Goal: Task Accomplishment & Management: Manage account settings

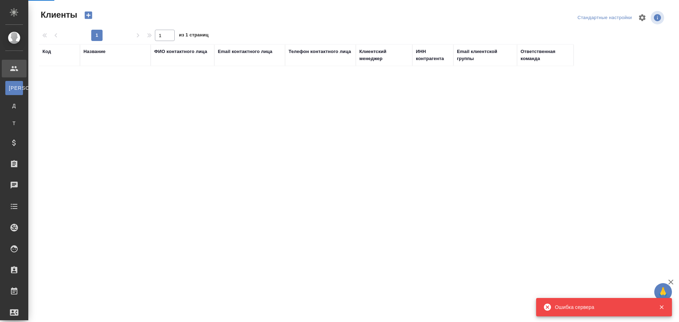
select select "RU"
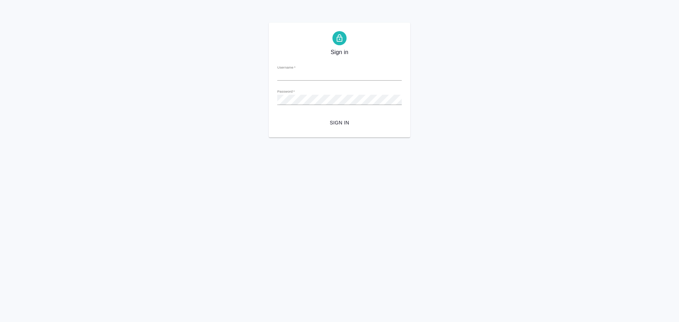
type input "e.chulets@awatera.com"
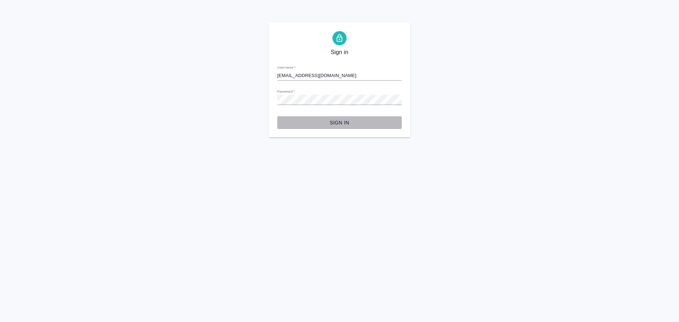
click at [342, 124] on span "Sign in" at bounding box center [339, 123] width 113 height 9
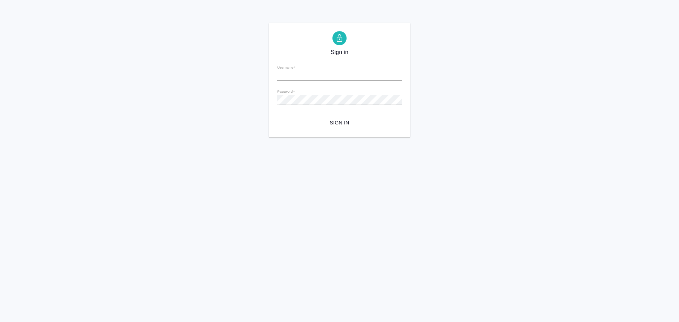
type input "[EMAIL_ADDRESS][DOMAIN_NAME]"
click at [337, 120] on span "Sign in" at bounding box center [339, 123] width 113 height 9
click at [337, 75] on input "e.chulets@awatera.com" at bounding box center [339, 76] width 125 height 10
type input "e.chulets1@awatera.com"
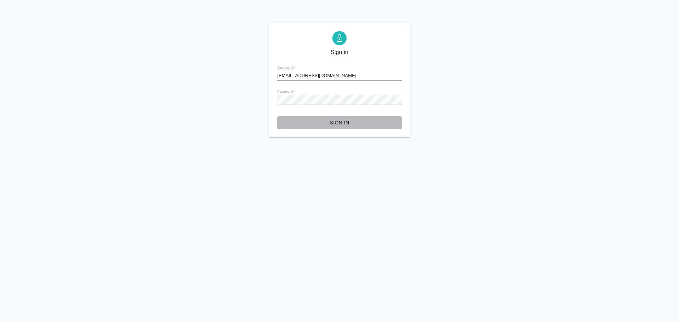
click at [347, 124] on span "Sign in" at bounding box center [339, 123] width 113 height 9
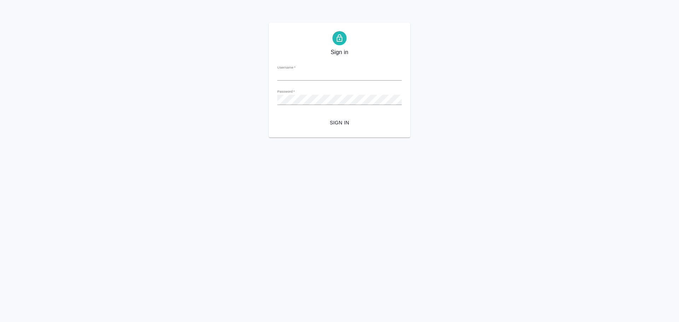
type input "e.chulets@awatera.com"
click at [257, 110] on div "Sign in Username   * e.chulets@awatera.com Password   * urlPath   * / Sign in" at bounding box center [339, 80] width 679 height 115
click at [277, 116] on button "Sign in" at bounding box center [339, 122] width 125 height 13
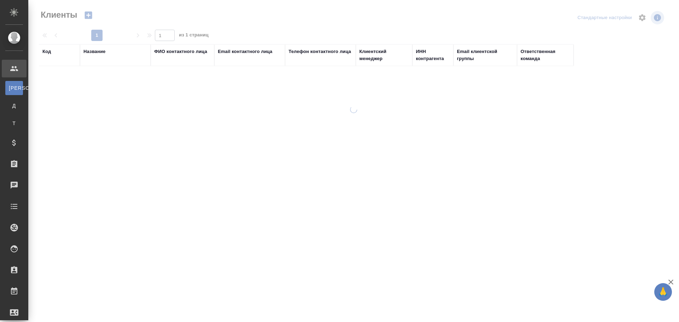
select select "RU"
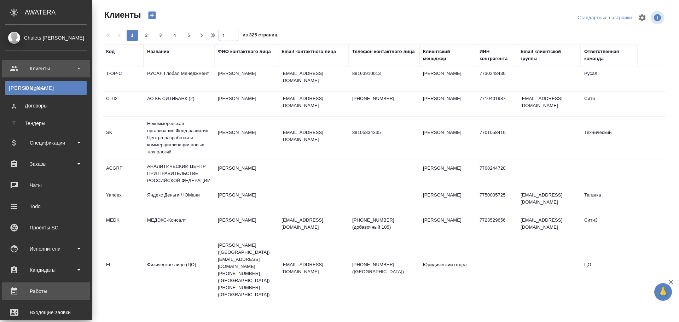
click at [43, 295] on div "Работы" at bounding box center [45, 291] width 81 height 11
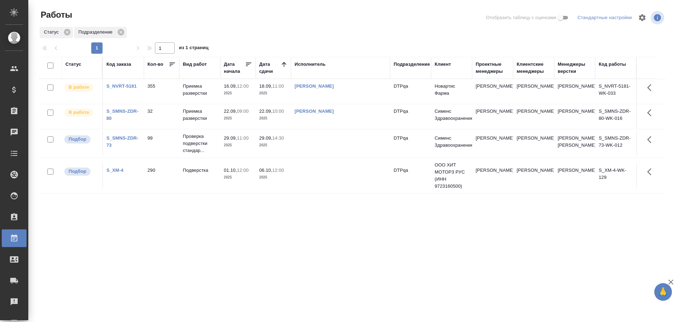
click at [73, 63] on div "Статус" at bounding box center [73, 64] width 16 height 7
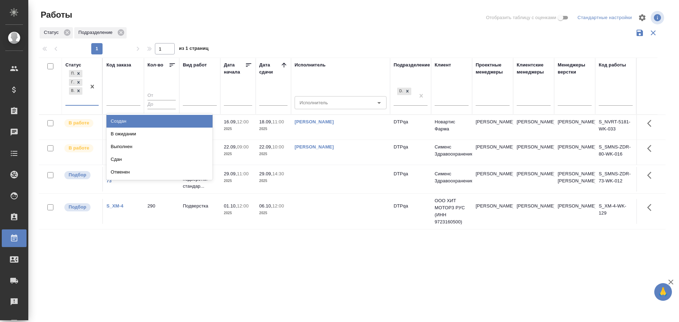
click at [79, 100] on div "Подбор Готов к работе В работе" at bounding box center [75, 87] width 21 height 36
click at [115, 130] on div "В ожидании" at bounding box center [160, 134] width 106 height 13
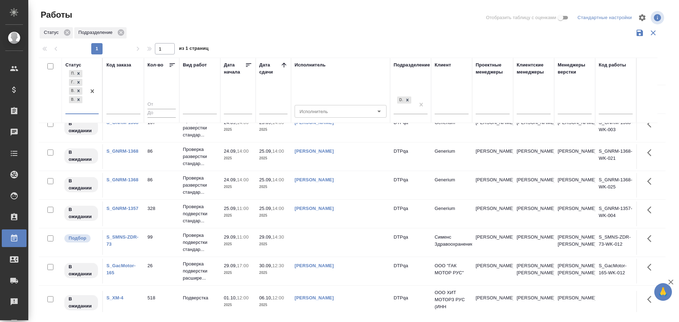
scroll to position [243, 0]
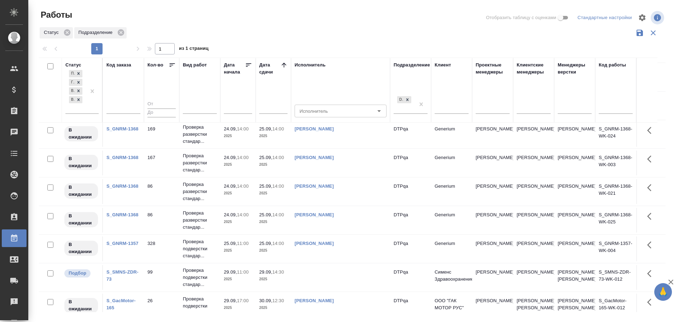
click at [347, 176] on td "Чулец Елена Сергеевна" at bounding box center [340, 163] width 99 height 25
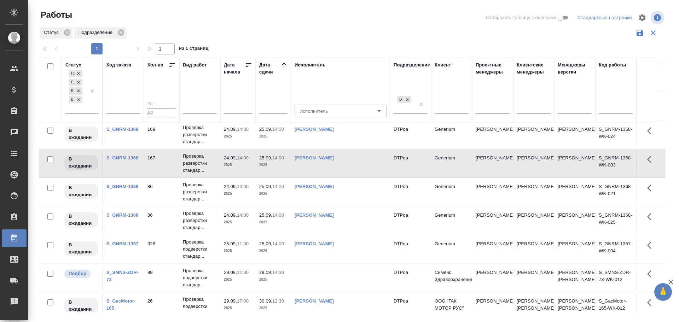
click at [356, 205] on td "[PERSON_NAME]" at bounding box center [340, 192] width 99 height 25
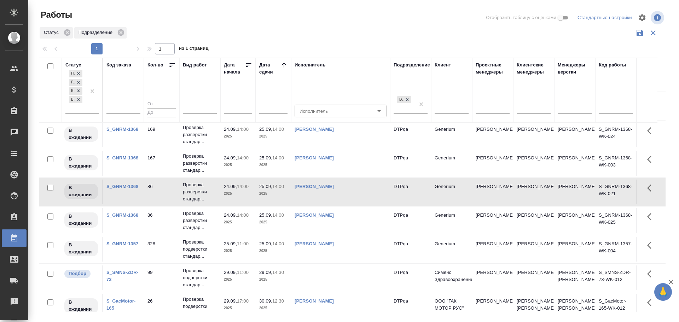
click at [356, 205] on td "[PERSON_NAME]" at bounding box center [340, 192] width 99 height 25
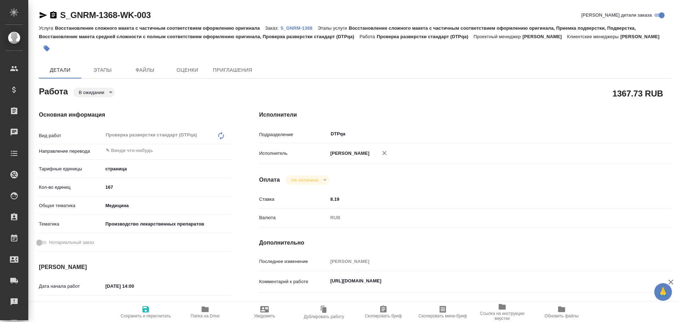
type textarea "x"
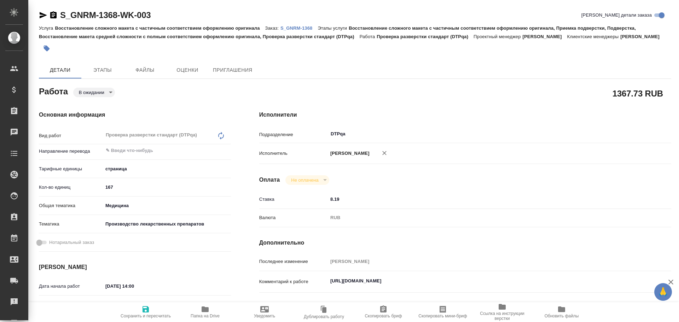
type textarea "x"
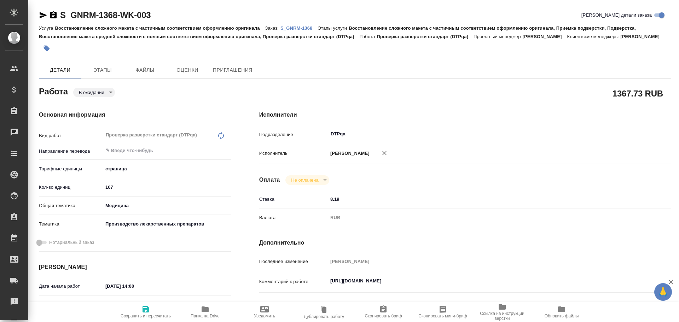
type textarea "x"
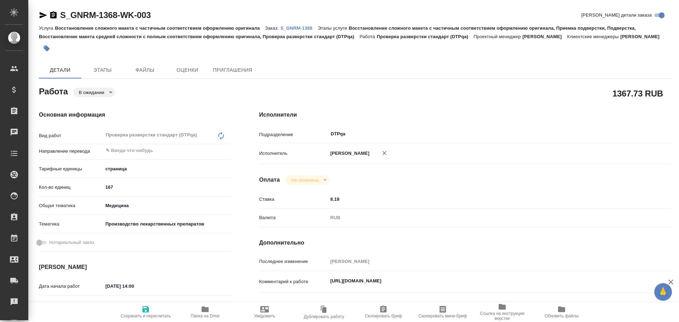
type textarea "x"
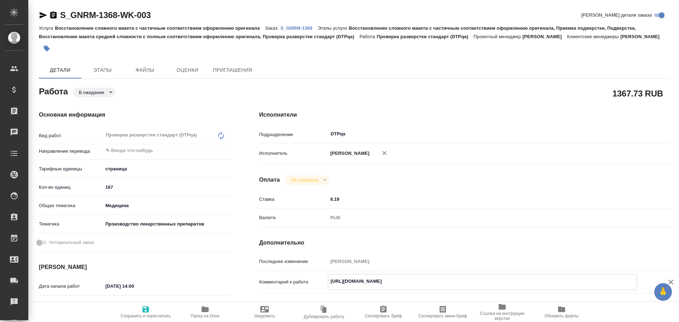
type textarea "x"
drag, startPoint x: 329, startPoint y: 280, endPoint x: 470, endPoint y: 282, distance: 140.1
click at [470, 282] on textarea "https://tera.awatera.com/Work/68cbe26f917089748a69c083/" at bounding box center [482, 282] width 309 height 12
type textarea "x"
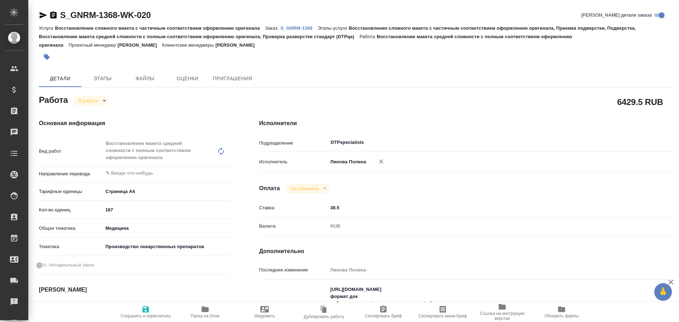
type textarea "x"
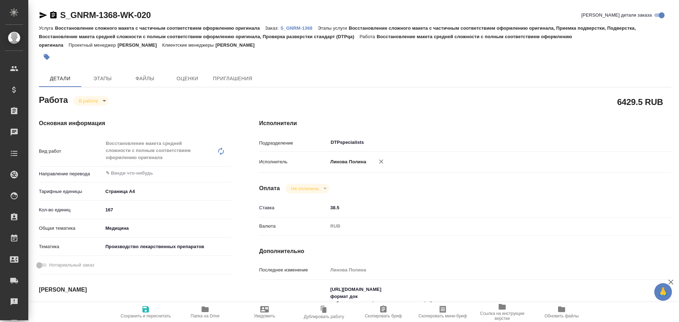
type textarea "x"
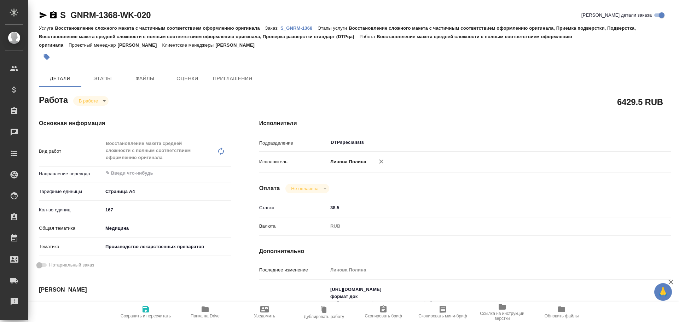
type textarea "x"
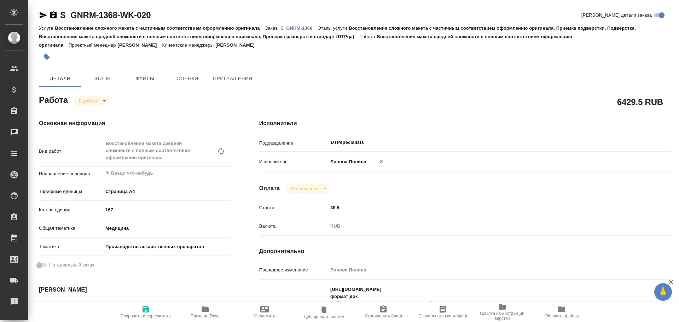
type textarea "x"
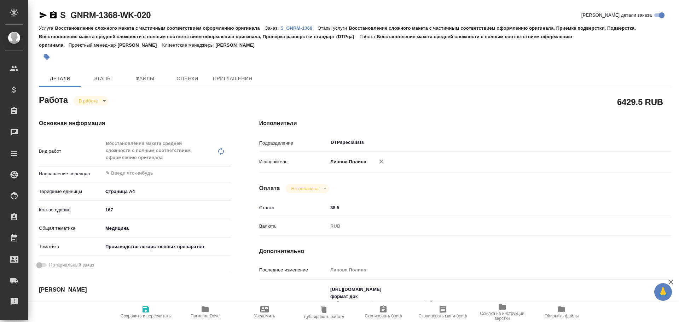
type textarea "x"
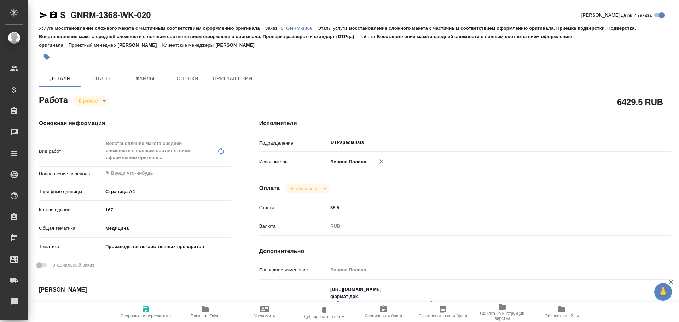
type textarea "x"
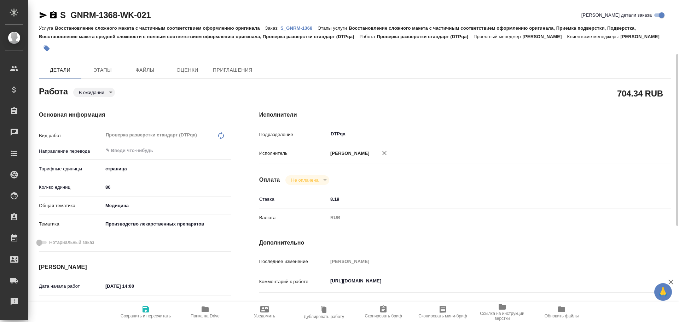
scroll to position [35, 0]
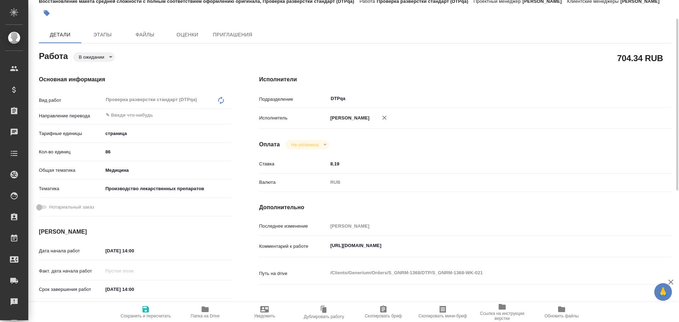
type textarea "x"
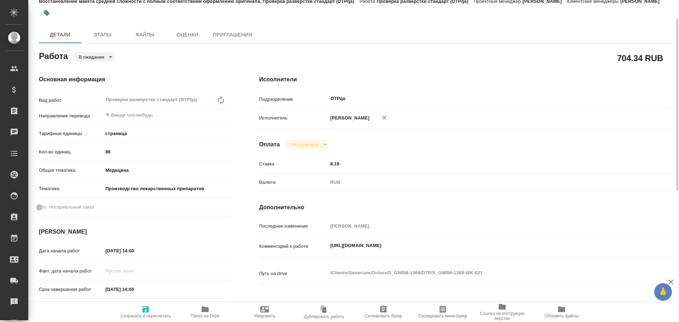
type textarea "x"
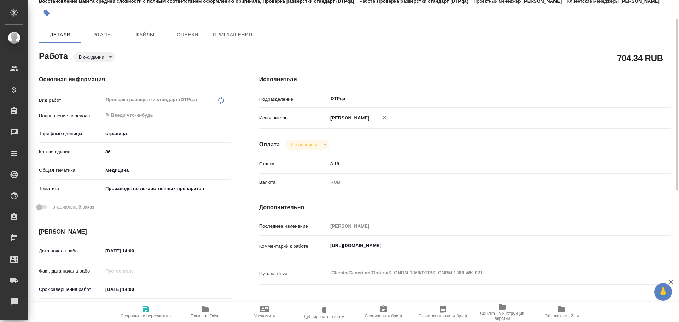
type textarea "x"
drag, startPoint x: 329, startPoint y: 247, endPoint x: 477, endPoint y: 249, distance: 147.9
click at [477, 249] on textarea "[URL][DOMAIN_NAME]" at bounding box center [482, 246] width 309 height 12
type textarea "x"
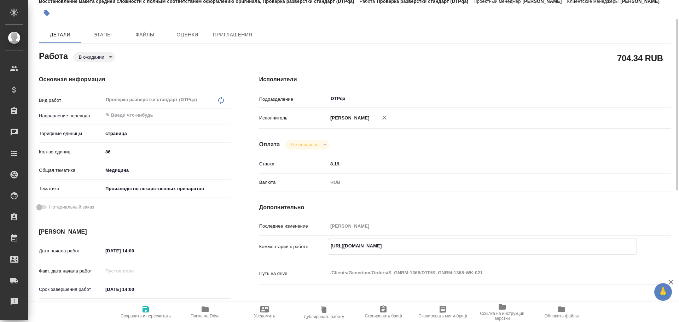
type textarea "x"
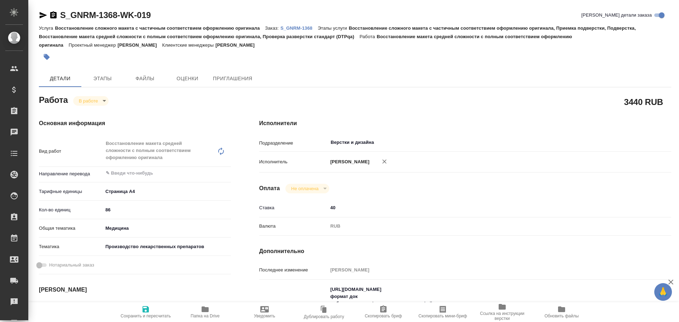
type textarea "x"
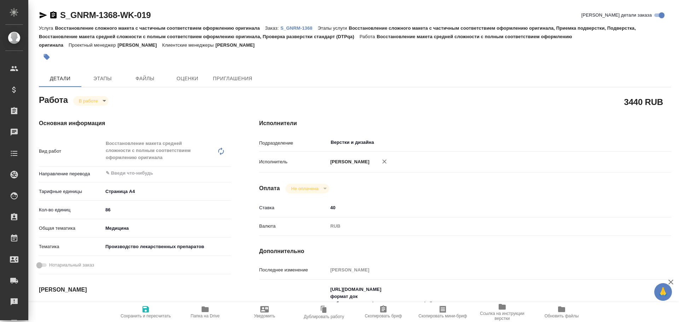
type textarea "x"
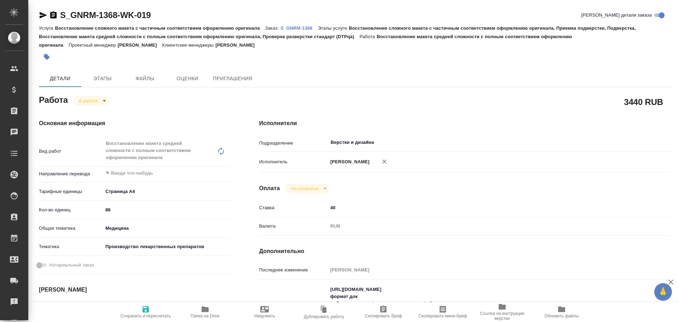
type textarea "x"
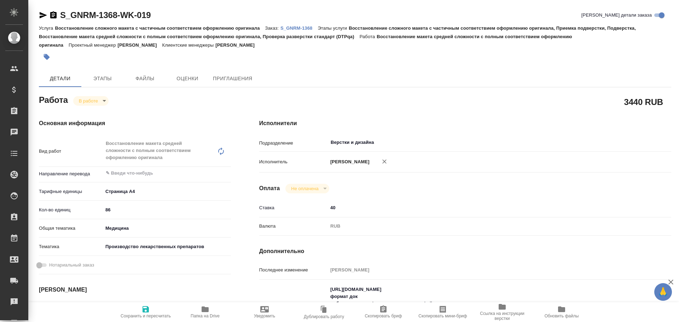
type textarea "x"
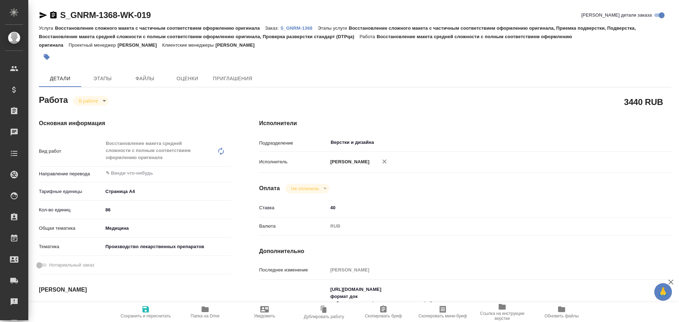
type textarea "x"
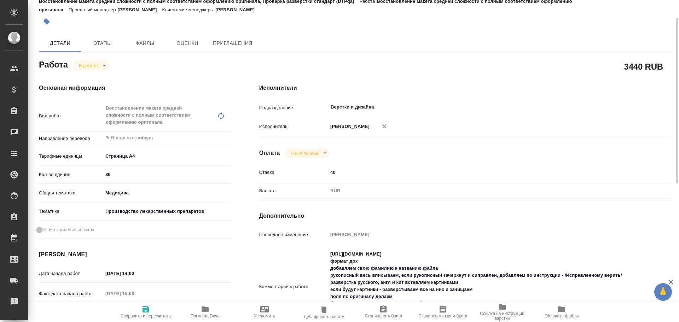
scroll to position [71, 0]
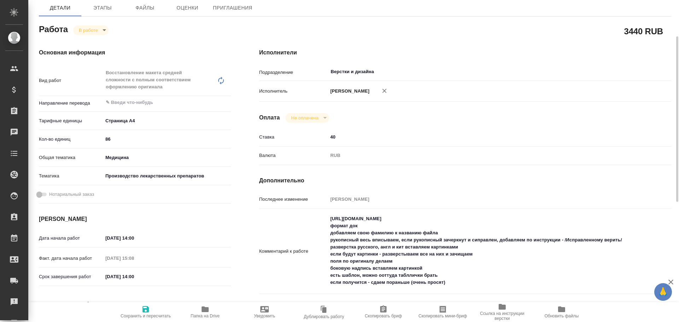
type textarea "x"
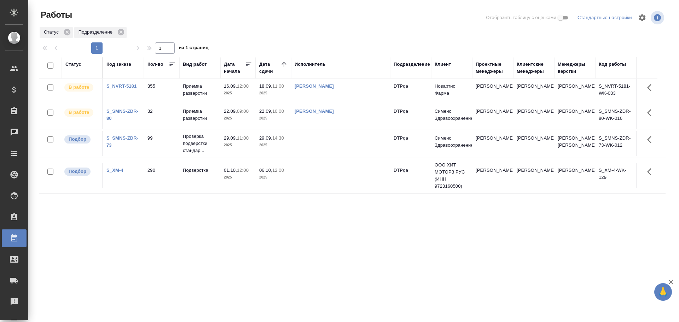
click at [318, 151] on td at bounding box center [340, 143] width 99 height 25
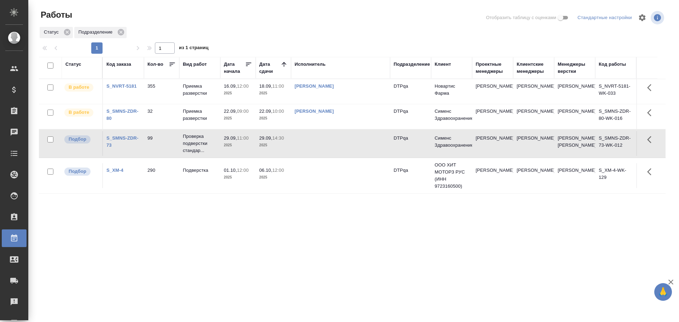
click at [318, 151] on td at bounding box center [340, 143] width 99 height 25
click at [328, 185] on td at bounding box center [340, 175] width 99 height 25
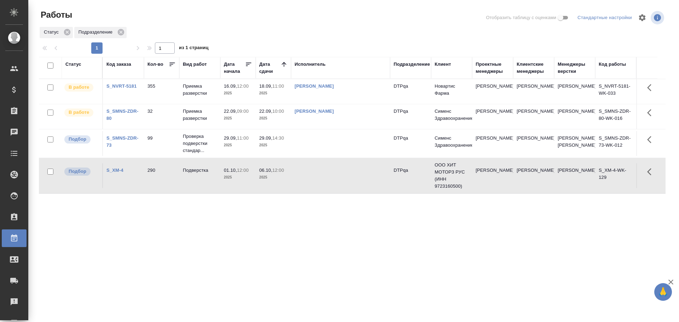
click at [328, 185] on td at bounding box center [340, 175] width 99 height 25
click at [324, 87] on link "[PERSON_NAME]" at bounding box center [314, 86] width 39 height 5
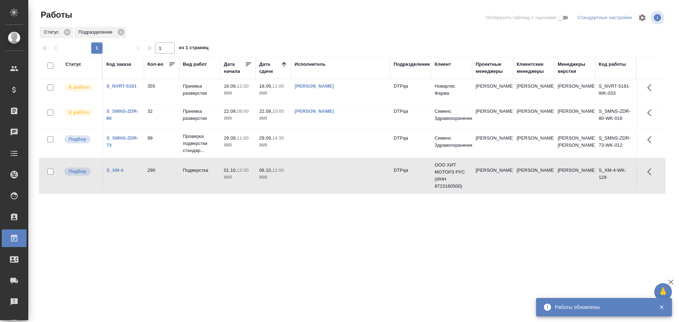
click at [317, 114] on link "[PERSON_NAME]" at bounding box center [314, 111] width 39 height 5
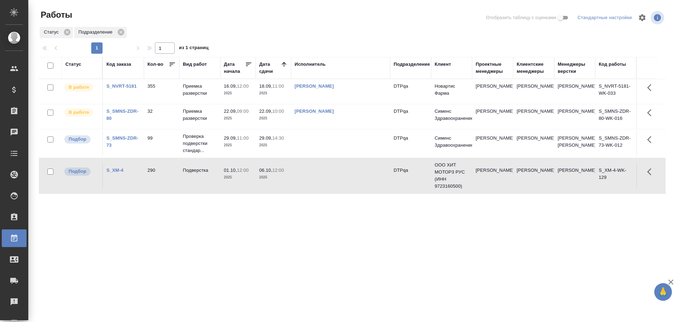
drag, startPoint x: 73, startPoint y: 63, endPoint x: 76, endPoint y: 67, distance: 5.3
click at [73, 63] on div "Статус" at bounding box center [73, 64] width 16 height 7
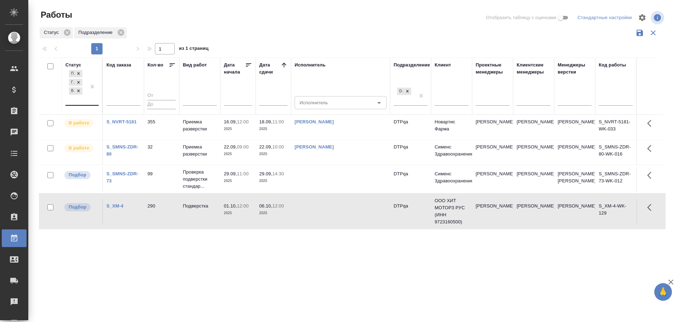
click at [82, 102] on div "Подбор Готов к работе В работе" at bounding box center [75, 87] width 21 height 36
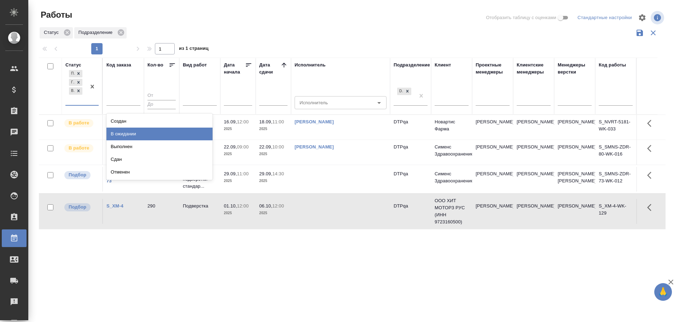
click at [123, 130] on div "В ожидании" at bounding box center [160, 134] width 106 height 13
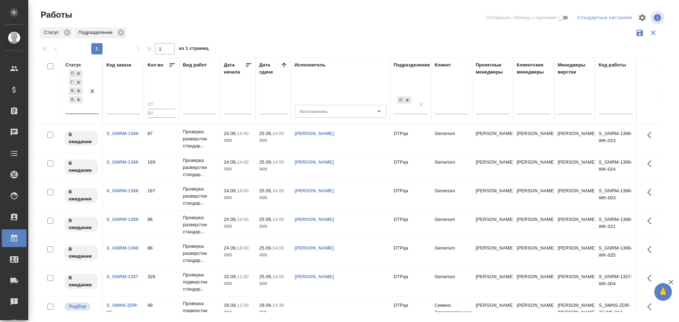
scroll to position [212, 0]
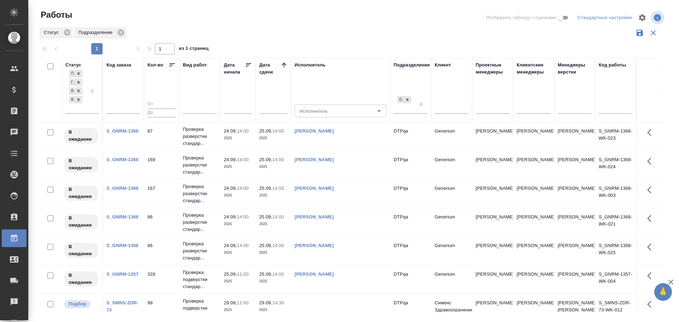
click at [324, 191] on link "Чулец Елена Сергеевна" at bounding box center [314, 188] width 39 height 5
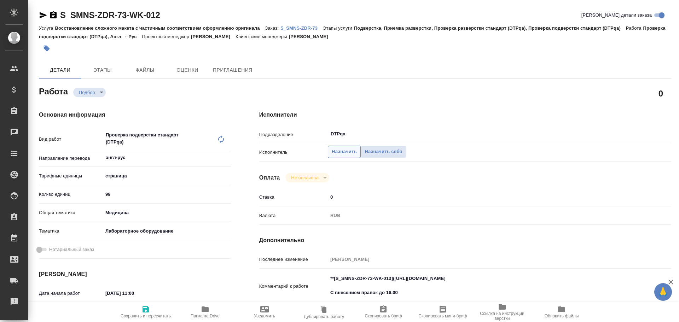
scroll to position [71, 0]
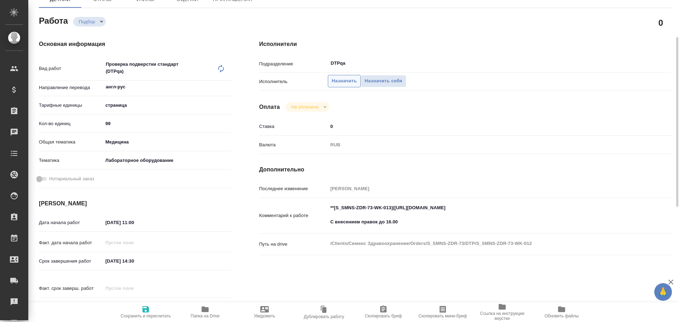
type textarea "x"
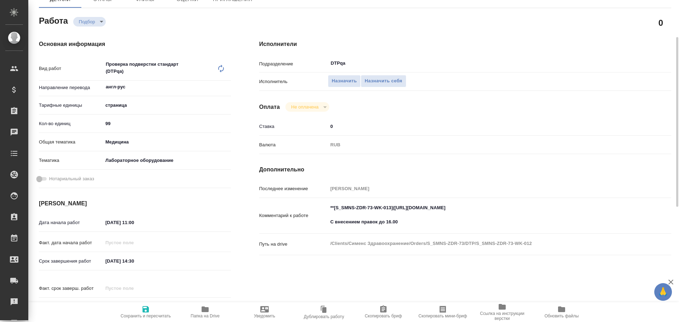
type textarea "x"
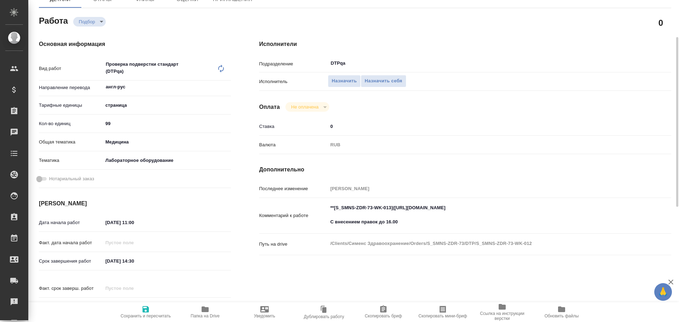
type textarea "x"
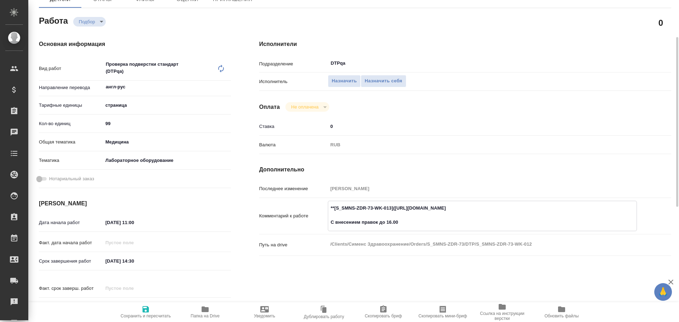
drag, startPoint x: 395, startPoint y: 209, endPoint x: 527, endPoint y: 207, distance: 132.0
click at [527, 207] on textarea "**[S_SMNS-ZDR-73-WK-013](https://tera.awatera.com/Work/68b817c0b8109d269c84e4f6…" at bounding box center [482, 215] width 309 height 26
type textarea "x"
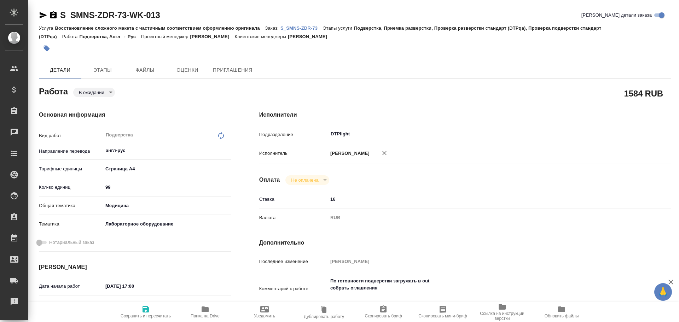
type textarea "x"
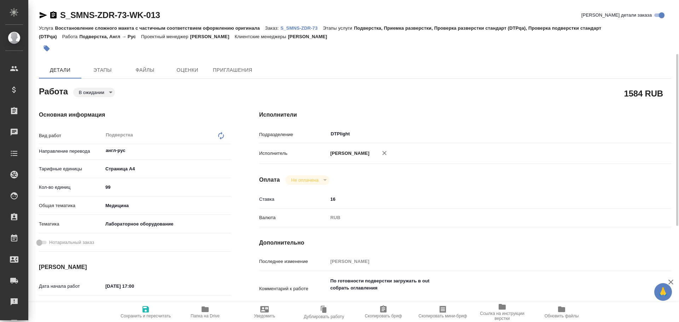
scroll to position [35, 0]
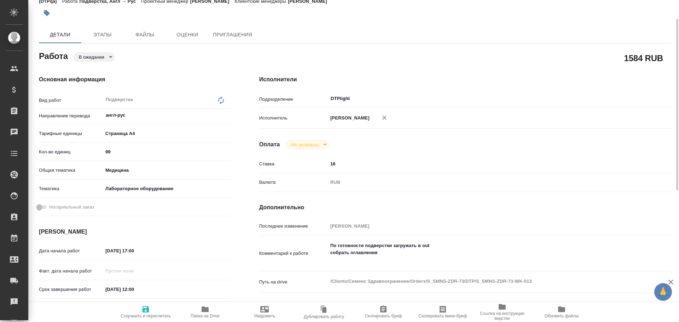
type textarea "x"
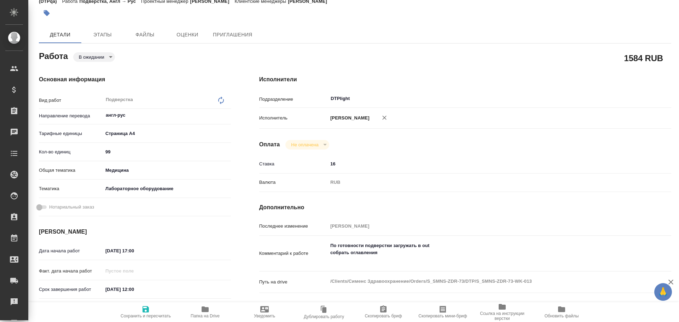
type textarea "x"
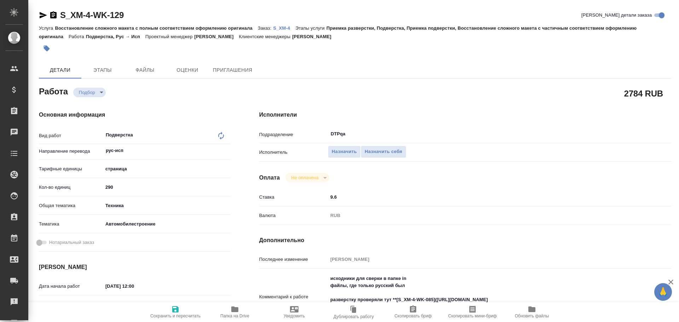
type textarea "x"
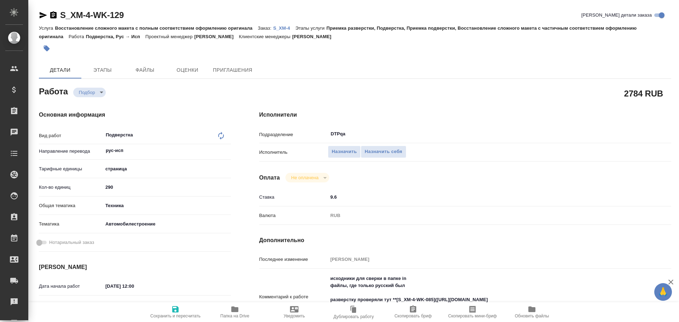
scroll to position [35, 0]
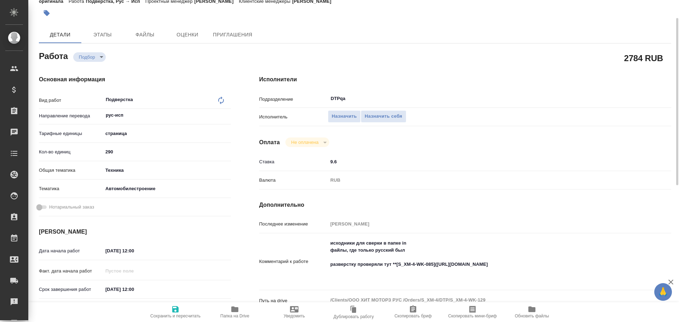
type textarea "x"
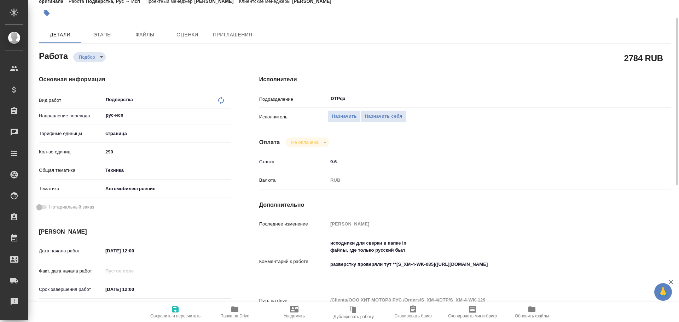
type textarea "x"
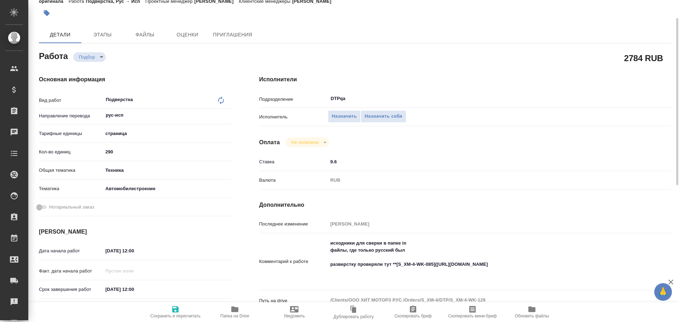
type textarea "x"
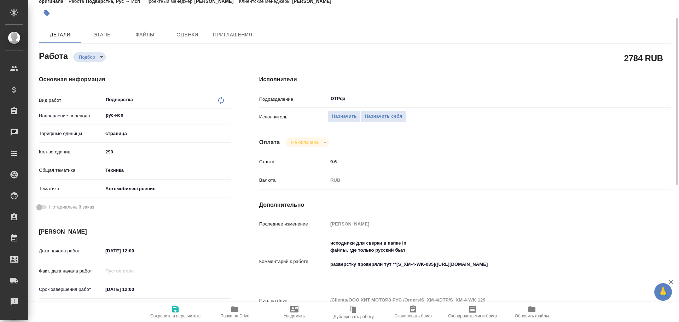
scroll to position [106, 0]
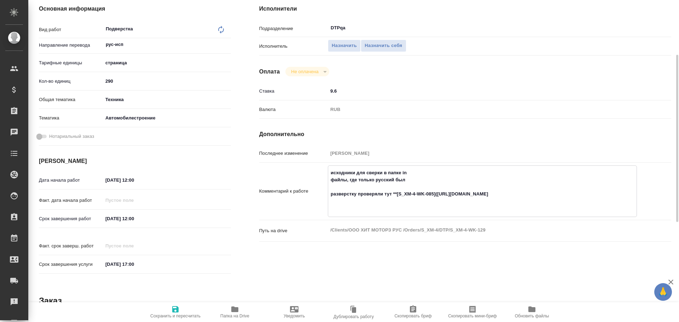
click at [438, 194] on textarea "исходники для сверки в папке in файлы, где только русский был разверстку провер…" at bounding box center [482, 190] width 309 height 47
drag, startPoint x: 437, startPoint y: 194, endPoint x: 569, endPoint y: 193, distance: 132.0
click at [569, 193] on textarea "исходники для сверки в папке in файлы, где только русский был разверстку провер…" at bounding box center [482, 190] width 309 height 47
type textarea "x"
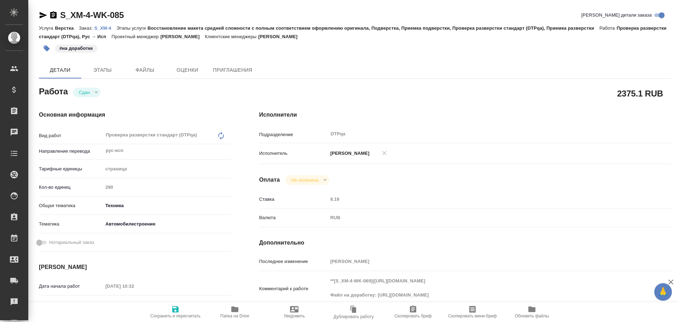
type textarea "x"
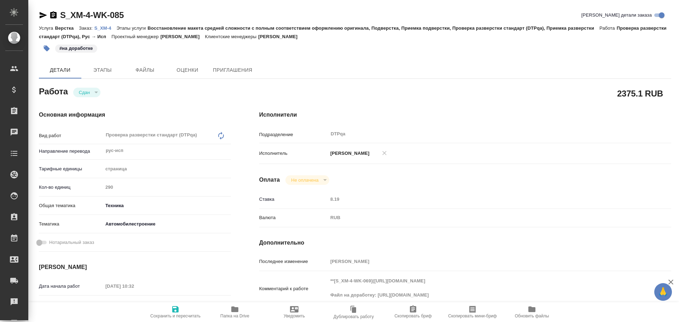
type textarea "x"
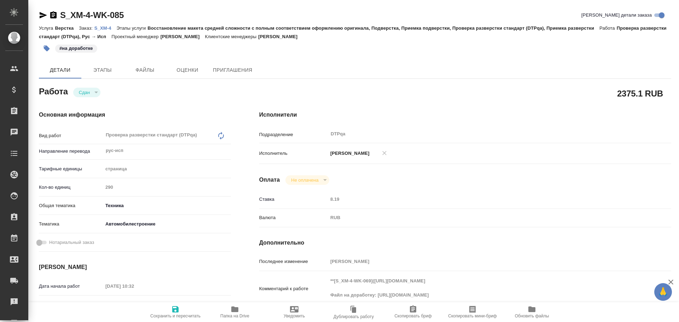
type textarea "x"
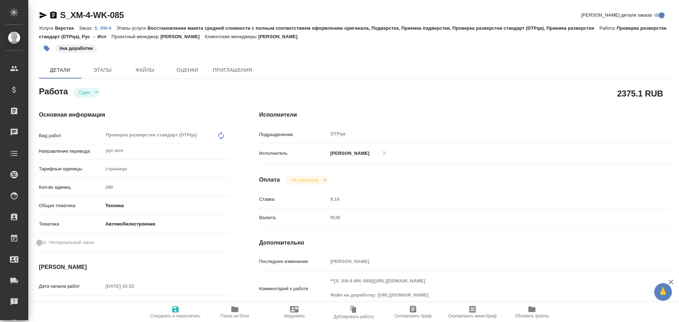
type textarea "x"
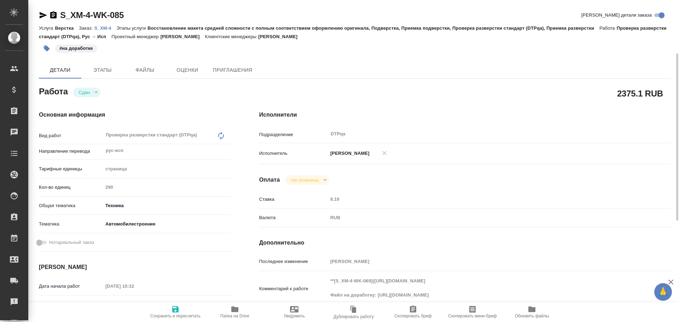
scroll to position [35, 0]
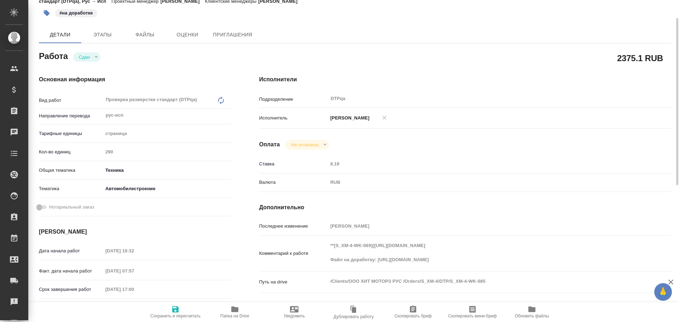
type textarea "x"
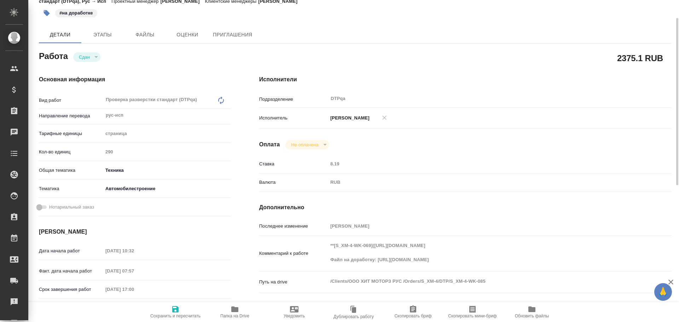
type textarea "x"
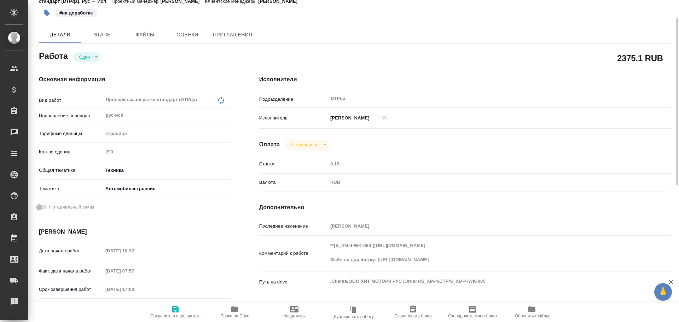
scroll to position [71, 0]
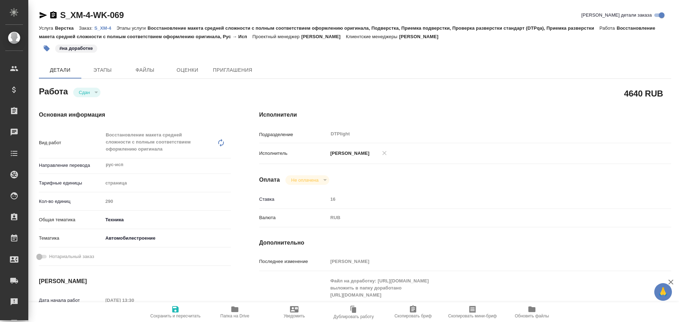
type textarea "x"
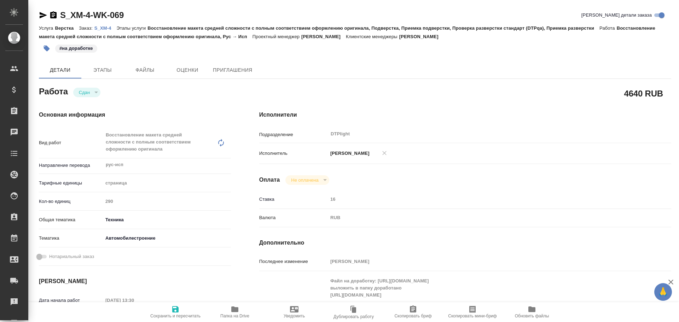
type textarea "x"
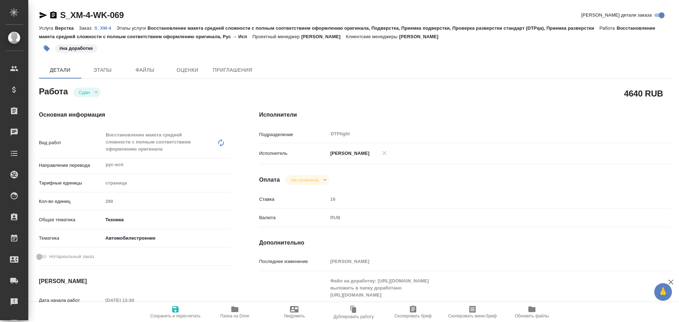
type textarea "x"
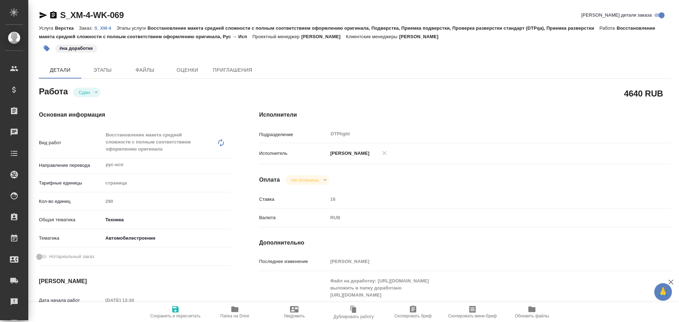
type textarea "x"
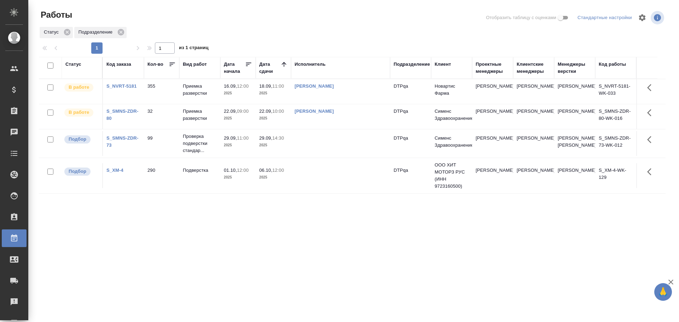
drag, startPoint x: 376, startPoint y: 260, endPoint x: 360, endPoint y: 258, distance: 15.8
click at [376, 261] on div "Статус Код заказа Кол-во Вид работ Дата начала Дата сдачи Исполнитель Подраздел…" at bounding box center [352, 184] width 627 height 255
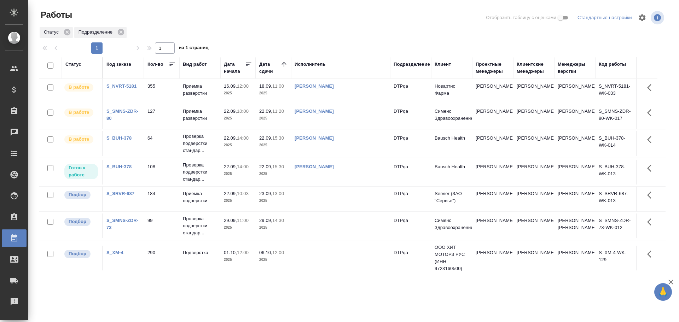
click at [321, 199] on td at bounding box center [340, 199] width 99 height 25
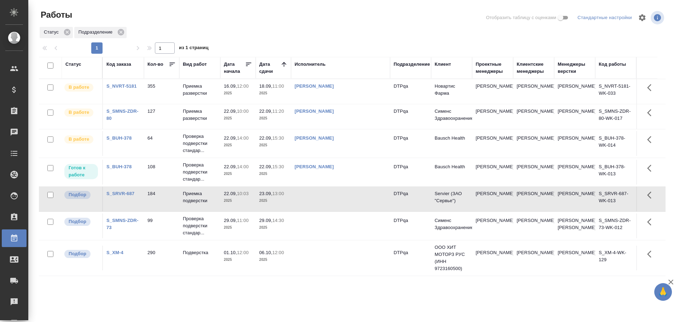
click at [325, 204] on td at bounding box center [340, 199] width 99 height 25
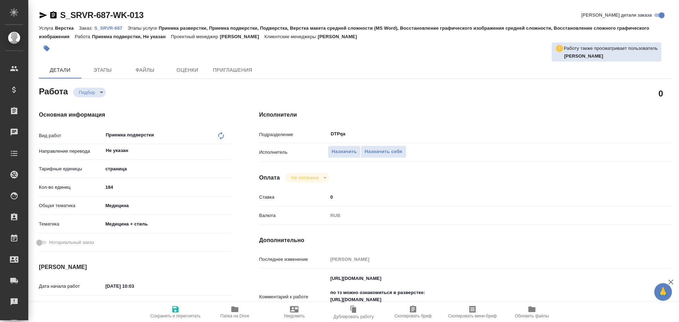
type textarea "x"
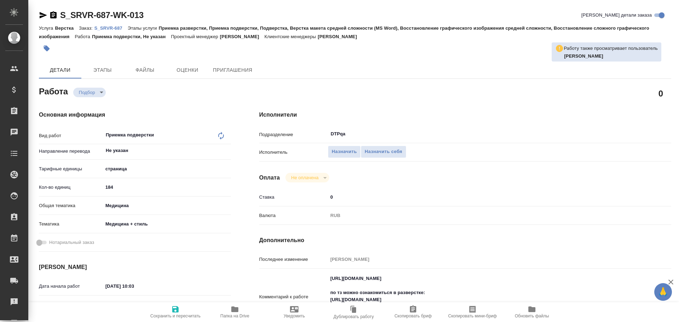
type textarea "x"
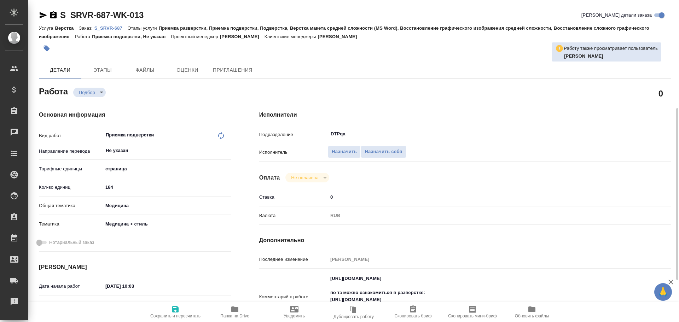
scroll to position [71, 0]
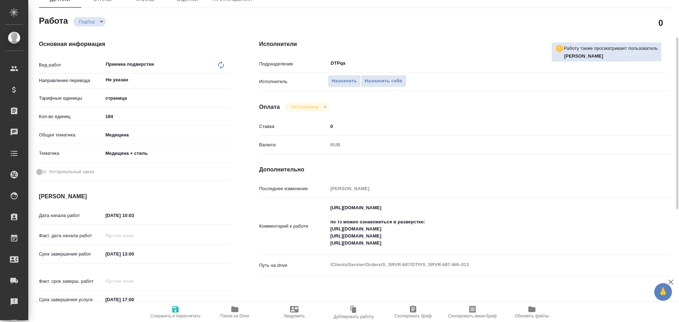
type textarea "x"
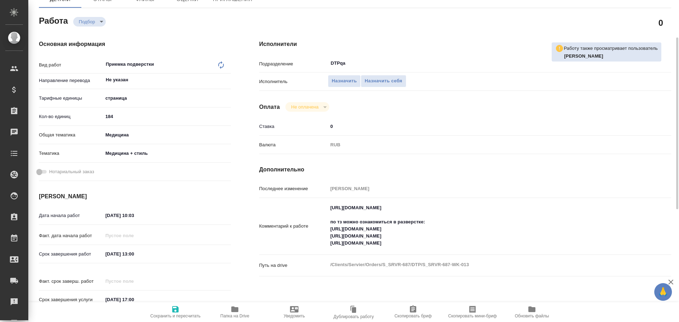
type textarea "x"
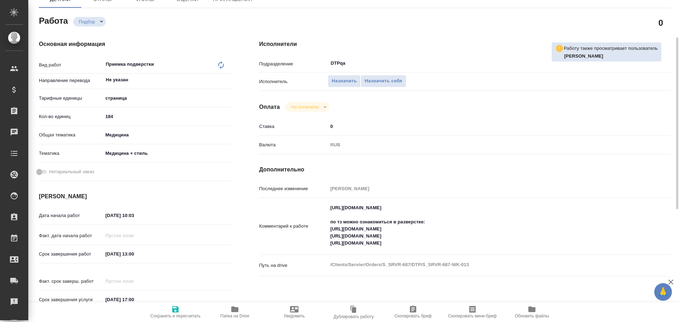
type textarea "x"
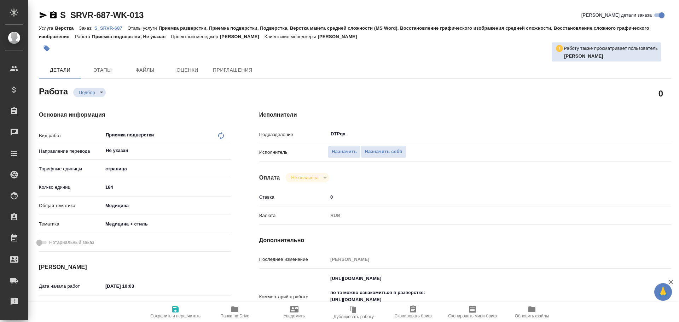
type textarea "x"
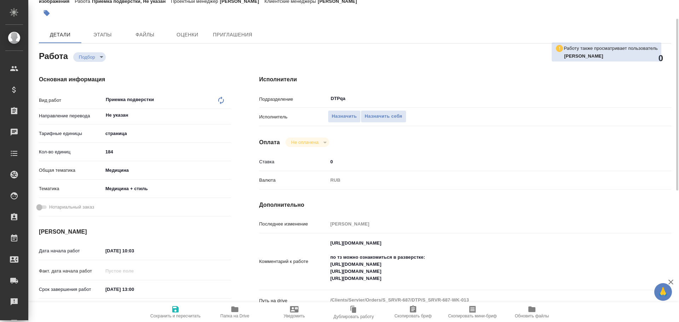
type textarea "x"
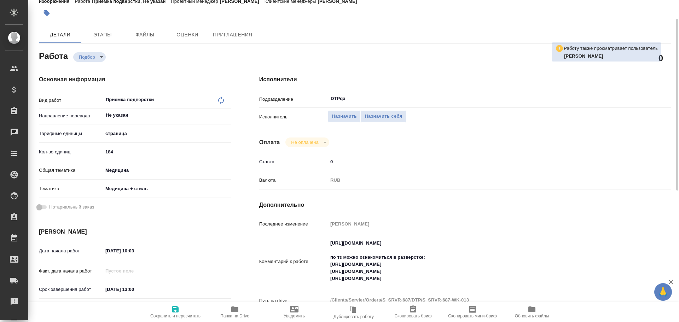
scroll to position [71, 0]
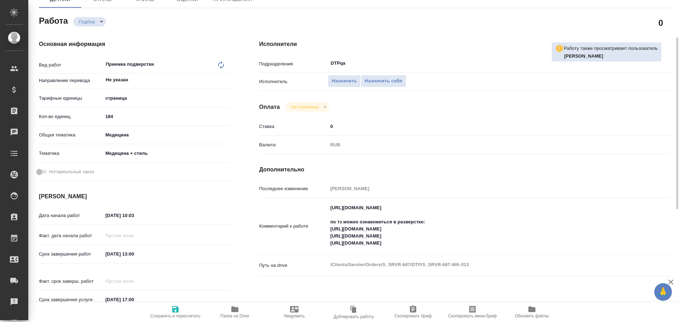
type textarea "x"
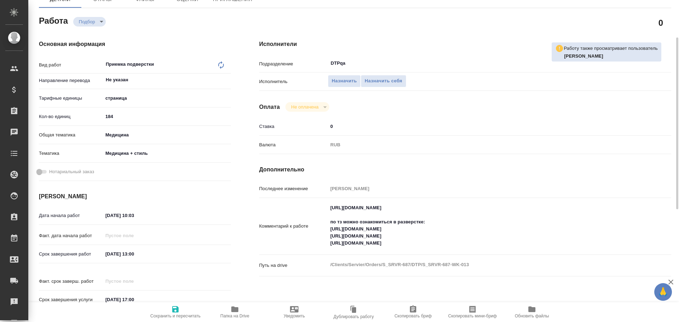
type textarea "x"
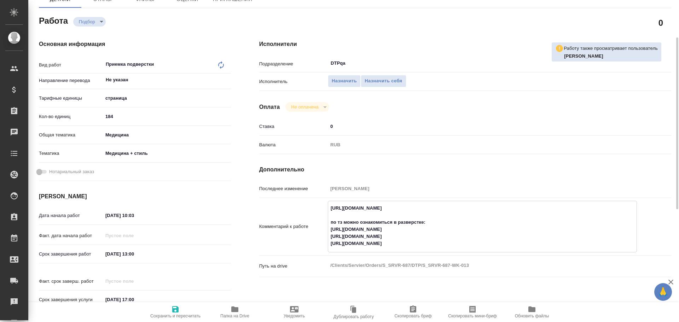
drag, startPoint x: 328, startPoint y: 208, endPoint x: 485, endPoint y: 203, distance: 157.9
click at [485, 203] on textarea "https://tera.awatera.com/Work/68b965b3a027fad38e13681f/ по тз можно ознакомитьс…" at bounding box center [482, 225] width 309 height 47
drag, startPoint x: 329, startPoint y: 230, endPoint x: 472, endPoint y: 232, distance: 142.3
click at [472, 232] on textarea "https://tera.awatera.com/Work/68b965b3a027fad38e13681f/ по тз можно ознакомитьс…" at bounding box center [482, 225] width 309 height 47
drag, startPoint x: 330, startPoint y: 208, endPoint x: 485, endPoint y: 208, distance: 155.3
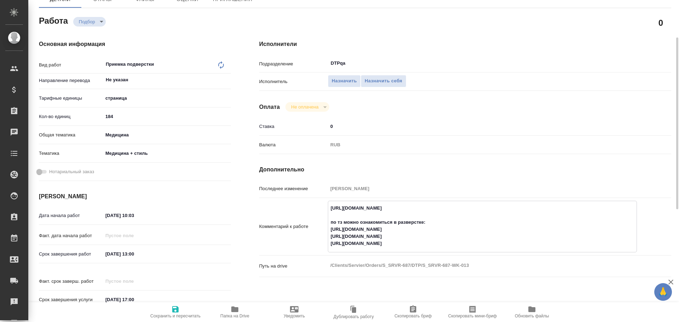
click at [485, 208] on textarea "https://tera.awatera.com/Work/68b965b3a027fad38e13681f/ по тз можно ознакомитьс…" at bounding box center [482, 225] width 309 height 47
type textarea "x"
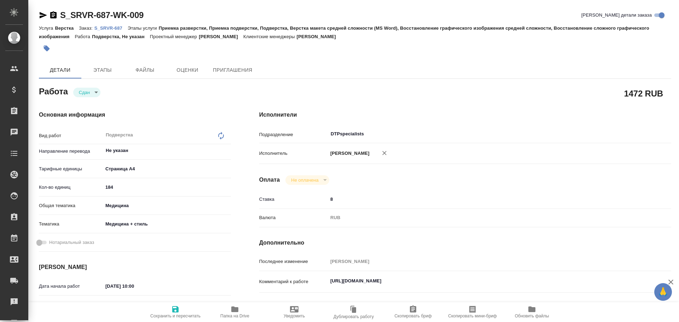
type textarea "x"
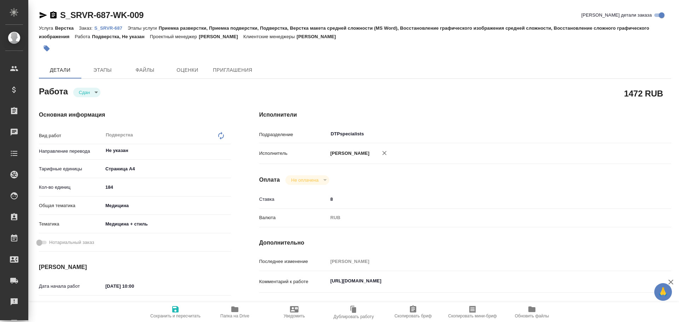
type textarea "x"
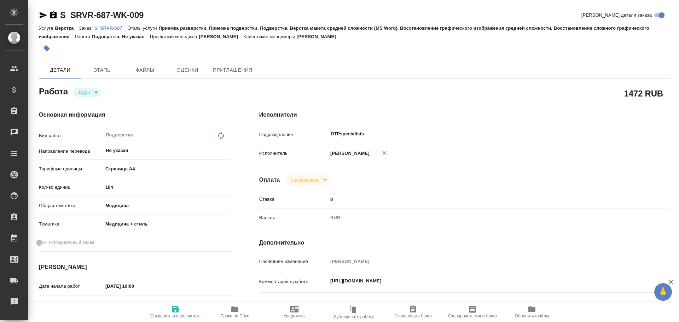
type textarea "x"
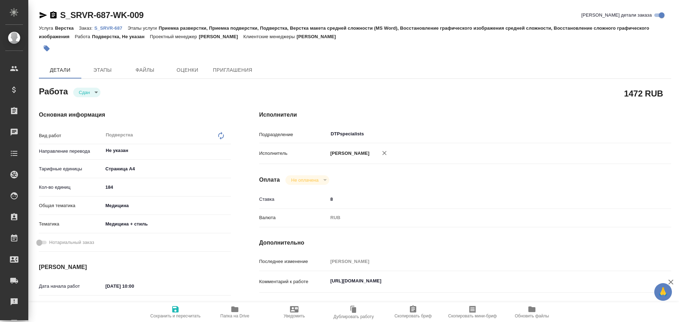
type textarea "x"
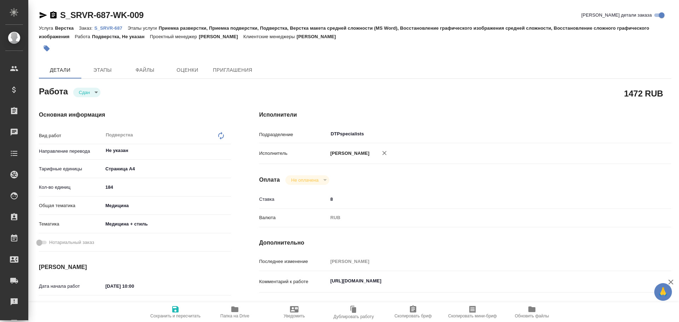
scroll to position [35, 0]
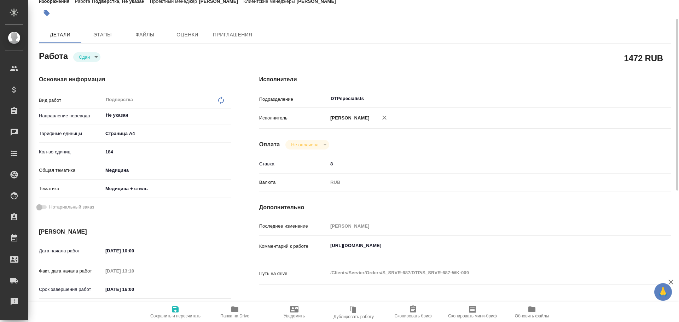
type textarea "x"
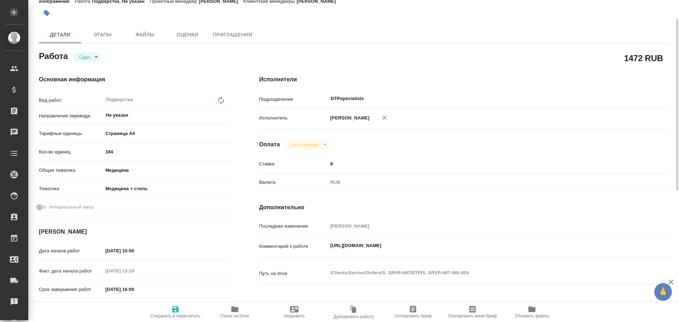
type textarea "x"
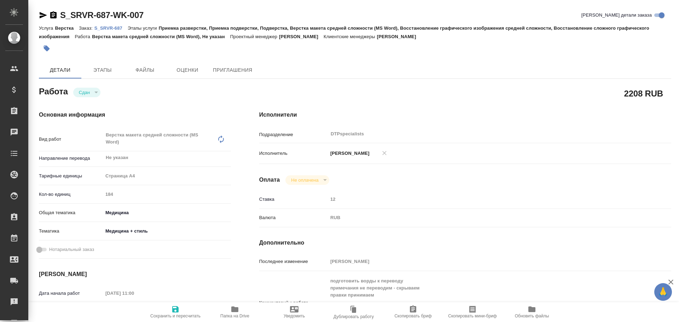
type textarea "x"
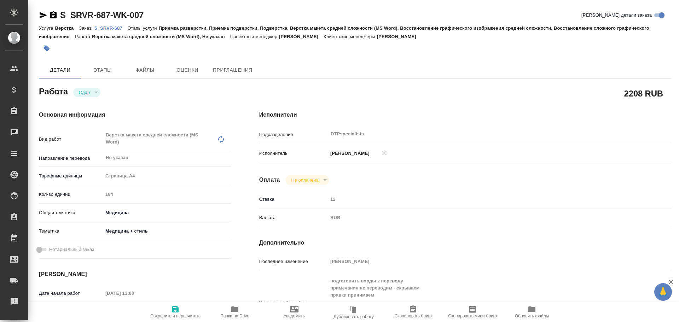
type textarea "x"
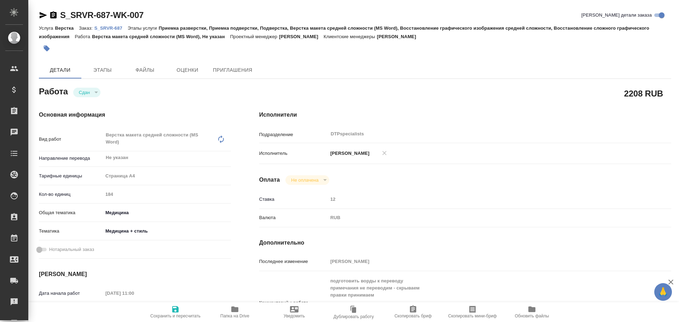
type textarea "x"
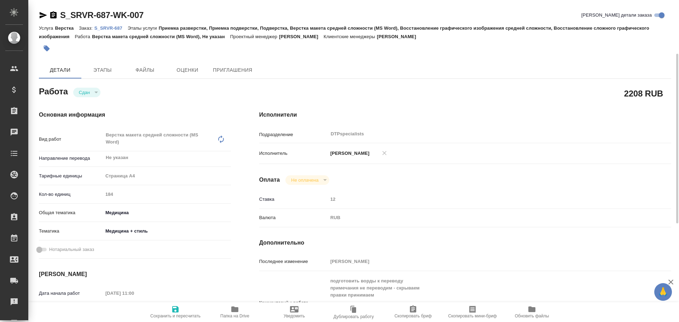
scroll to position [35, 0]
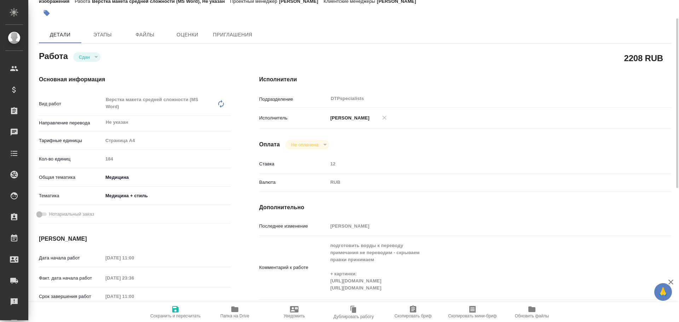
type textarea "x"
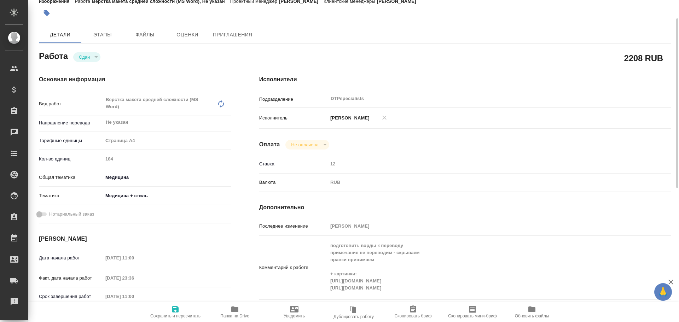
type textarea "x"
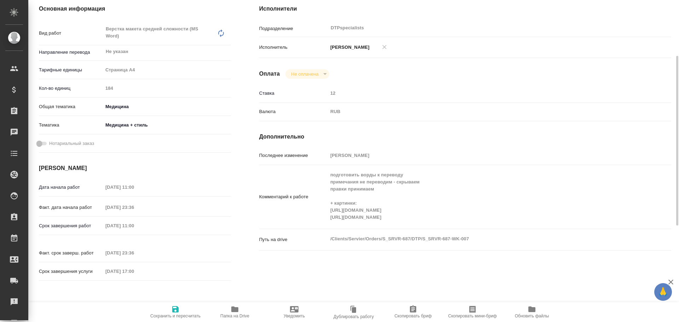
scroll to position [142, 0]
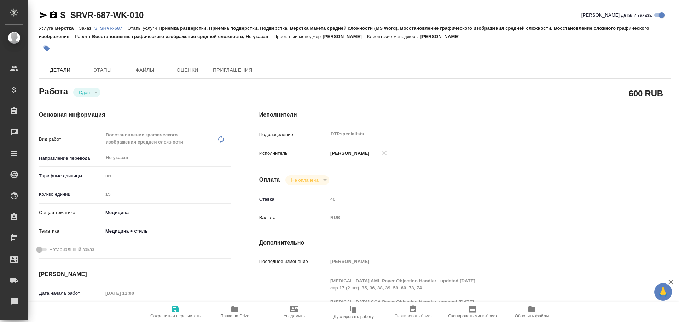
type textarea "x"
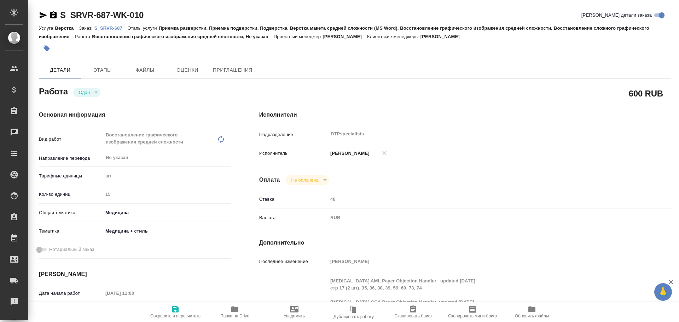
type textarea "x"
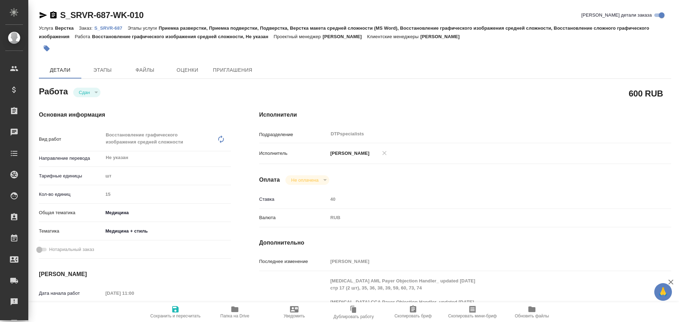
scroll to position [71, 0]
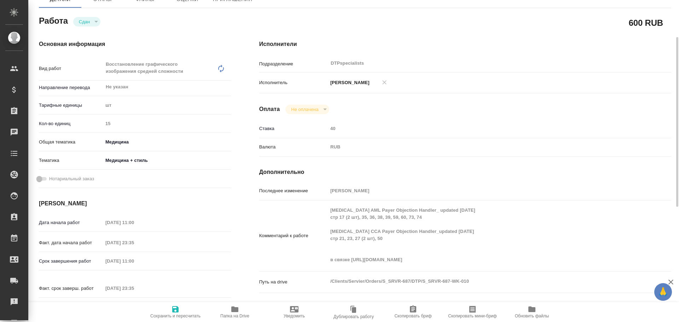
type textarea "x"
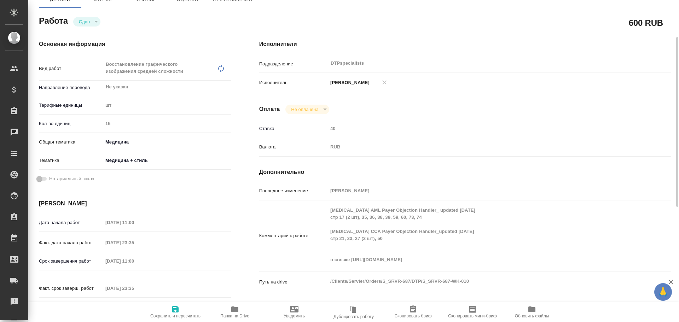
type textarea "x"
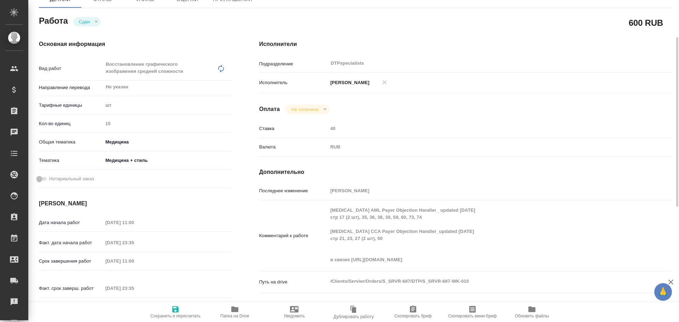
type textarea "x"
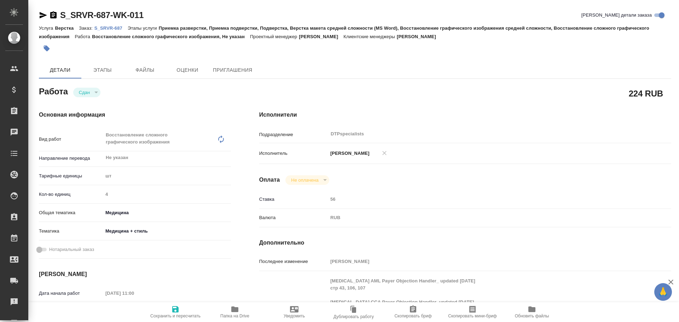
type textarea "x"
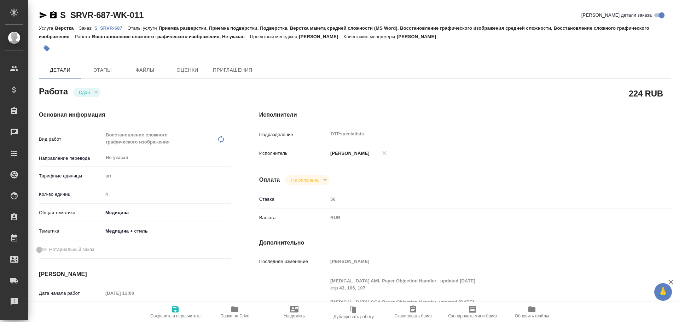
type textarea "x"
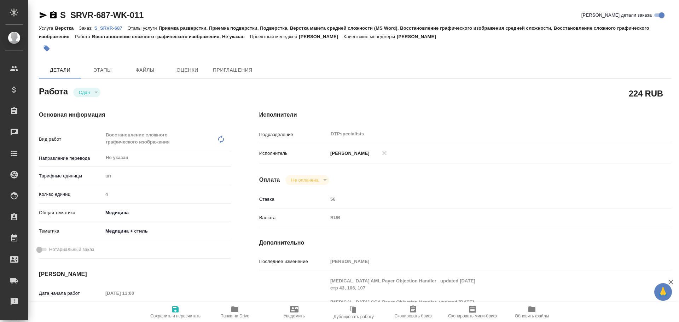
type textarea "x"
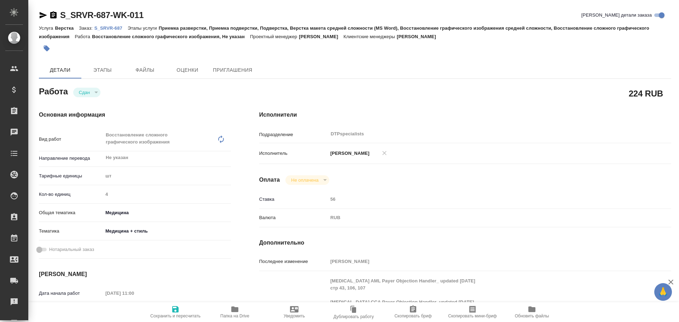
type textarea "x"
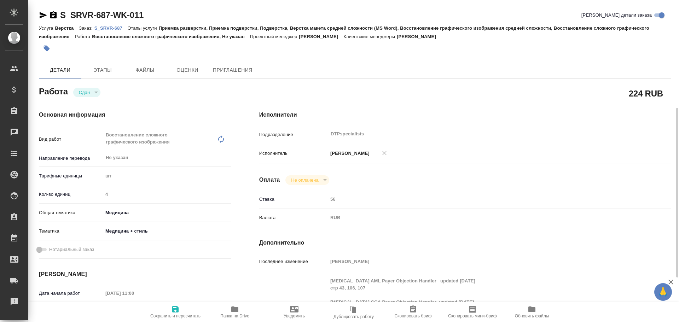
scroll to position [71, 0]
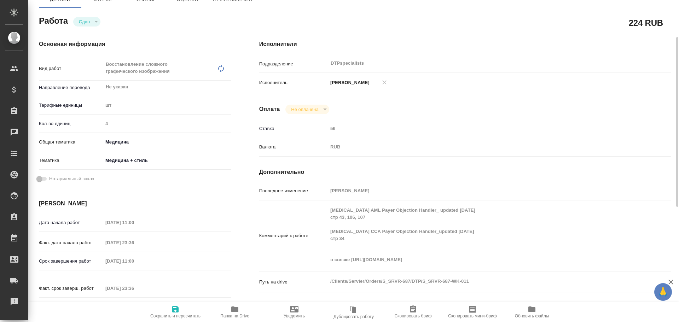
type textarea "x"
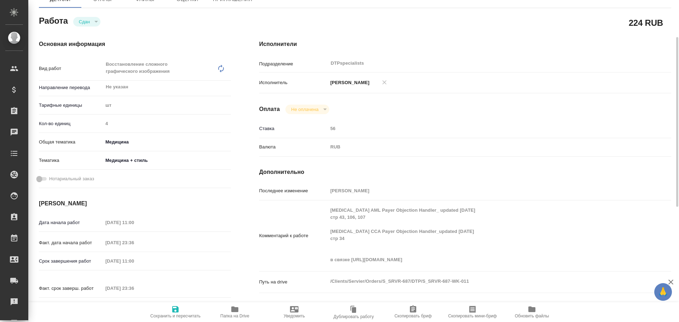
type textarea "x"
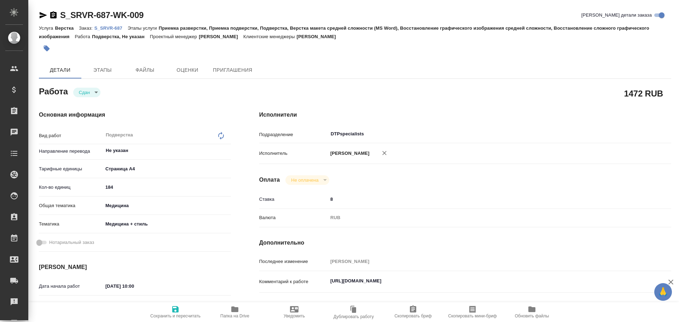
type textarea "x"
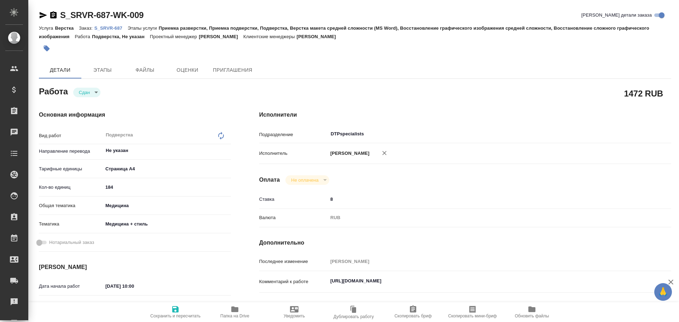
type textarea "x"
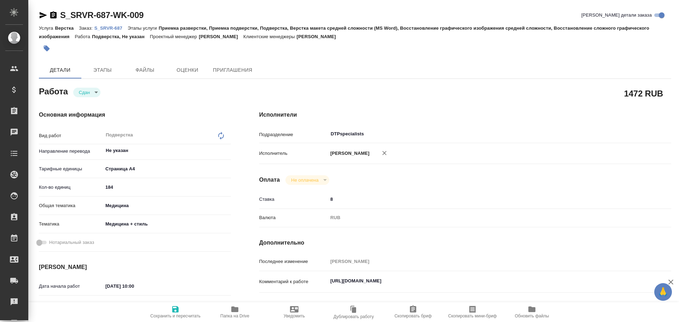
click at [233, 315] on span "Папка на Drive" at bounding box center [234, 316] width 29 height 5
type textarea "x"
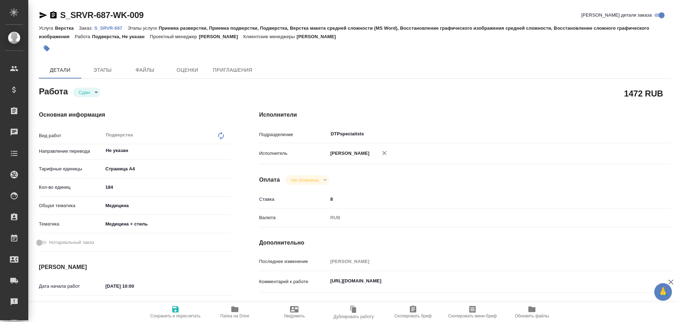
type textarea "x"
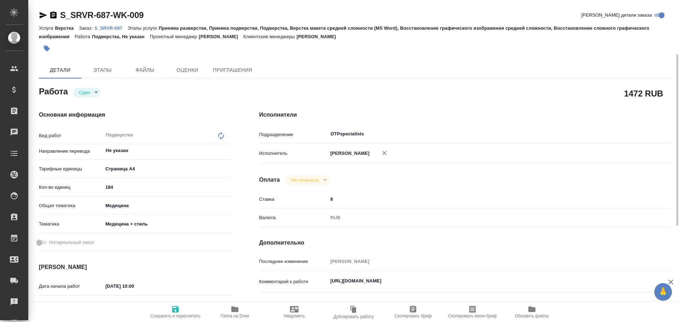
type textarea "x"
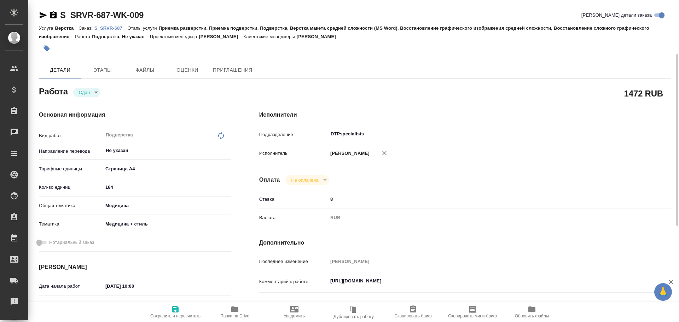
type textarea "x"
click at [111, 71] on span "Этапы" at bounding box center [103, 70] width 34 height 9
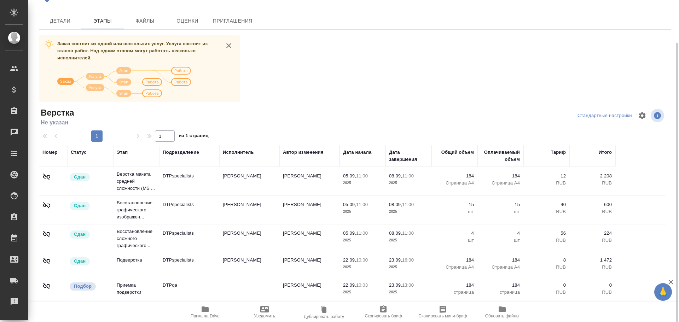
scroll to position [49, 0]
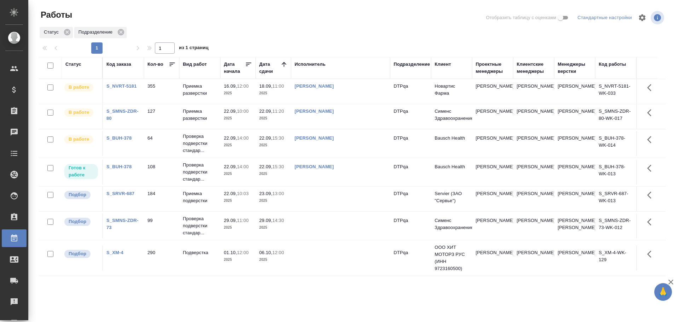
click at [313, 200] on td at bounding box center [340, 199] width 99 height 25
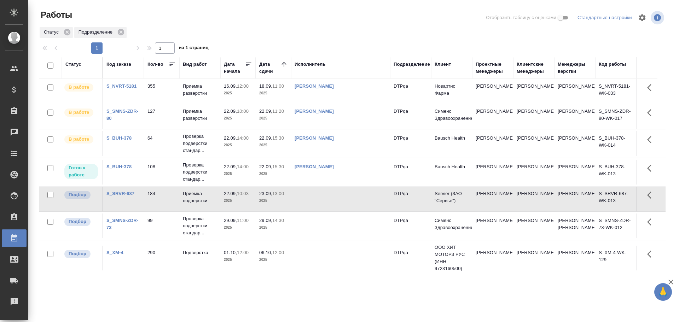
click at [313, 200] on td at bounding box center [340, 199] width 99 height 25
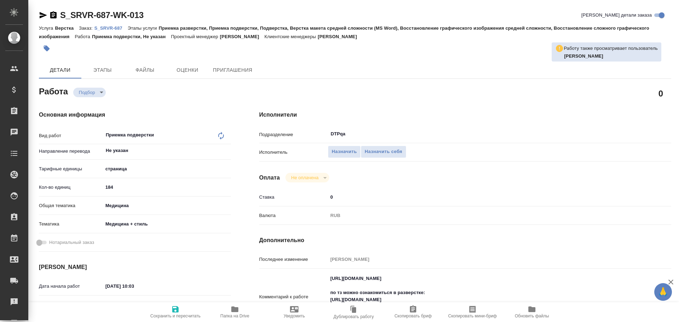
type textarea "x"
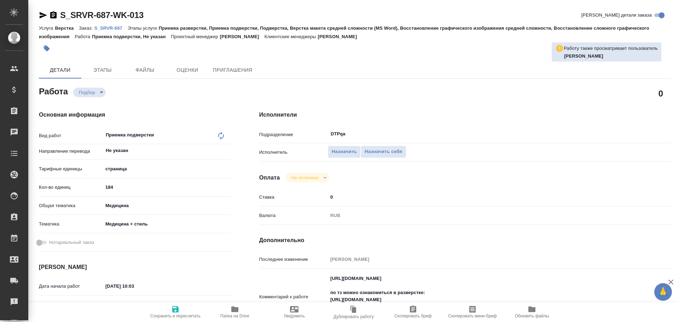
type textarea "x"
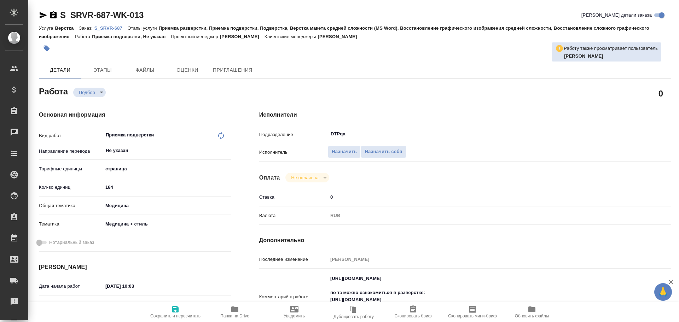
type textarea "x"
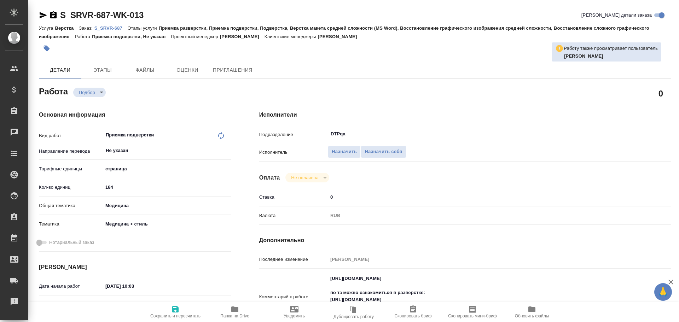
type textarea "x"
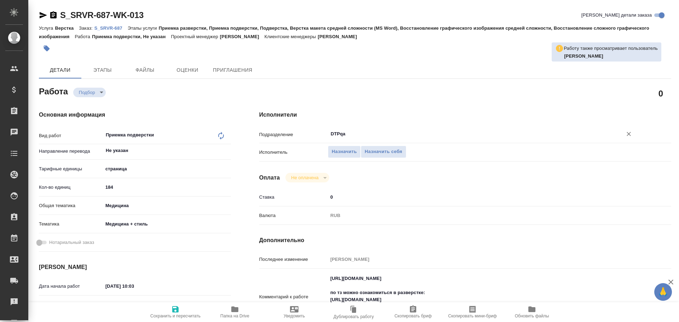
type textarea "x"
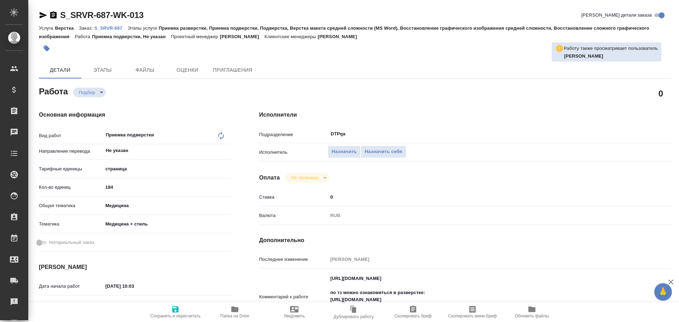
type textarea "x"
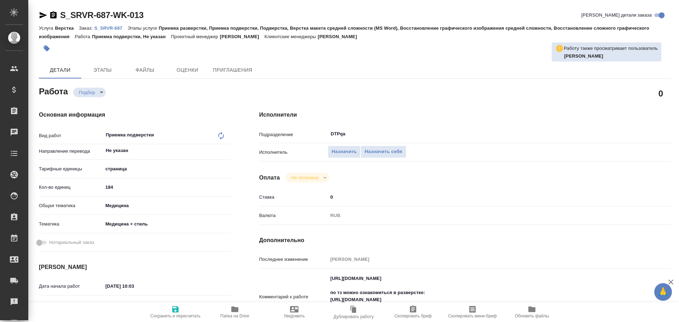
scroll to position [71, 0]
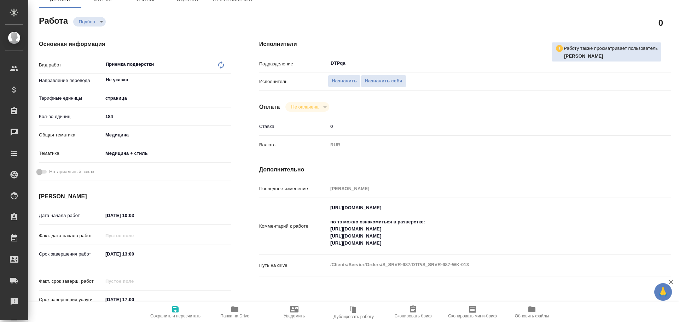
type textarea "x"
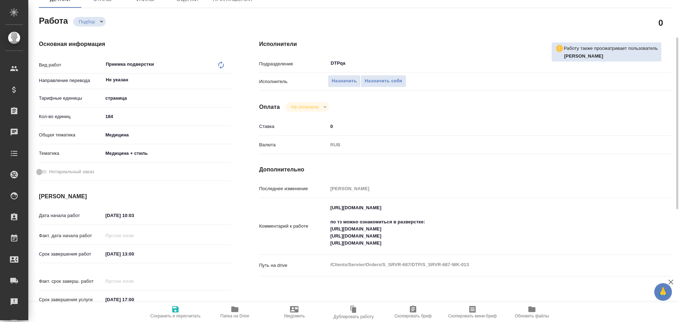
type textarea "x"
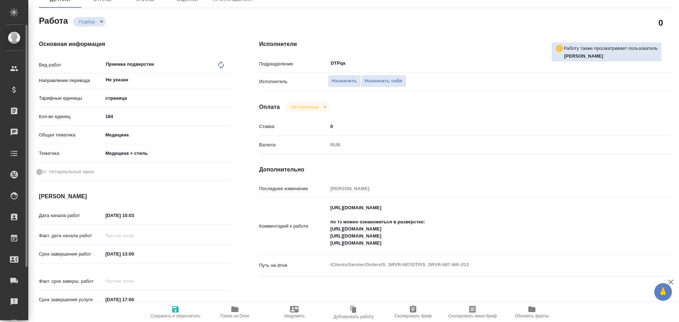
type textarea "x"
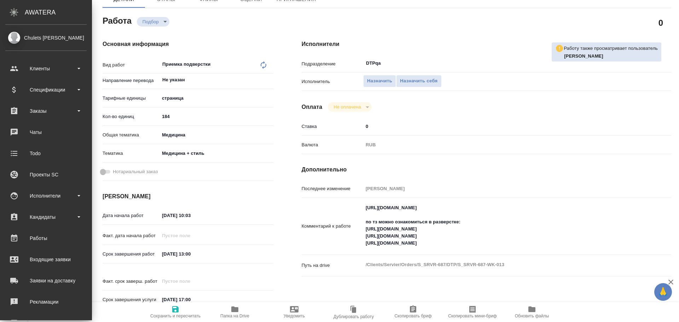
type textarea "x"
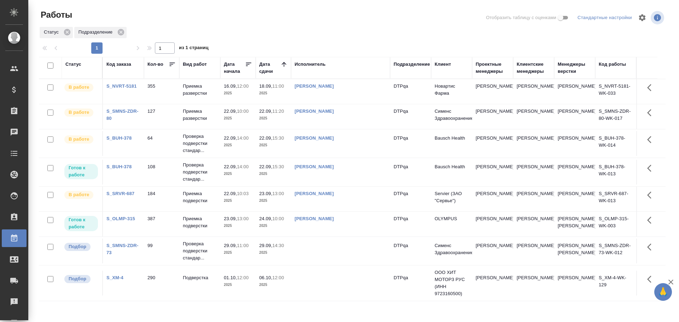
click at [354, 237] on td "[PERSON_NAME]" at bounding box center [340, 224] width 99 height 25
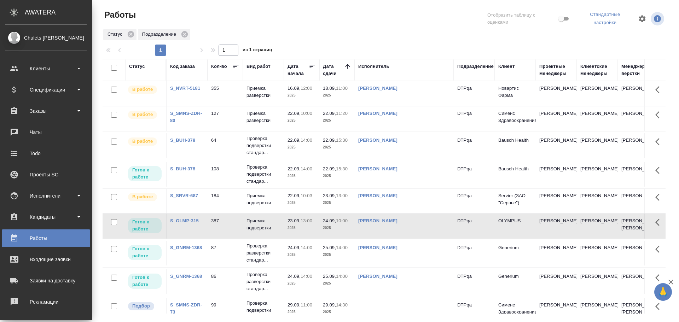
click at [0, 29] on div "Chulets Elena Клиенты Спецификации Заказы 0 Чаты Todo Проекты SC Исполнители Ка…" at bounding box center [46, 173] width 92 height 296
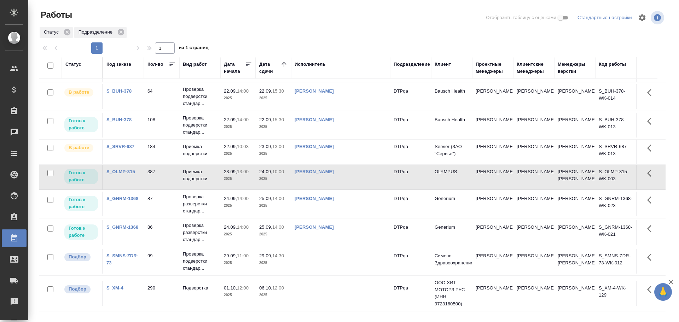
scroll to position [65, 0]
click at [338, 234] on td "Чулец Елена Сергеевна" at bounding box center [340, 232] width 99 height 25
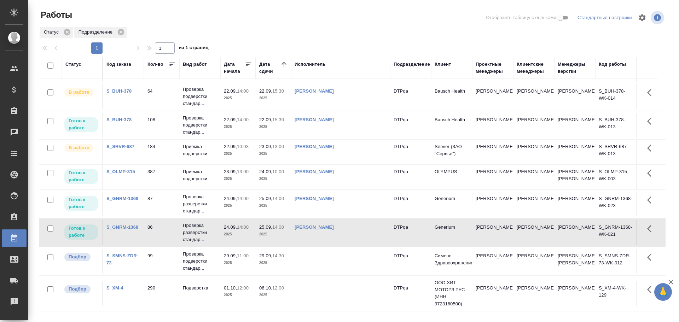
click at [338, 234] on td "Чулец Елена Сергеевна" at bounding box center [340, 232] width 99 height 25
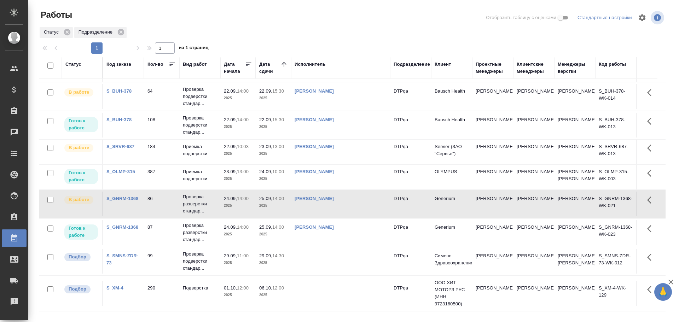
click at [363, 203] on td "Чулец Елена Сергеевна" at bounding box center [340, 204] width 99 height 25
click at [346, 202] on td "Чулец Елена Сергеевна" at bounding box center [340, 204] width 99 height 25
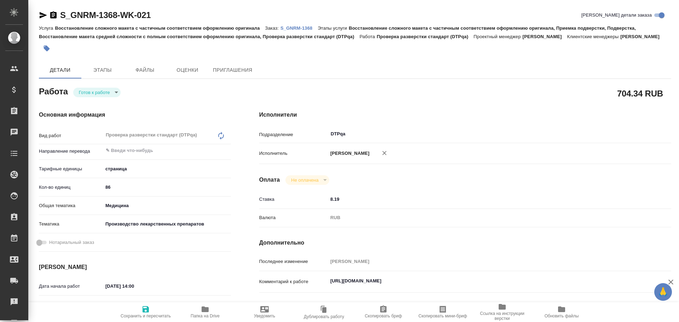
type textarea "x"
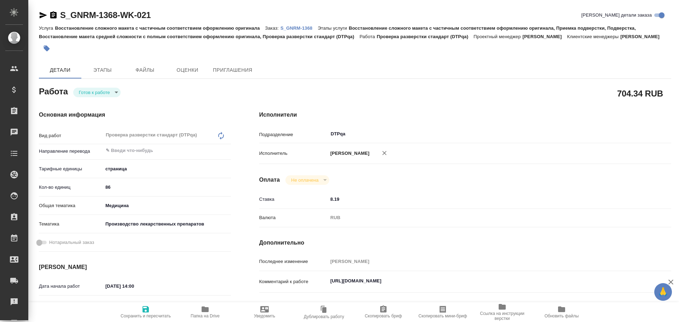
type textarea "x"
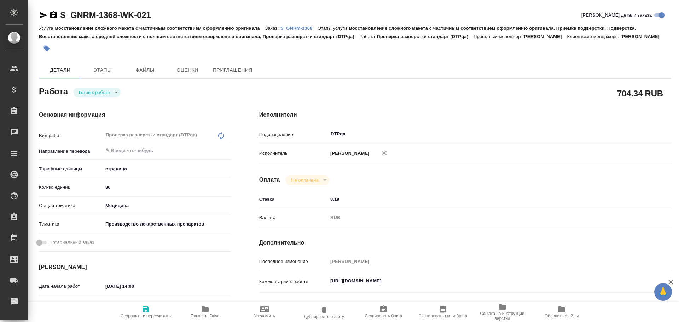
type textarea "x"
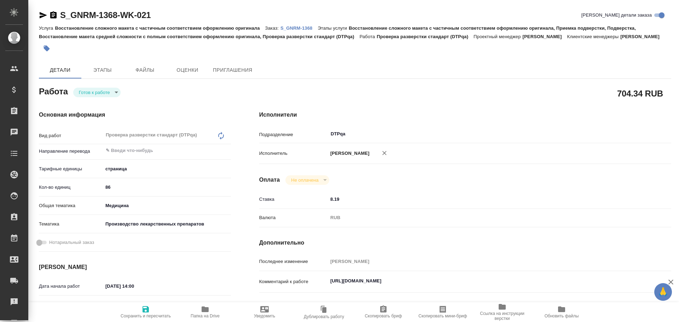
type textarea "x"
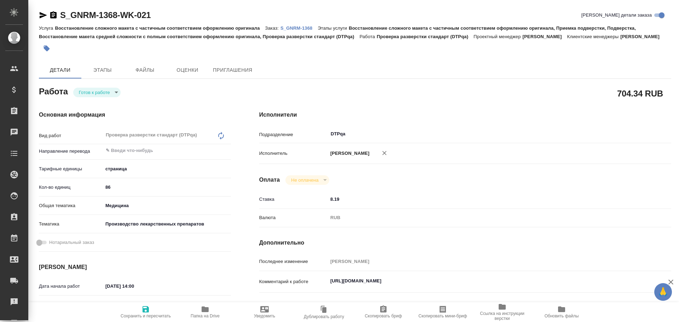
scroll to position [35, 0]
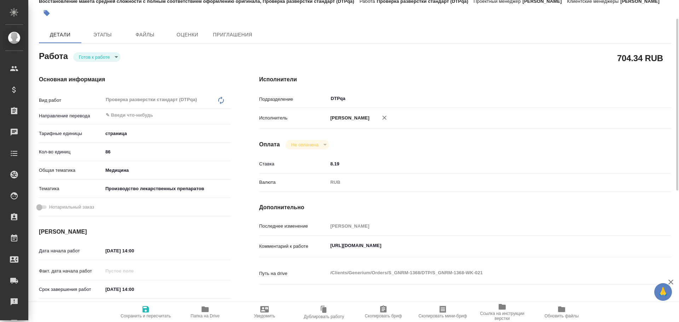
type textarea "x"
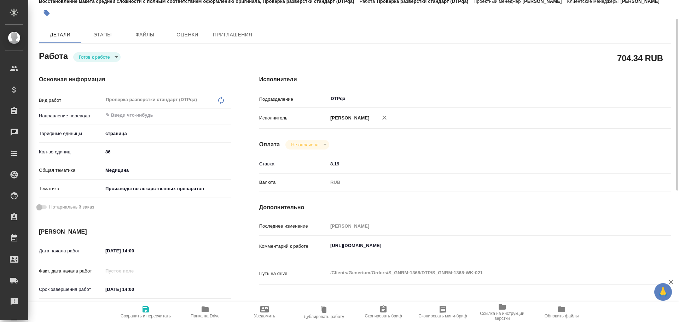
type textarea "x"
drag, startPoint x: 329, startPoint y: 246, endPoint x: 482, endPoint y: 251, distance: 153.3
click at [482, 251] on textarea "https://tera.awatera.com/Work/68cbe26e917089748a69c07c/" at bounding box center [482, 246] width 309 height 12
type textarea "x"
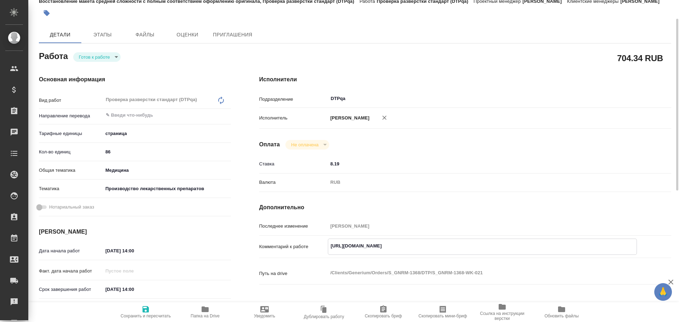
type textarea "x"
click at [97, 59] on body "🙏 .cls-1 fill:#fff; AWATERA Chulets Elena Клиенты Спецификации Заказы 0 Чаты To…" at bounding box center [339, 161] width 679 height 322
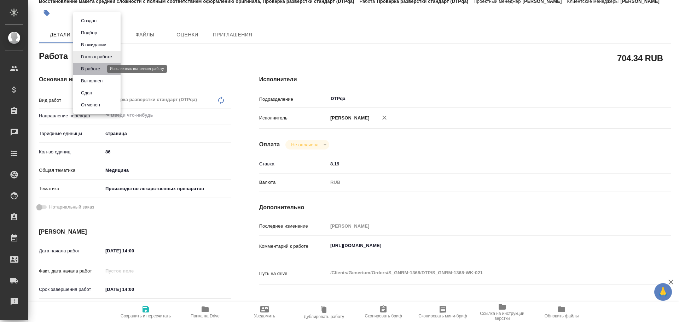
click at [90, 70] on button "В работе" at bounding box center [90, 69] width 23 height 8
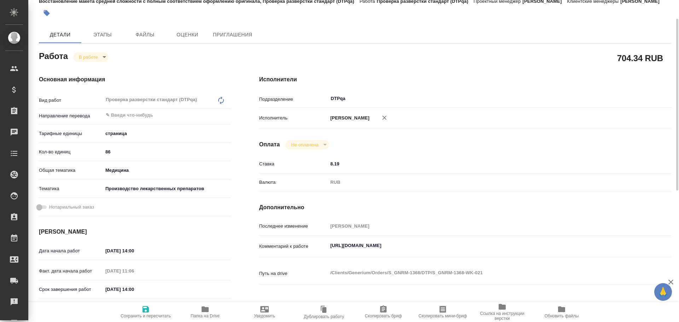
type textarea "x"
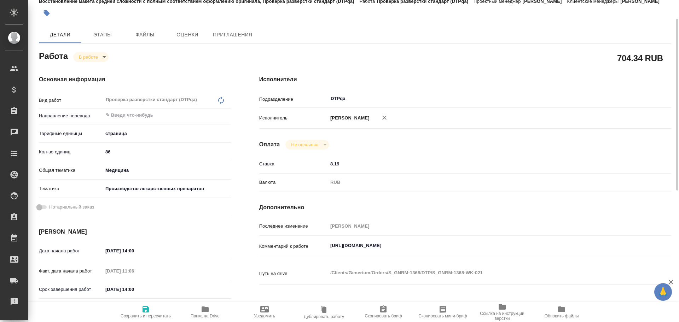
type textarea "x"
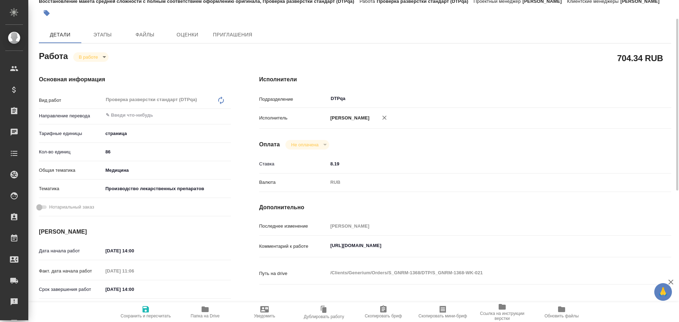
type textarea "x"
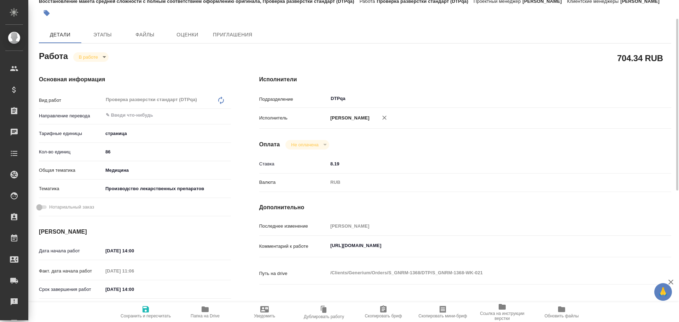
click at [158, 314] on span "Сохранить и пересчитать" at bounding box center [146, 316] width 50 height 5
type textarea "x"
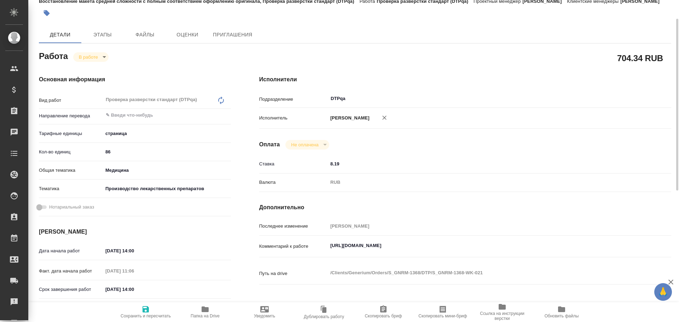
type textarea "x"
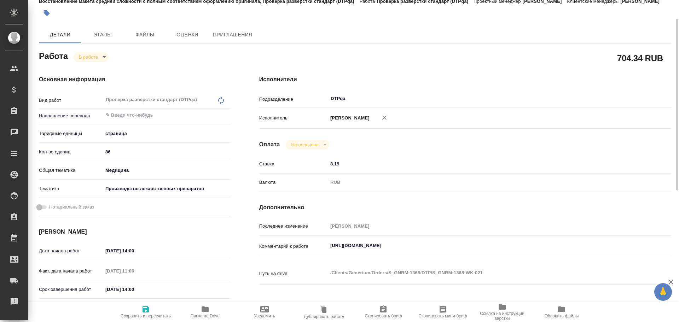
type textarea "x"
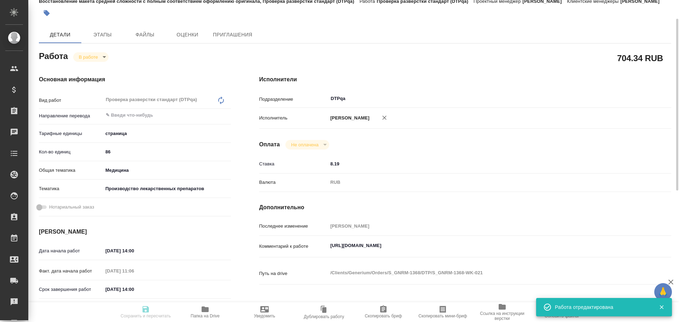
type textarea "x"
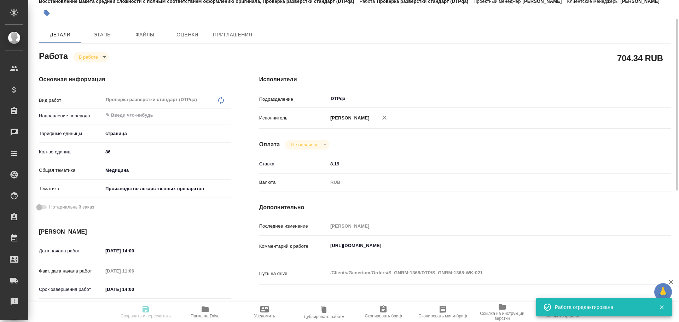
type input "inProgress"
type textarea "Проверка разверстки стандарт (DTPqa)"
type textarea "x"
type input "5a8b1489cc6b4906c91bfdb2"
type input "86"
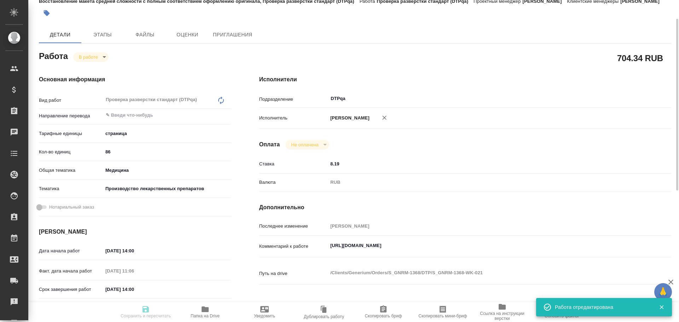
type input "med"
type input "614982fec5ecbb70f805293f"
type input "[DATE] 14:00"
type input "[DATE] 11:06"
type input "[DATE] 14:00"
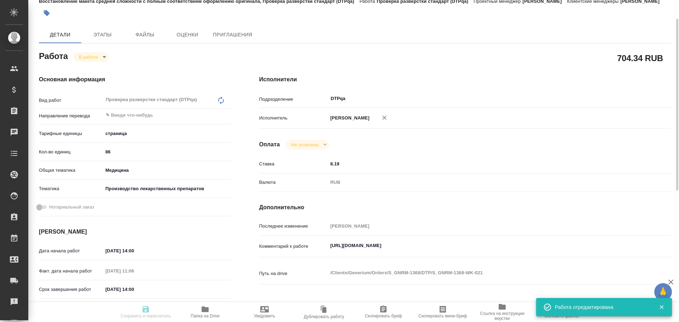
type input "[DATE] 15:00"
type input "DTPqa"
type input "notPayed"
type input "8.19"
type input "RUB"
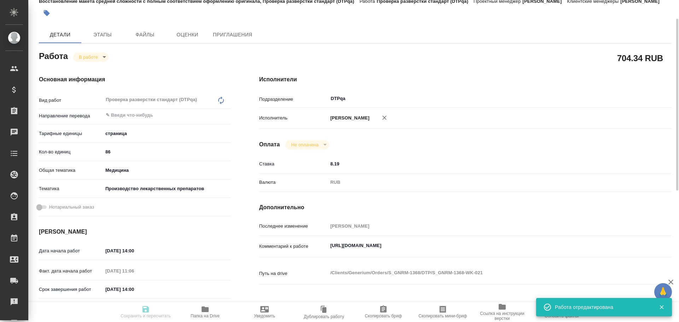
type input "[PERSON_NAME]"
type textarea "[URL][DOMAIN_NAME]"
type textarea "x"
type textarea "/Clients/Generium/Orders/S_GNRM-1368/DTP/S_GNRM-1368-WK-021"
type textarea "x"
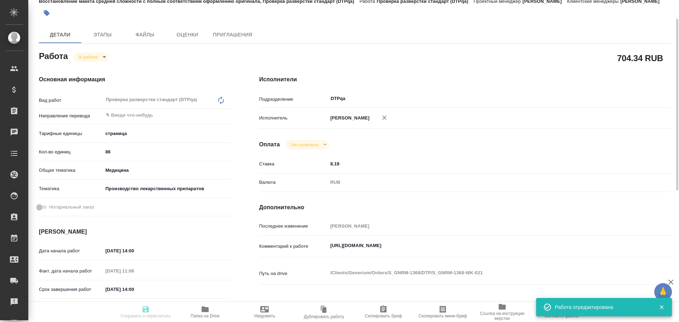
type input "S_GNRM-1368"
type input "Восстановление сложного макета с частичным соответствием оформлению оригинала"
type input "Восстановление сложного макета с частичным соответствием оформлению оригинала, …"
type input "[PERSON_NAME]"
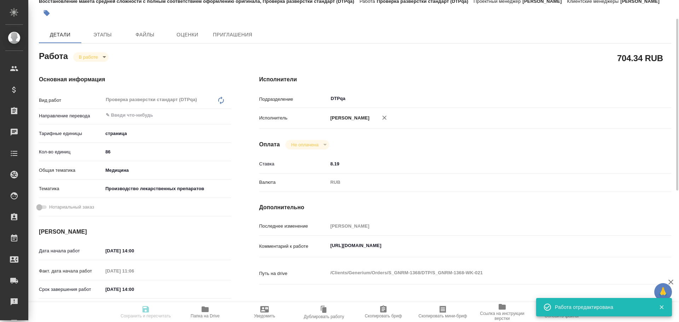
type input "/Clients/Generium/Orders/S_GNRM-1368"
type textarea "x"
type textarea "Возьмите, пожалуйста, в перевод с русского на английский язык документы по ссыл…"
type textarea "x"
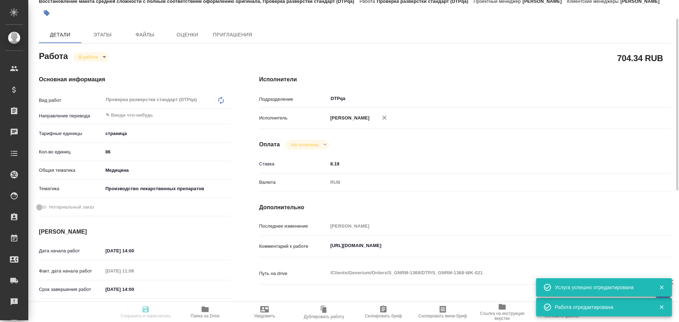
type textarea "x"
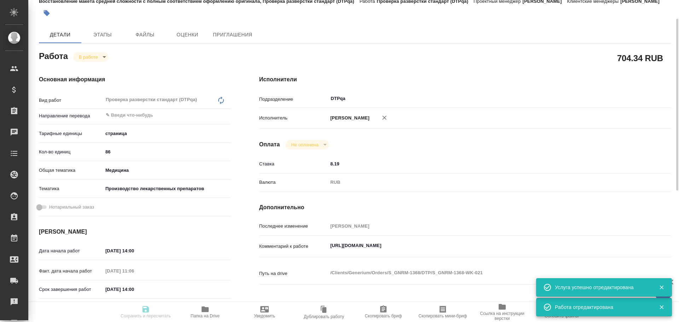
type textarea "x"
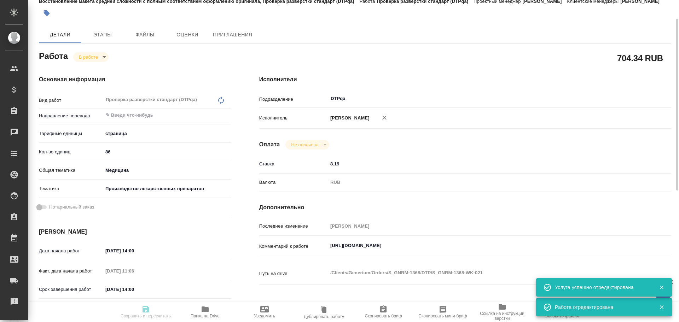
type textarea "x"
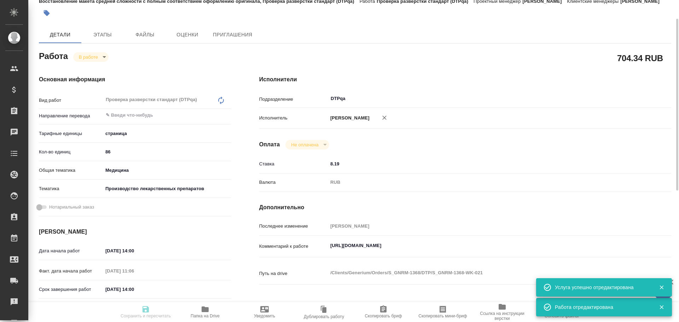
type textarea "x"
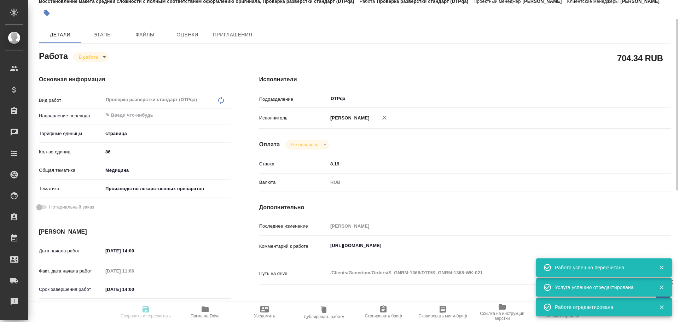
type input "inProgress"
type textarea "Проверка разверстки стандарт (DTPqa)"
type textarea "x"
type input "5a8b1489cc6b4906c91bfdb2"
type input "86"
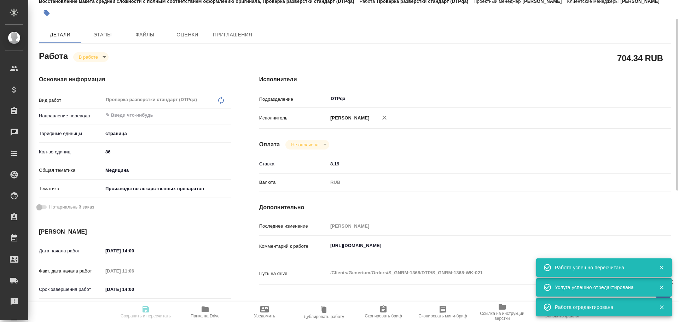
type input "med"
type input "614982fec5ecbb70f805293f"
type input "[DATE] 14:00"
type input "22.09.2025 11:06"
type input "25.09.2025 14:00"
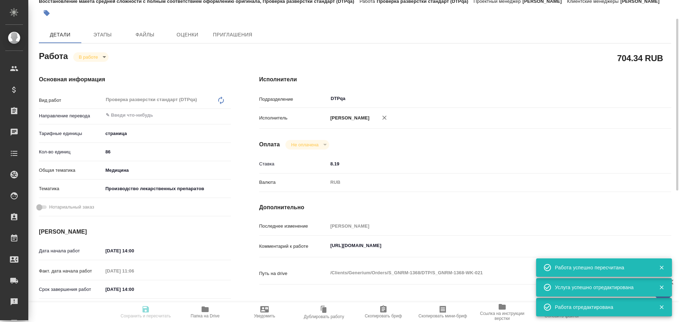
type input "[DATE] 15:00"
type input "DTPqa"
type input "notPayed"
type input "8.19"
type input "RUB"
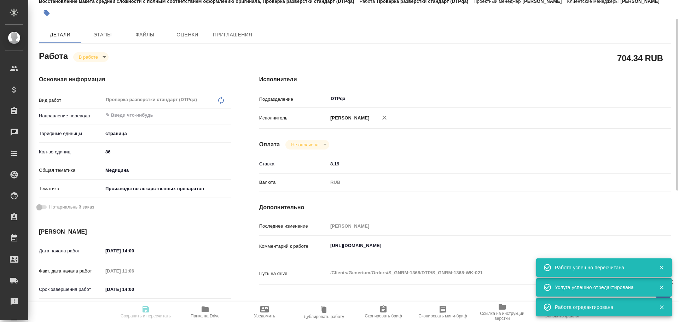
type input "Чулец Елена"
type textarea "https://tera.awatera.com/Work/68cbe26e917089748a69c07c/"
type textarea "x"
type textarea "/Clients/Generium/Orders/S_GNRM-1368/DTP/S_GNRM-1368-WK-021"
type textarea "x"
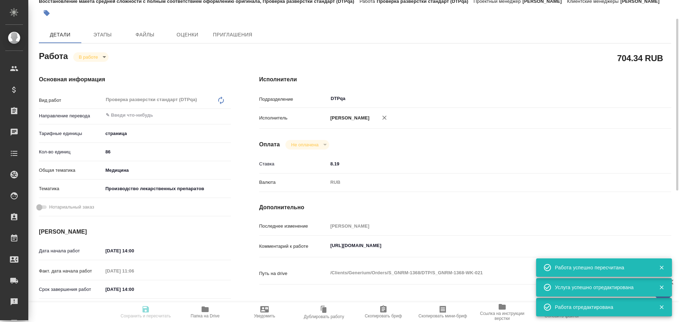
type input "S_GNRM-1368"
type input "Восстановление сложного макета с частичным соответствием оформлению оригинала"
type input "Восстановление сложного макета с частичным соответствием оформлению оригинала, …"
type input "[PERSON_NAME]"
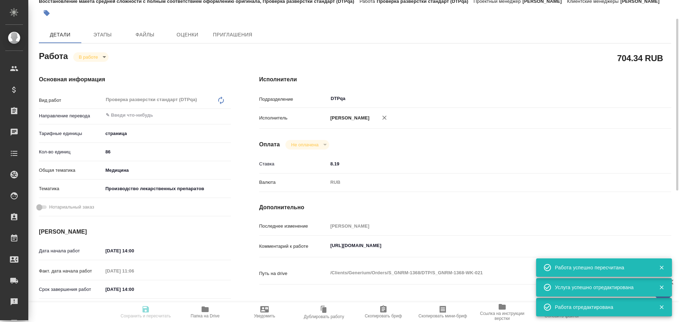
type input "/Clients/Generium/Orders/S_GNRM-1368"
type textarea "x"
type textarea "Возьмите, пожалуйста, в перевод с русского на английский язык документы по ссыл…"
type textarea "x"
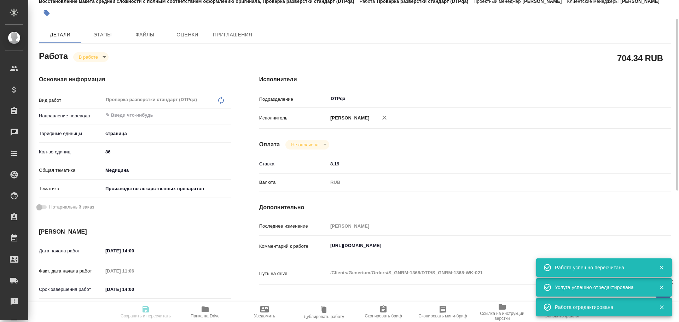
type textarea "x"
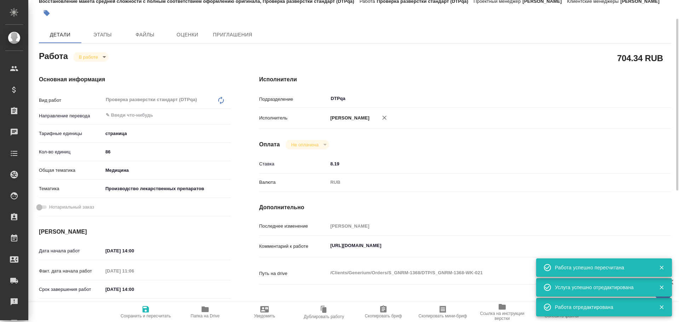
type textarea "x"
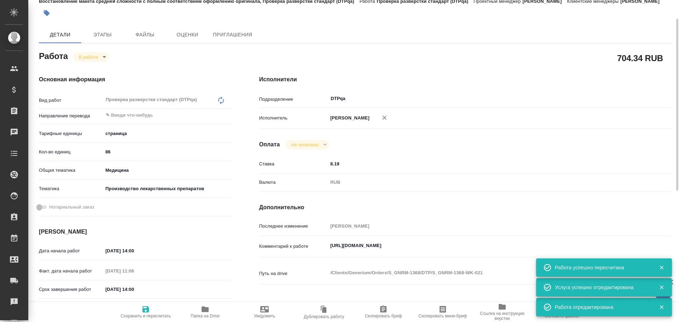
type textarea "x"
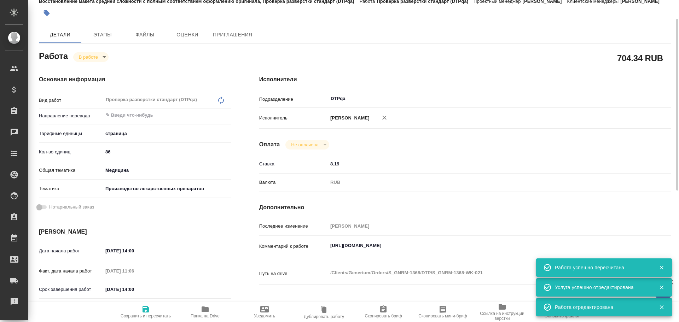
type textarea "x"
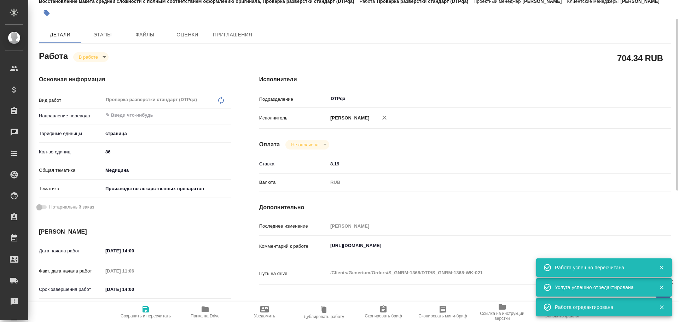
type textarea "x"
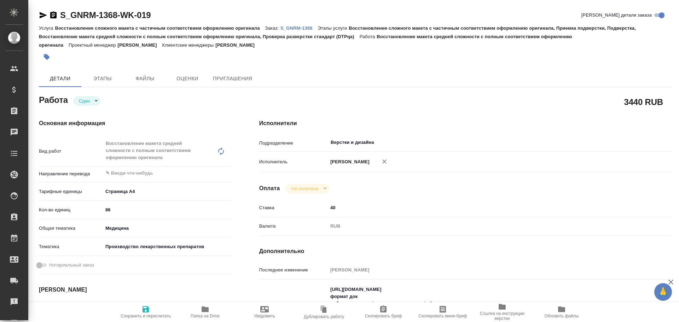
type textarea "x"
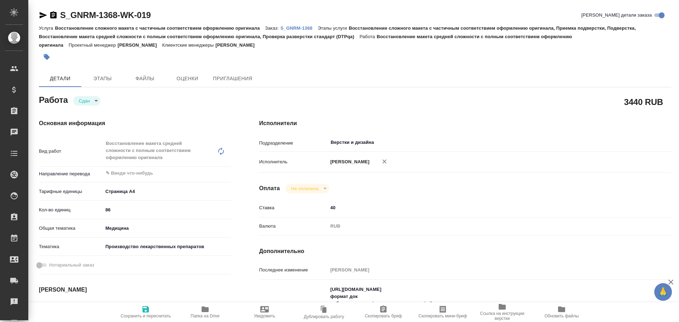
type textarea "x"
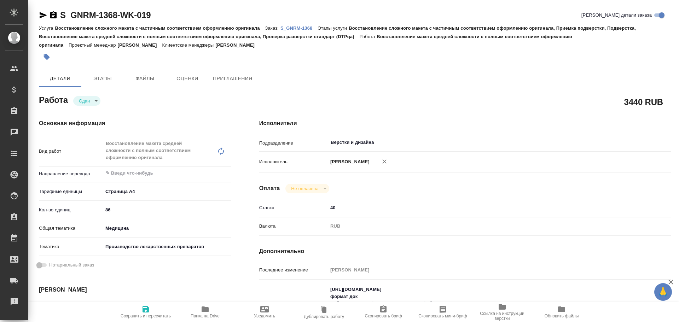
type textarea "x"
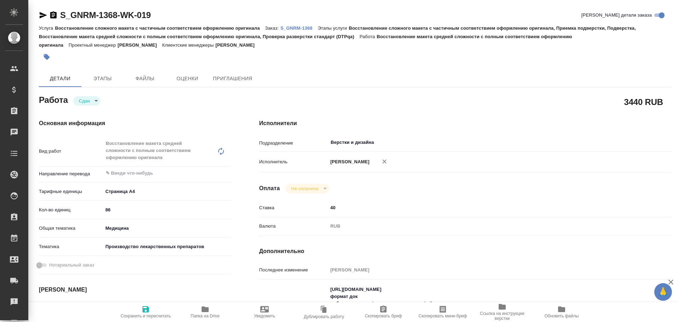
type textarea "x"
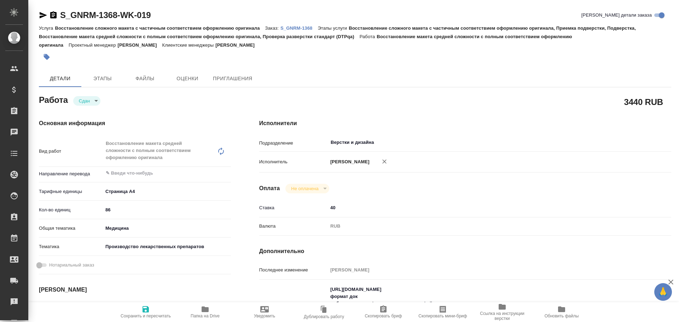
type textarea "x"
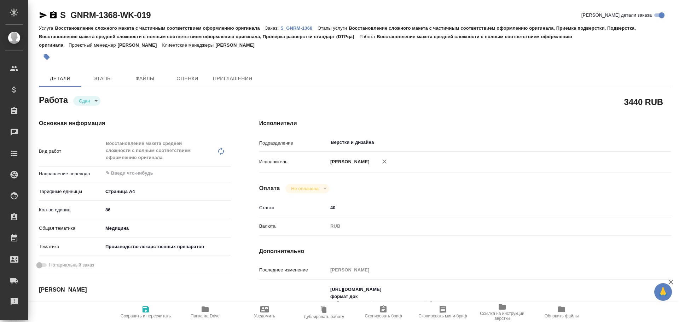
type textarea "x"
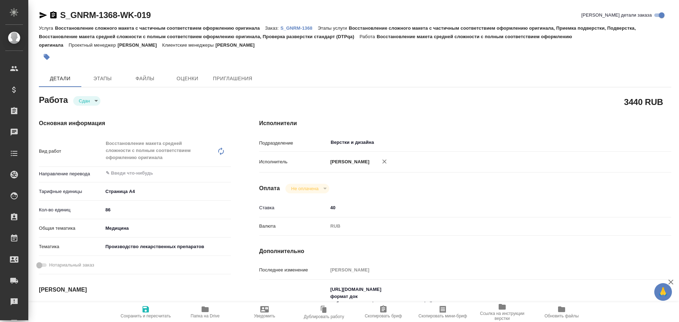
scroll to position [35, 0]
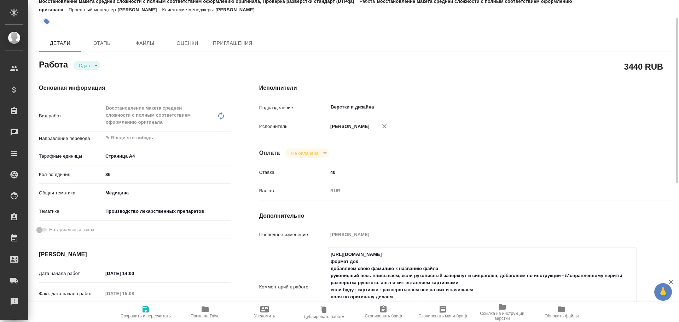
drag, startPoint x: 330, startPoint y: 255, endPoint x: 449, endPoint y: 257, distance: 118.9
click at [449, 257] on textarea "[URL][DOMAIN_NAME] формат док добавляем свою фамилию к названию файла рукописны…" at bounding box center [482, 287] width 309 height 76
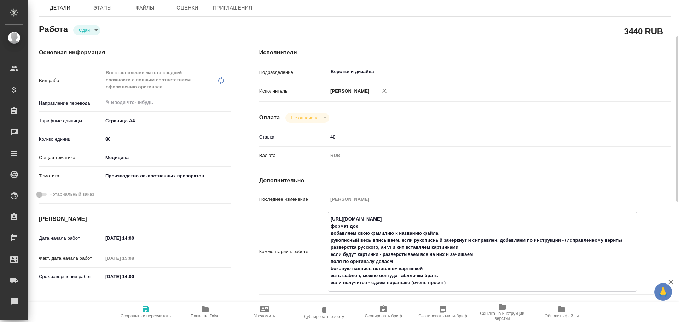
type textarea "x"
click at [202, 314] on span "Папка на Drive" at bounding box center [205, 316] width 29 height 5
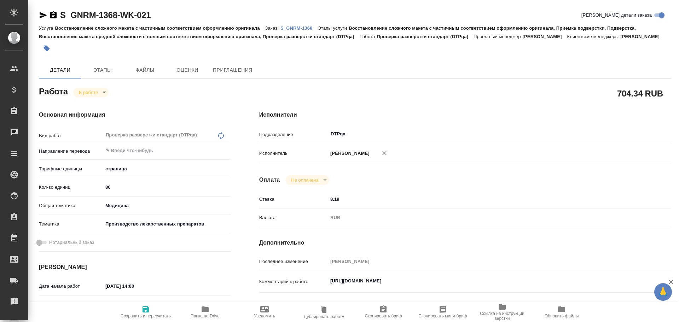
type textarea "x"
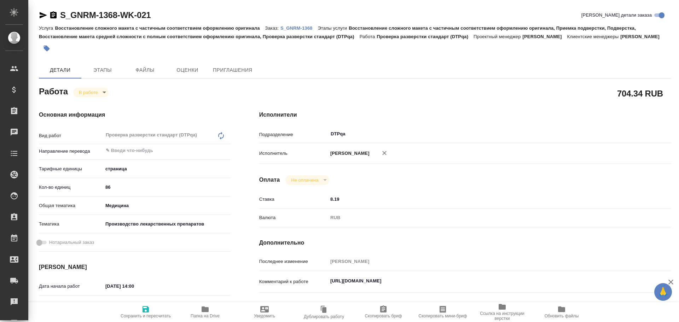
type textarea "x"
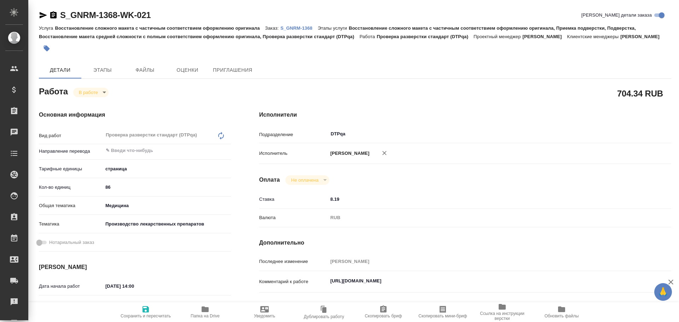
type textarea "x"
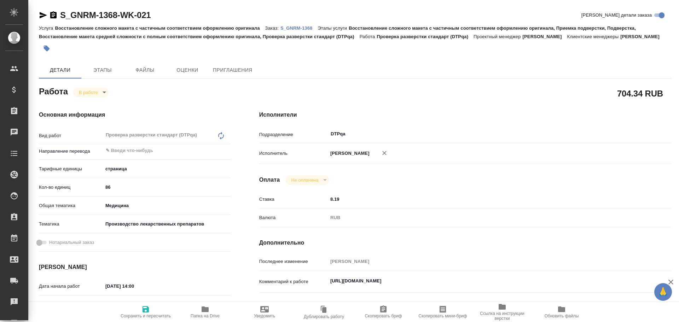
click at [297, 27] on p "S_GNRM-1368" at bounding box center [299, 27] width 37 height 5
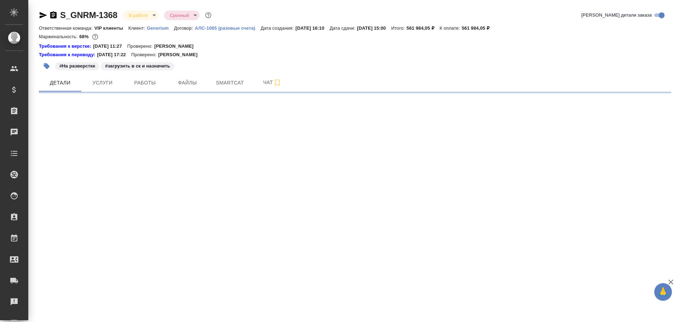
select select "RU"
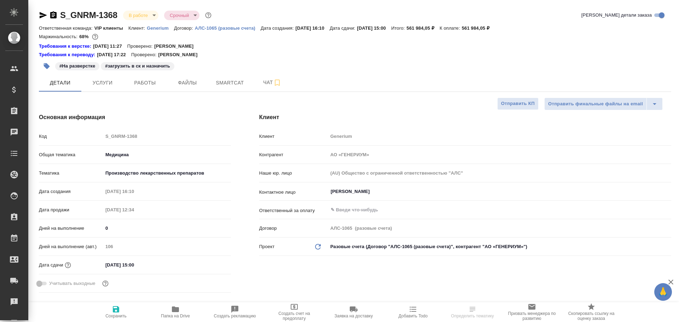
type textarea "x"
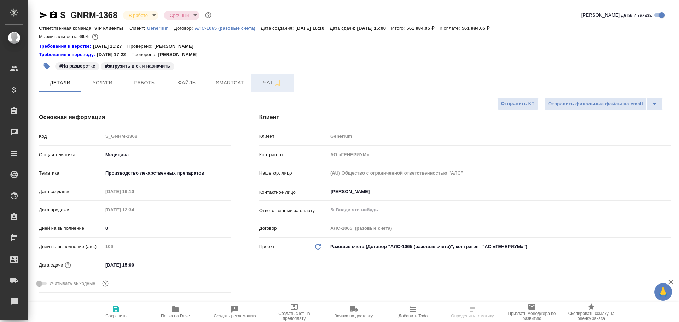
type textarea "x"
type input "[PERSON_NAME]"
type input "Комаров Роман"
click at [265, 87] on button "Чат" at bounding box center [272, 83] width 42 height 18
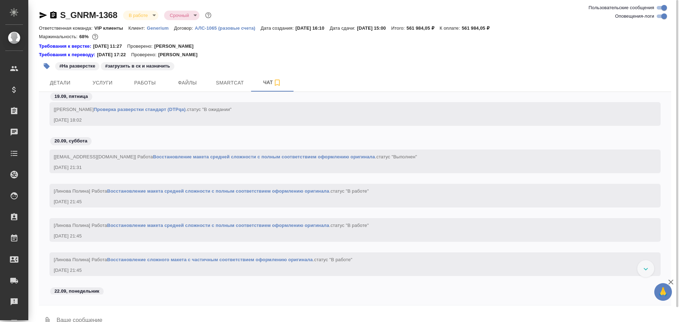
scroll to position [40111, 0]
click at [195, 193] on link "Восстановление макета средней сложности с полным соответствием оформлению ориги…" at bounding box center [218, 192] width 222 height 5
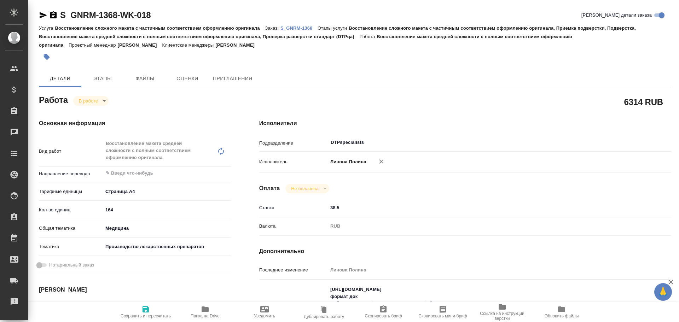
type textarea "x"
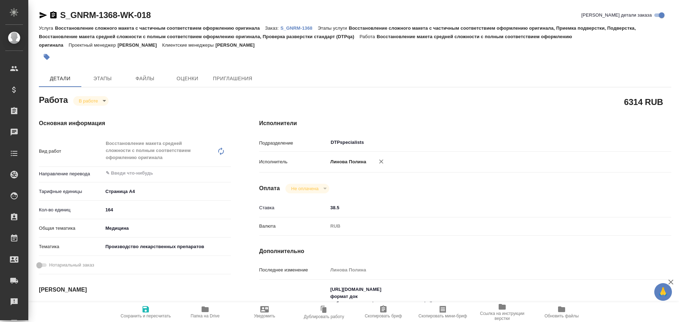
type textarea "x"
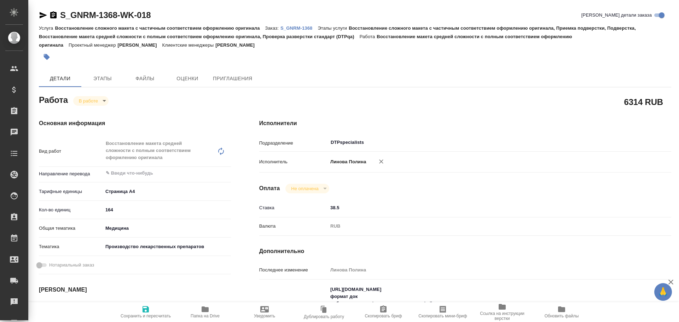
type textarea "x"
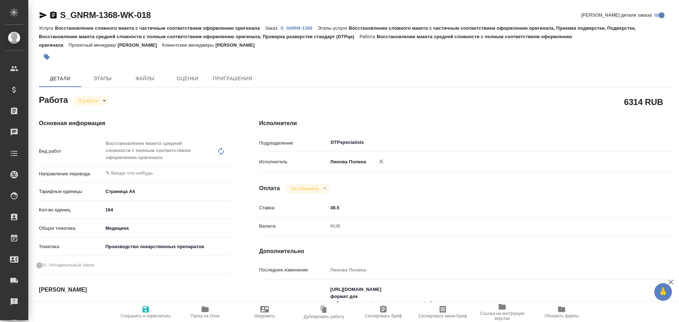
type textarea "x"
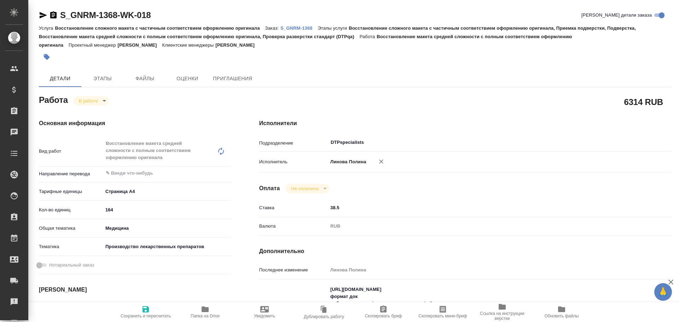
type textarea "x"
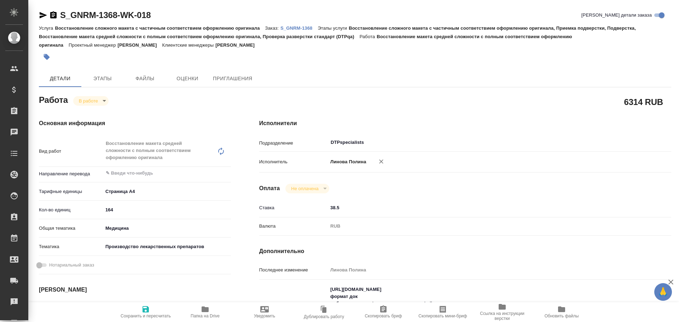
click at [210, 314] on span "Папка на Drive" at bounding box center [205, 316] width 29 height 5
type textarea "x"
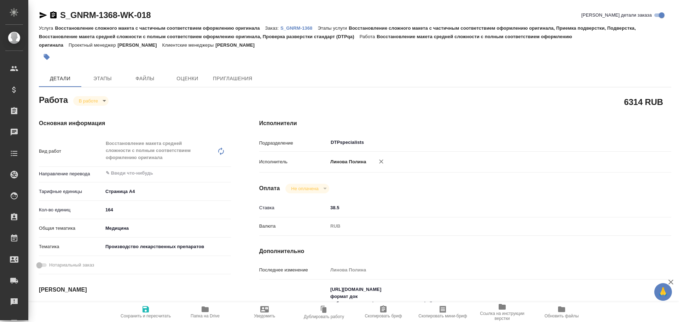
type textarea "x"
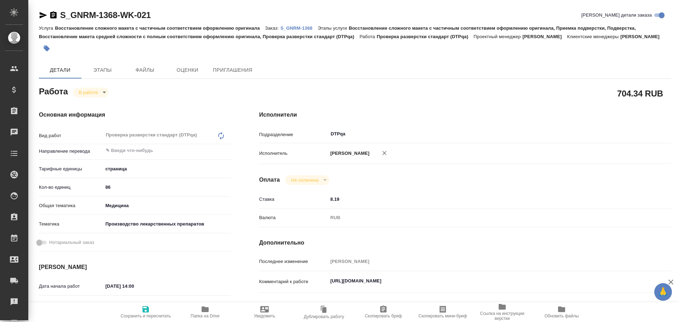
type textarea "x"
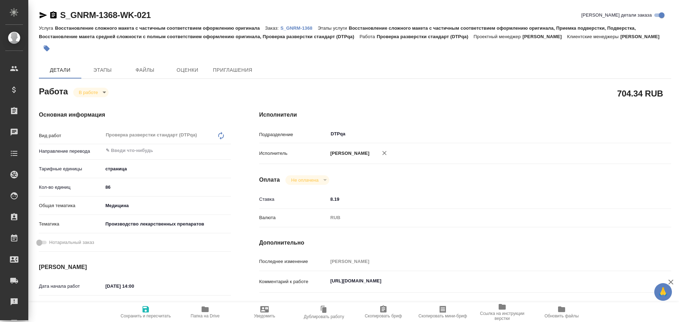
type textarea "x"
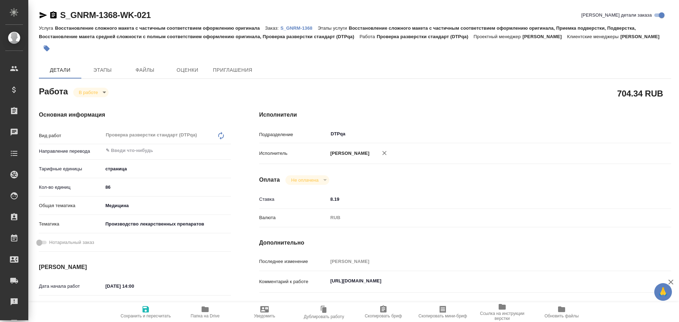
scroll to position [71, 0]
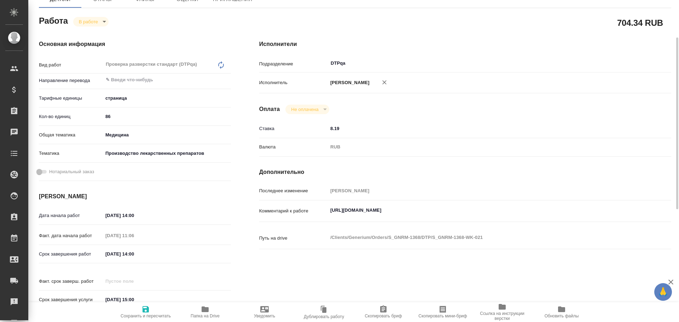
type textarea "x"
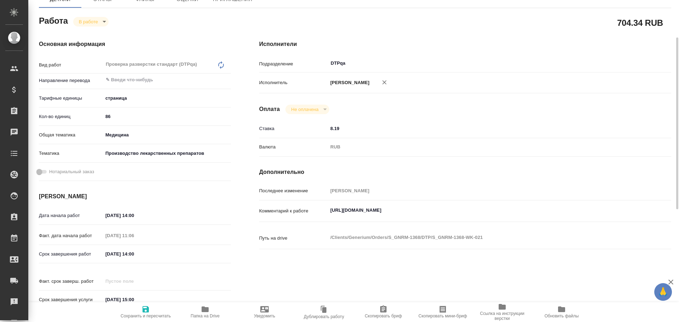
type textarea "x"
drag, startPoint x: 331, startPoint y: 214, endPoint x: 490, endPoint y: 217, distance: 159.3
click at [490, 217] on div "https://tera.awatera.com/Work/68cbe26e917089748a69c07c/ x" at bounding box center [482, 211] width 309 height 16
type textarea "x"
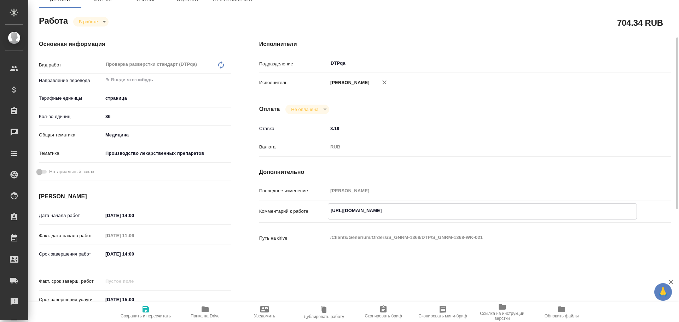
type textarea "x"
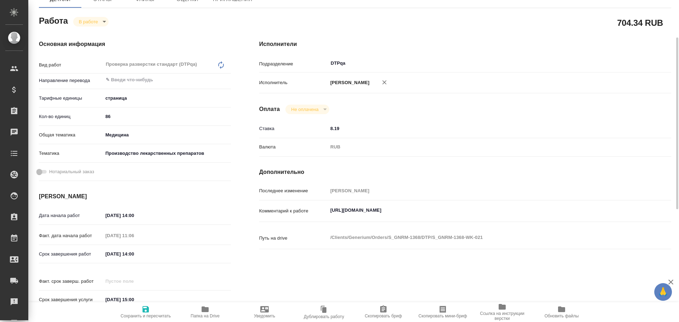
type textarea "x"
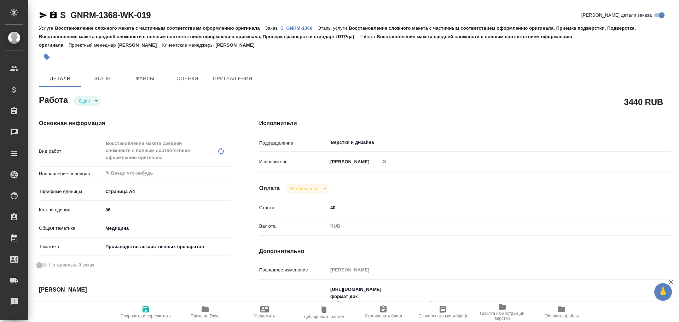
type textarea "x"
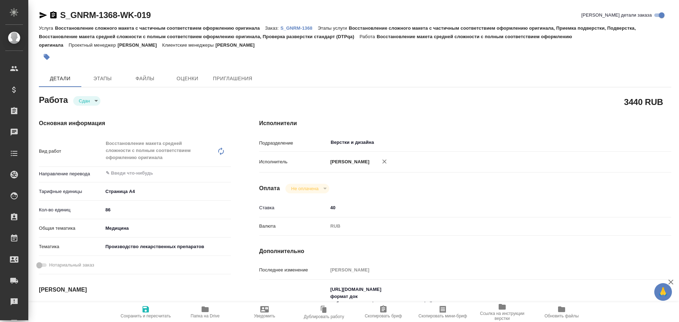
type textarea "x"
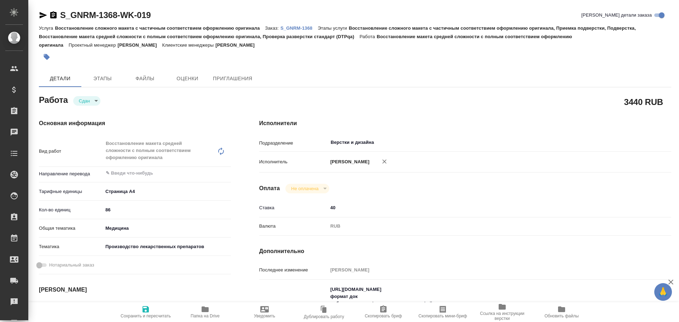
type textarea "x"
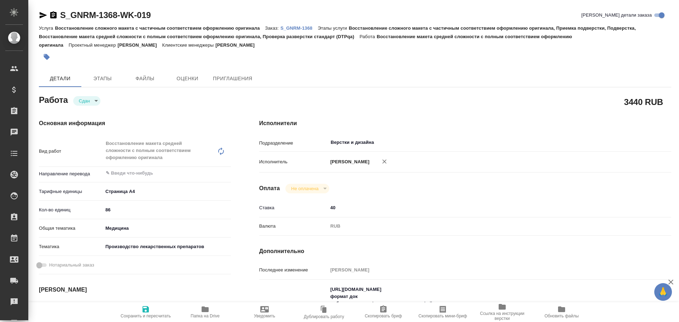
scroll to position [71, 0]
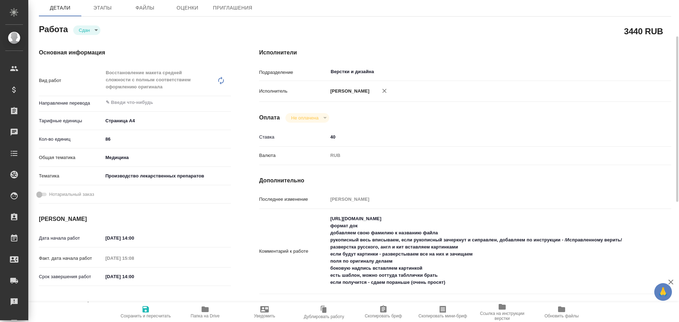
type textarea "x"
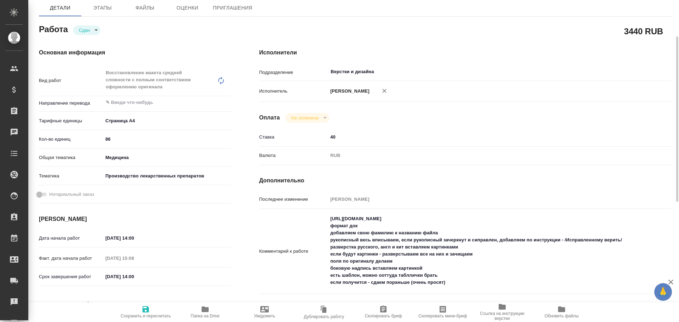
type textarea "x"
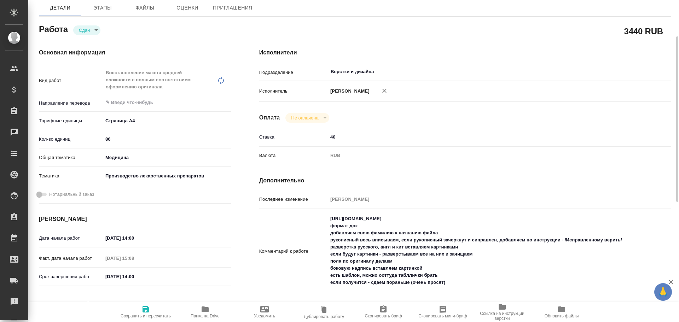
type textarea "x"
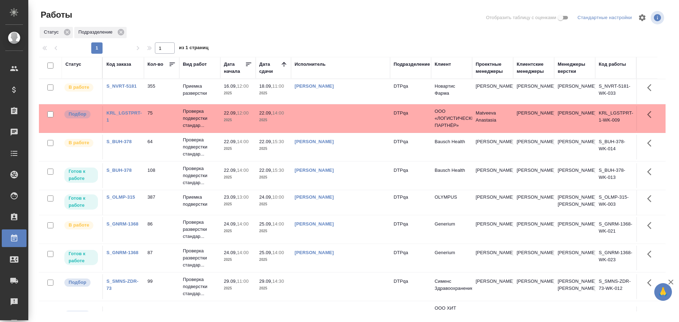
click at [324, 119] on td at bounding box center [340, 118] width 99 height 25
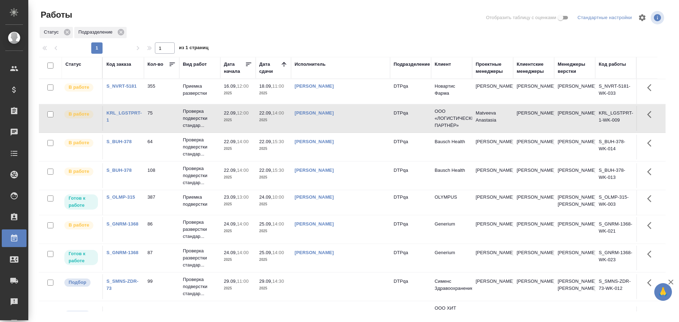
click at [360, 123] on td "[PERSON_NAME]" at bounding box center [340, 118] width 99 height 25
click at [338, 126] on td "[PERSON_NAME]" at bounding box center [340, 118] width 99 height 25
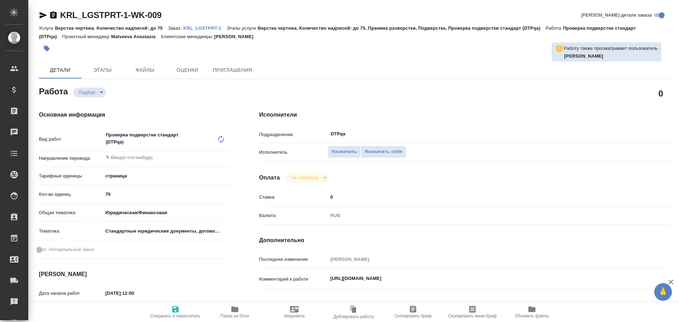
type textarea "x"
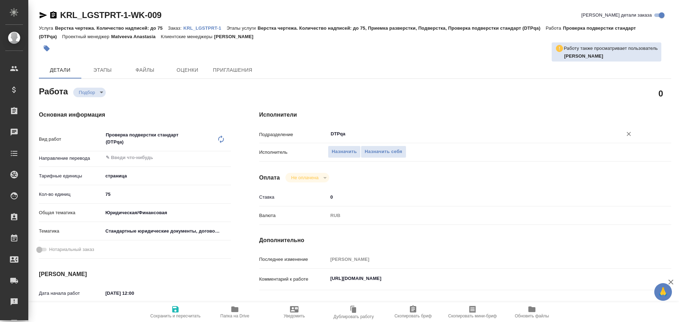
type textarea "x"
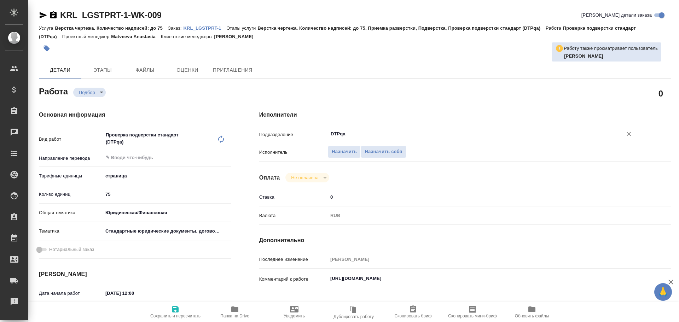
type textarea "x"
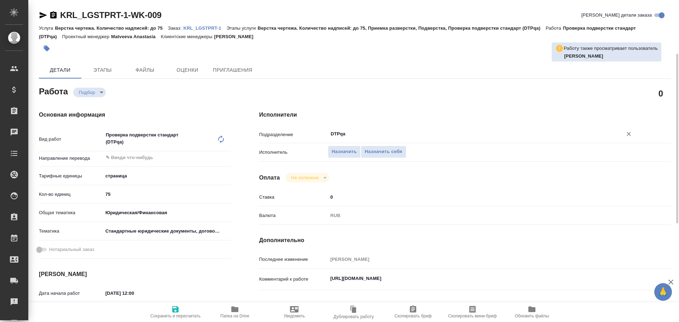
scroll to position [35, 0]
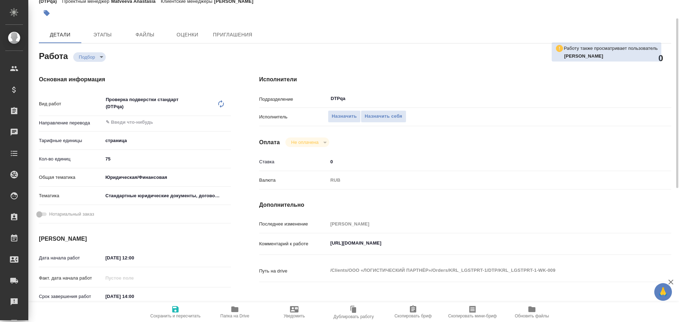
type textarea "x"
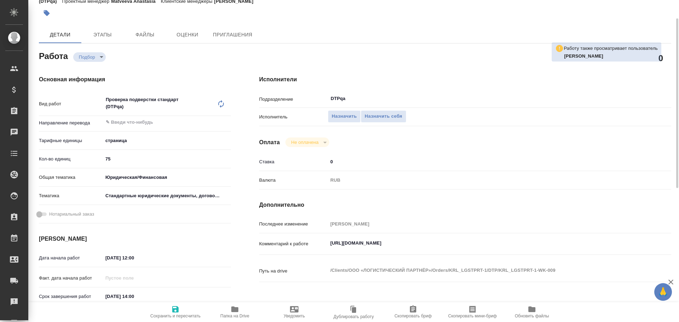
type textarea "x"
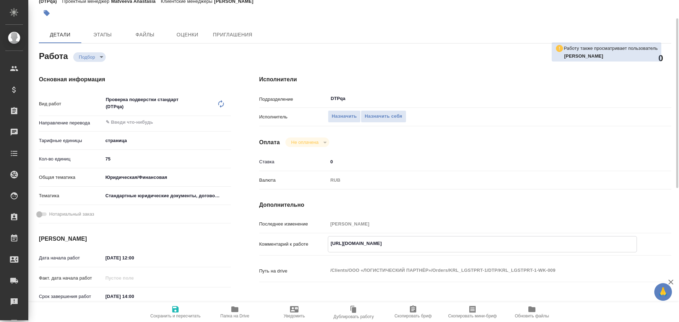
type textarea "x"
drag, startPoint x: 330, startPoint y: 245, endPoint x: 471, endPoint y: 247, distance: 141.2
click at [471, 247] on textarea "[URL][DOMAIN_NAME]" at bounding box center [482, 244] width 309 height 12
type textarea "x"
click at [392, 117] on span "Назначить себя" at bounding box center [384, 117] width 38 height 8
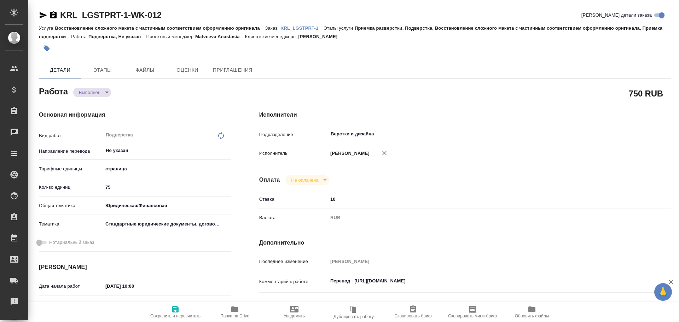
type textarea "x"
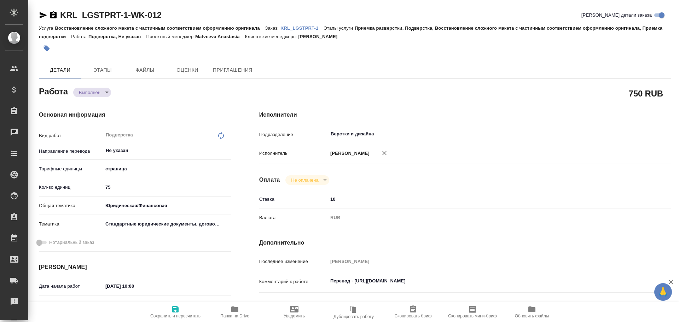
type textarea "x"
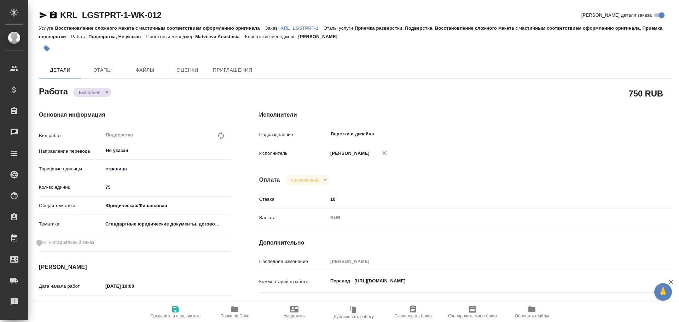
type textarea "x"
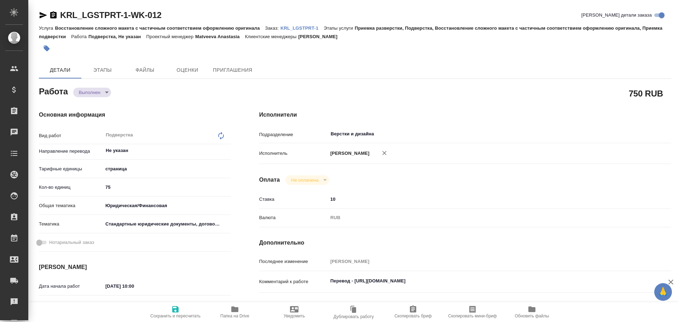
type textarea "x"
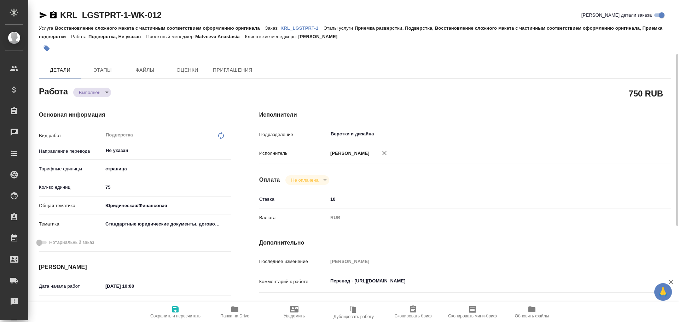
scroll to position [35, 0]
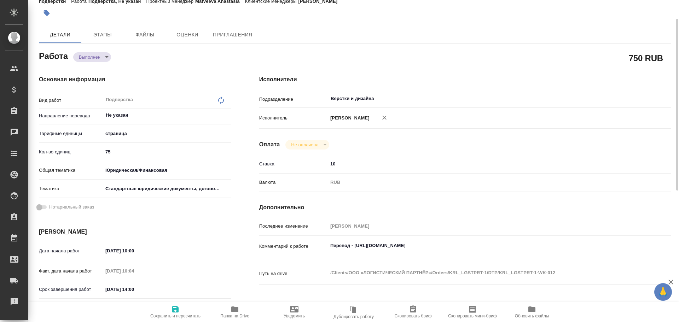
type textarea "x"
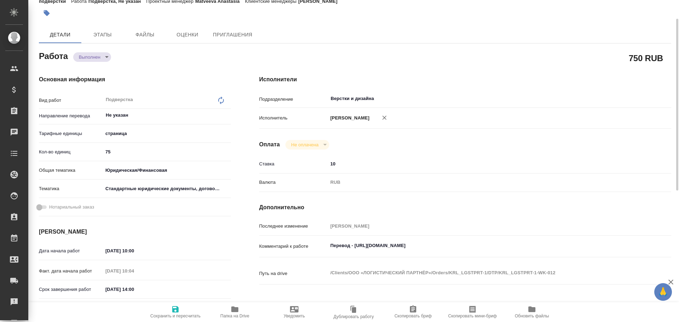
type textarea "x"
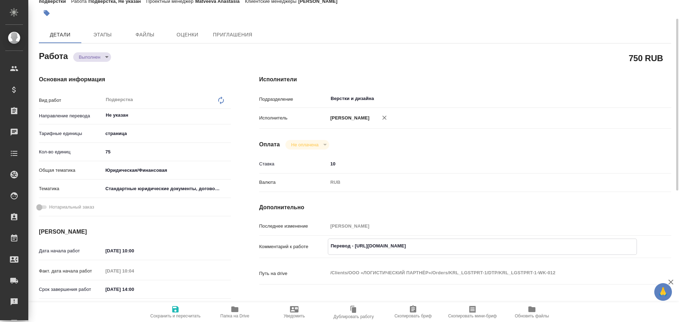
click at [358, 247] on textarea "Перевод - https://drive.awatera.com/s/B7BN7652r9mF3mb" at bounding box center [482, 246] width 309 height 12
type textarea "x"
click at [236, 309] on icon "button" at bounding box center [234, 310] width 7 height 6
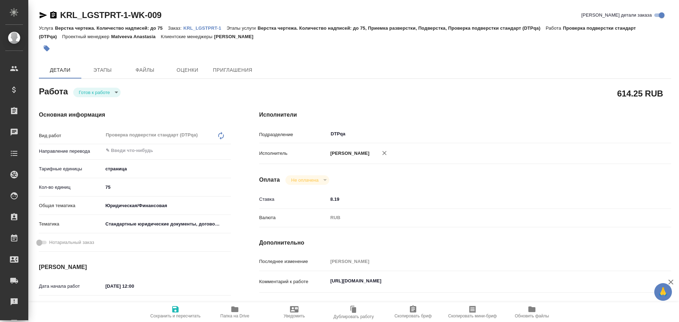
type textarea "x"
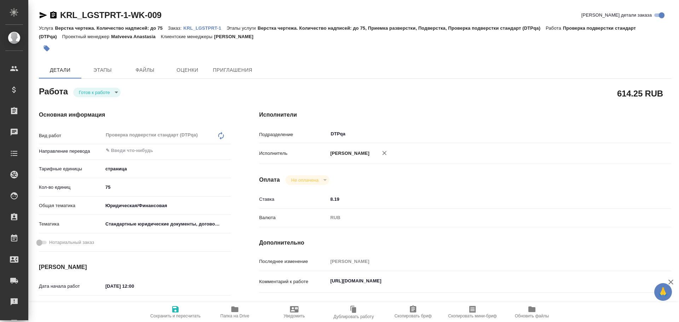
type textarea "x"
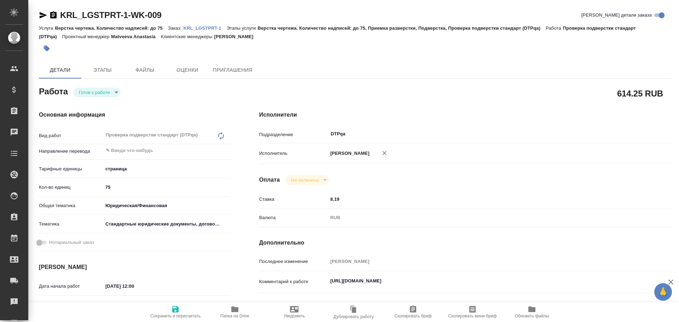
type textarea "x"
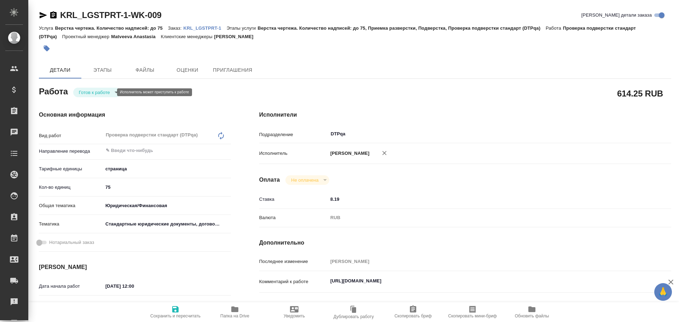
click at [88, 90] on body "🙏 .cls-1 fill:#fff; AWATERA Chulets [PERSON_NAME] Спецификации Заказы Чаты Todo…" at bounding box center [339, 161] width 679 height 322
type textarea "x"
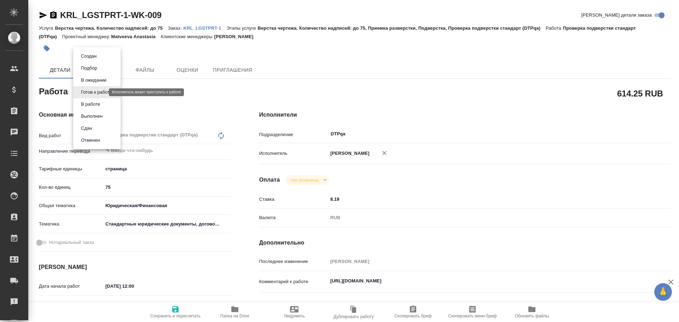
type textarea "x"
click at [91, 103] on button "В работе" at bounding box center [90, 104] width 23 height 8
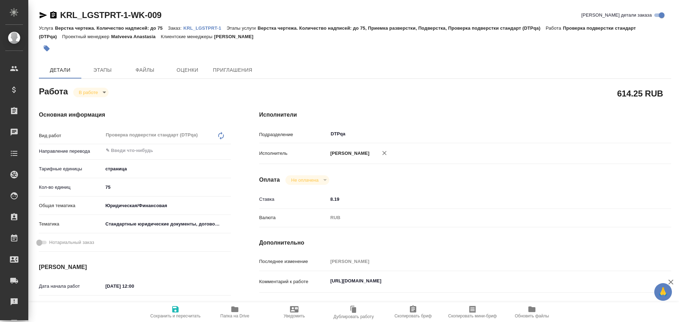
type textarea "x"
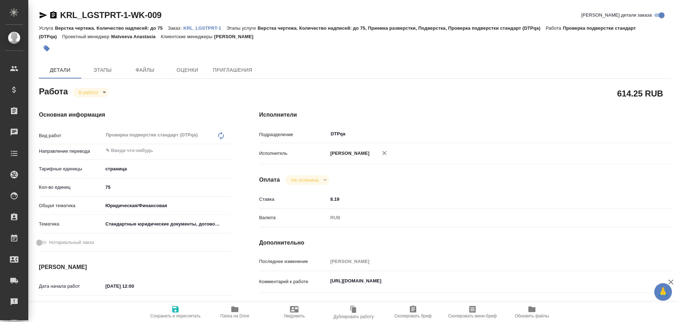
type textarea "x"
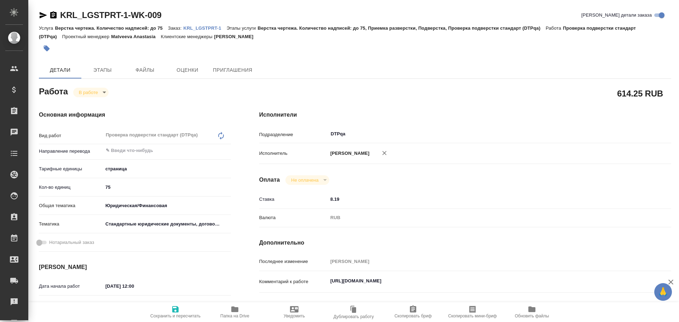
type textarea "x"
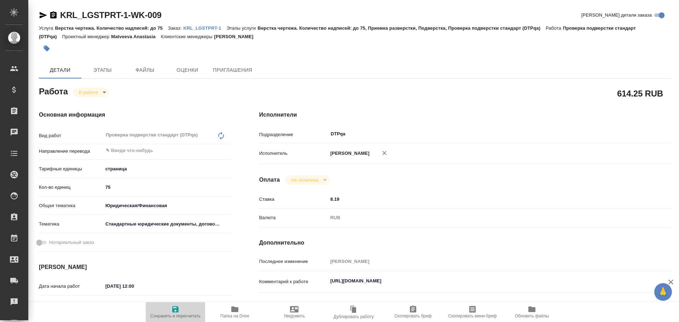
click at [183, 312] on span "Сохранить и пересчитать" at bounding box center [175, 311] width 51 height 13
type textarea "x"
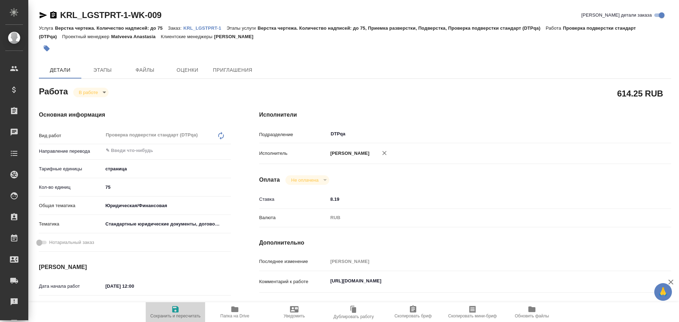
type textarea "x"
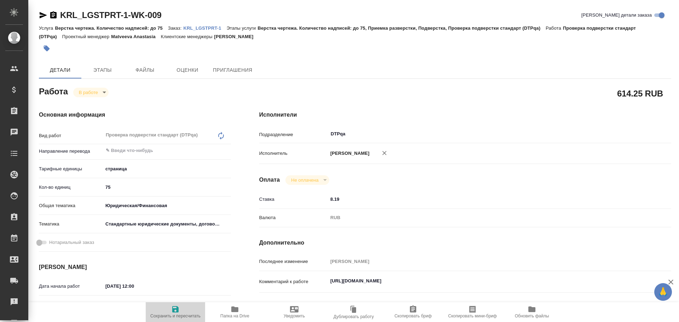
type textarea "x"
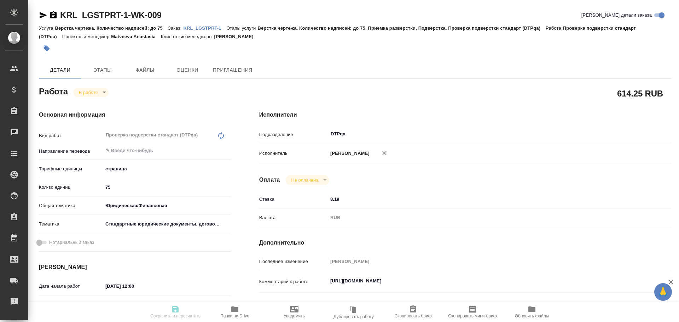
type textarea "x"
type input "inProgress"
type textarea "Проверка подверстки стандарт (DTPqa)"
type textarea "x"
type input "5a8b1489cc6b4906c91bfdb2"
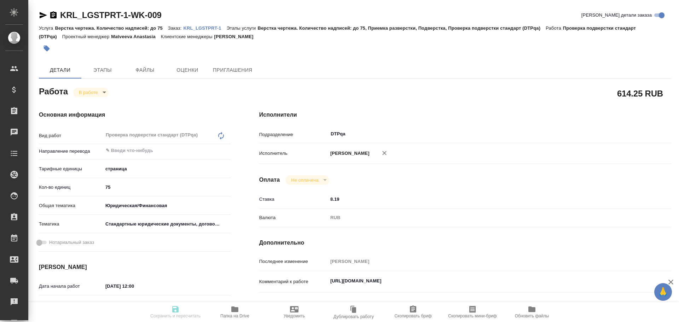
type input "75"
type input "yr-fn"
type input "5f647205b73bc97568ca66bf"
type input "[DATE] 12:00"
type input "[DATE] 12:10"
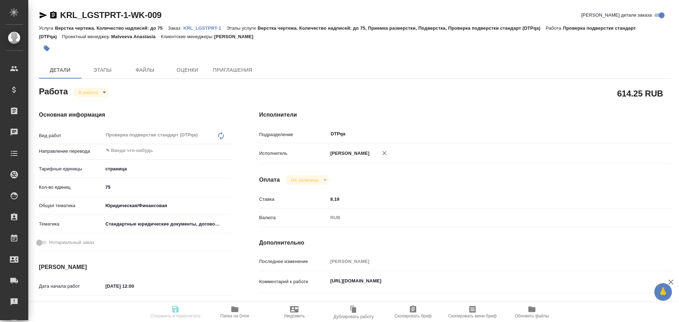
type input "[DATE] 14:00"
type input "[DATE] 10:00"
type input "DTPqa"
type input "notPayed"
type input "8.19"
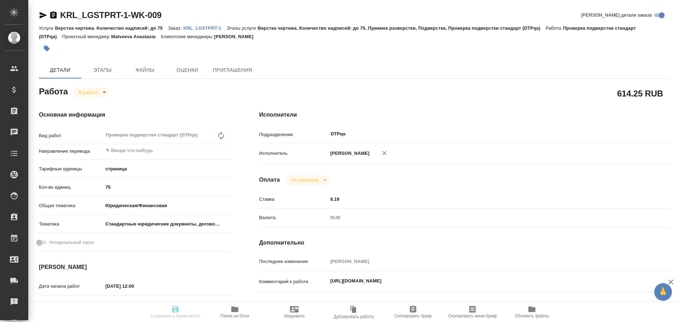
type input "RUB"
type input "[PERSON_NAME]"
type textarea "[URL][DOMAIN_NAME]"
type textarea "x"
type textarea "/Clients/ООО «ЛОГИСТИЧЕСКИЙ ПАРТНЁР»/Orders/KRL_LGSTPRT-1/DTP/KRL_LGSTPRT-1-WK-…"
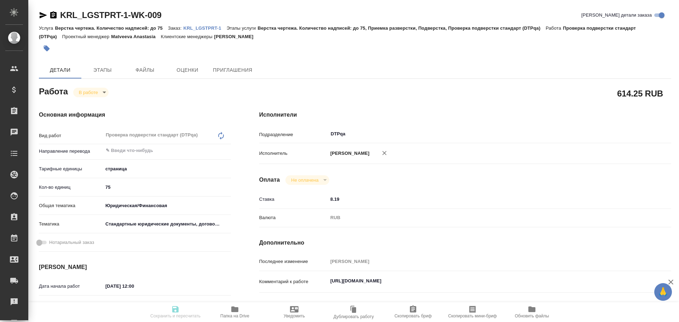
type textarea "x"
type input "KRL_LGSTPRT-1"
type input "Верстка чертежа. Количество надписей: до 75"
type input "Верстка чертежа. Количество надписей: до 75, Приемка разверстки, Подверстка, Пр…"
type input "[PERSON_NAME]"
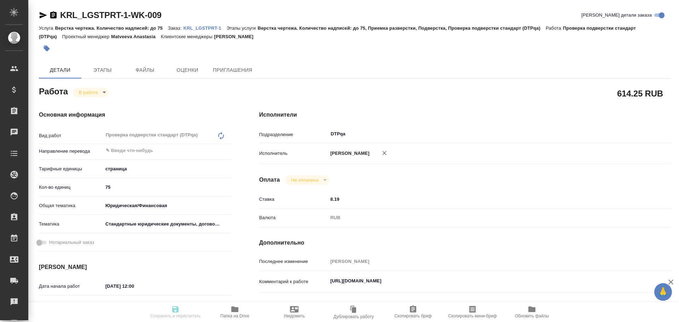
type input "[PERSON_NAME]"
type input "/Clients/ООО «ЛОГИСТИЧЕСКИЙ ПАРТНЁР»/Orders/KRL_LGSTPRT-1"
type textarea "x"
type textarea "СК: [URL][DOMAIN_NAME]"
type textarea "x"
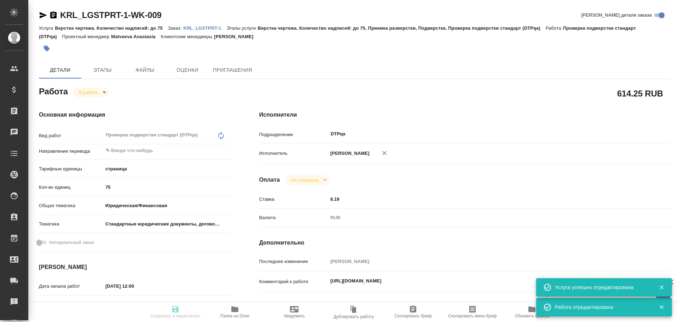
type textarea "x"
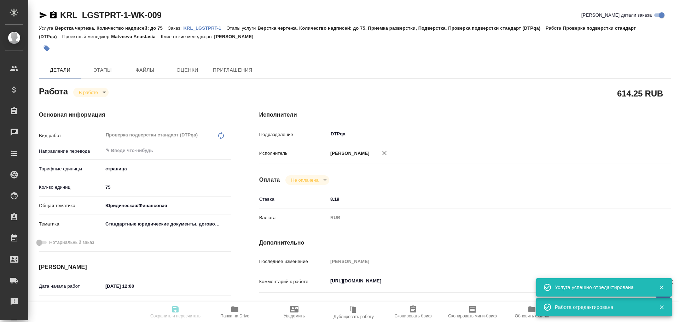
type textarea "x"
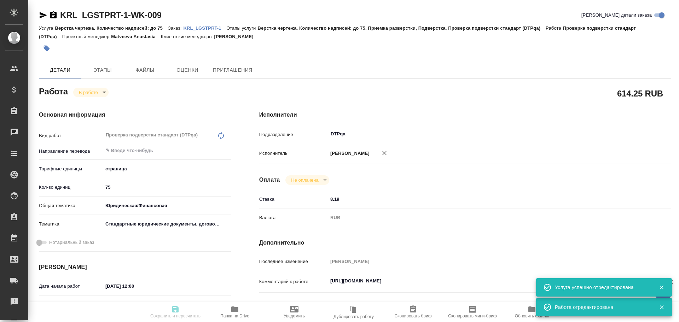
type textarea "x"
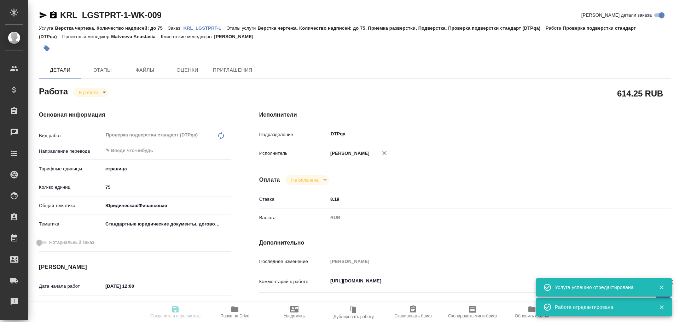
type textarea "x"
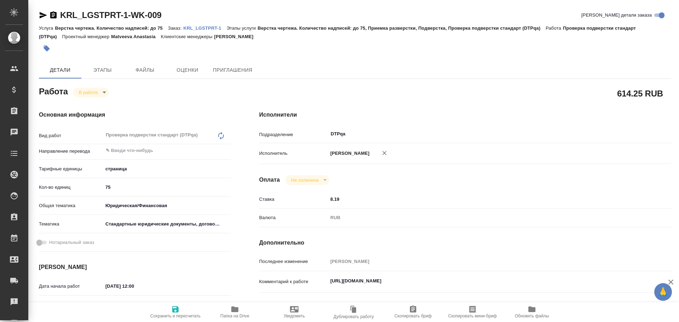
type textarea "x"
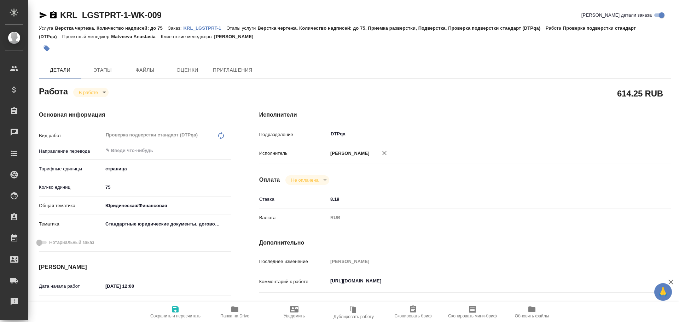
type textarea "x"
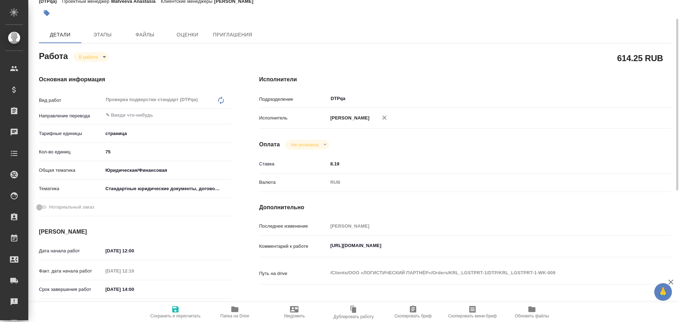
type textarea "x"
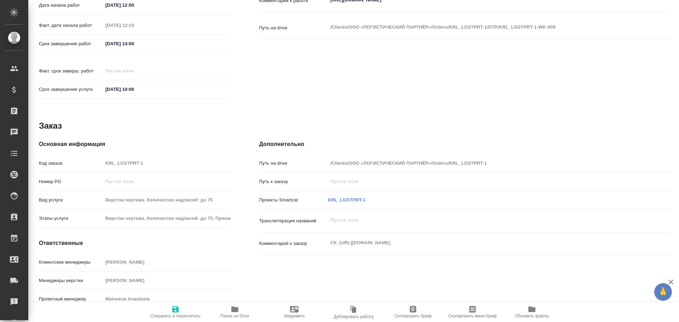
type textarea "x"
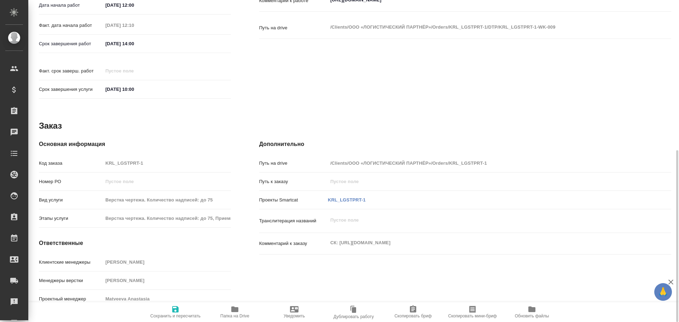
scroll to position [140, 0]
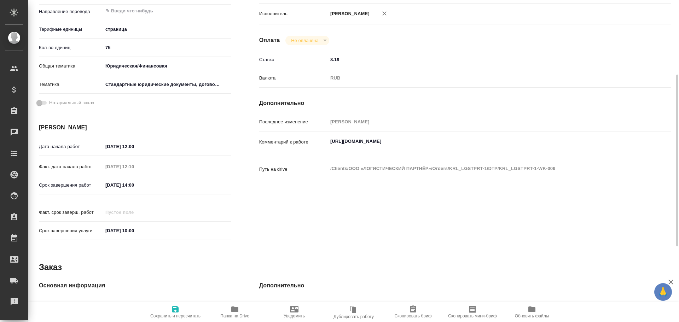
type textarea "x"
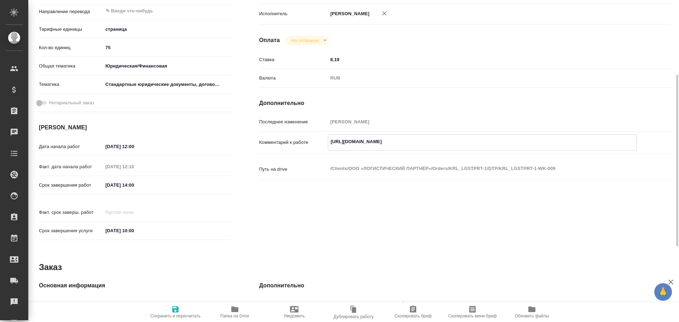
drag, startPoint x: 329, startPoint y: 142, endPoint x: 483, endPoint y: 143, distance: 154.3
click at [483, 143] on textarea "https://tera.awatera.com/Work/68c96b90c0aa0349caf248eb/" at bounding box center [482, 142] width 309 height 12
type textarea "x"
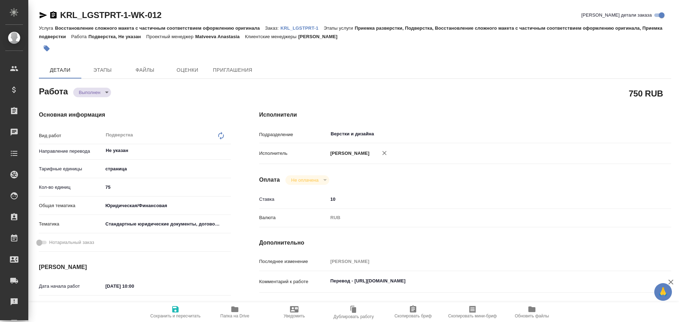
type textarea "x"
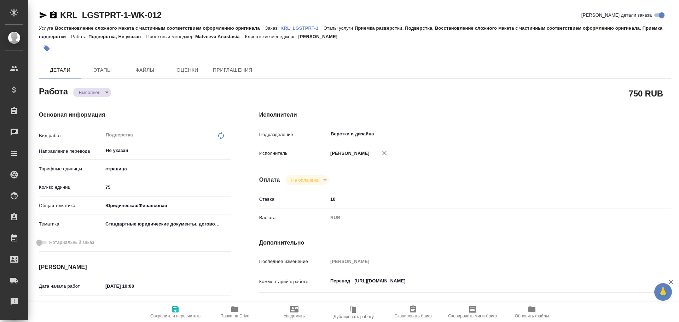
type textarea "x"
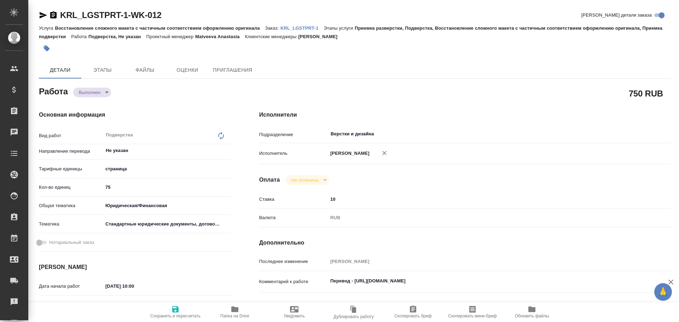
type textarea "x"
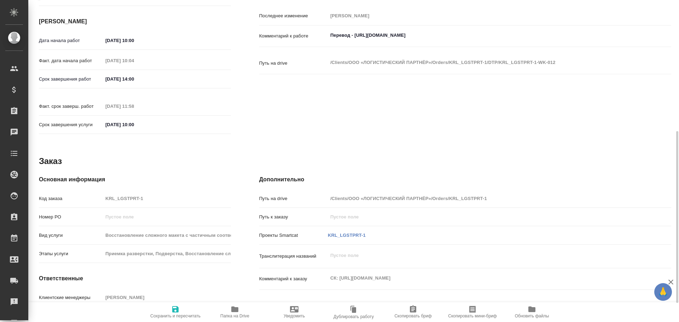
type textarea "x"
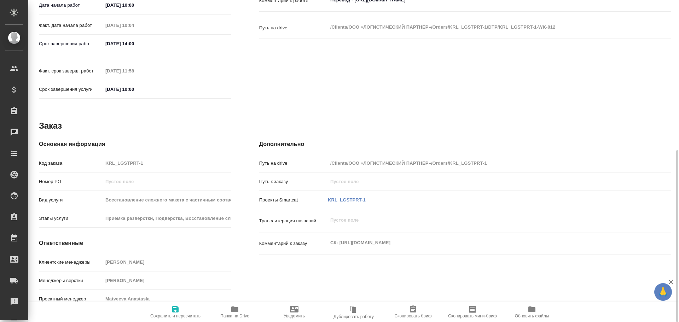
scroll to position [281, 0]
type textarea "x"
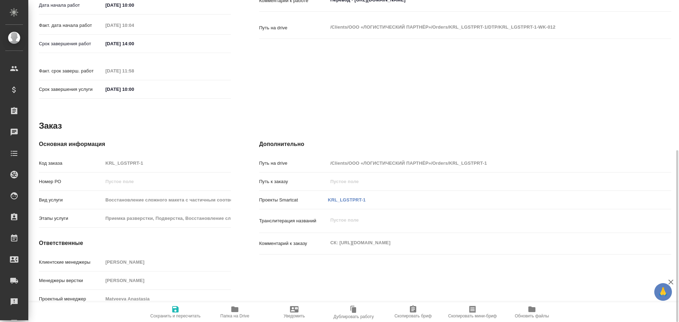
type textarea "x"
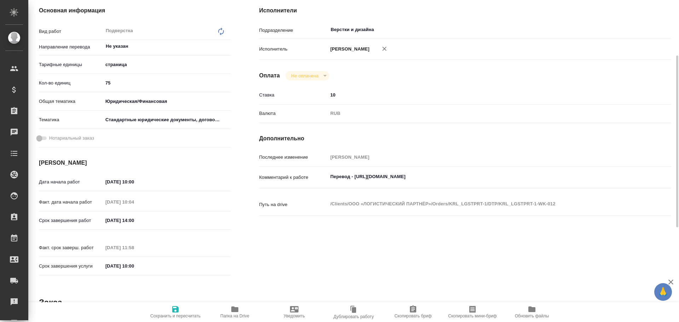
type textarea "x"
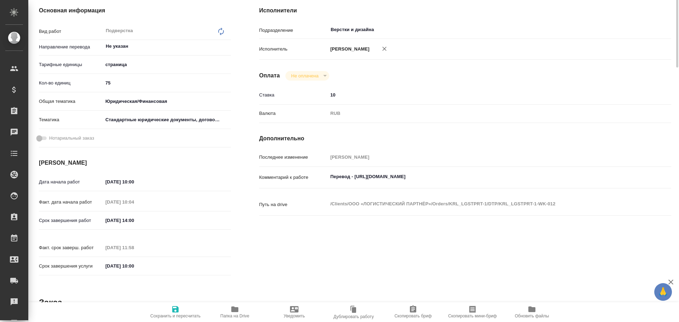
scroll to position [0, 0]
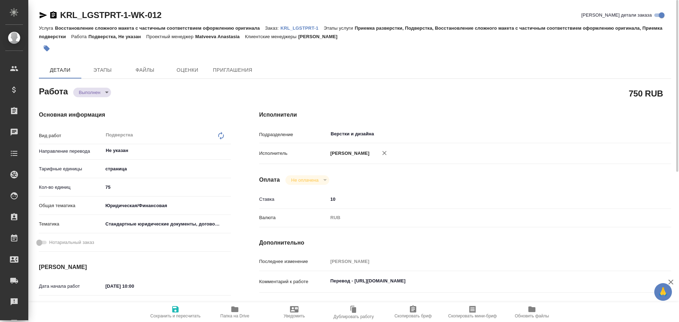
click at [300, 28] on p "KRL_LGSTPRT-1" at bounding box center [302, 27] width 43 height 5
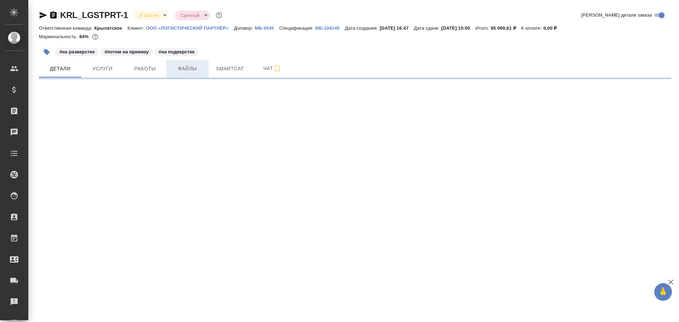
select select "RU"
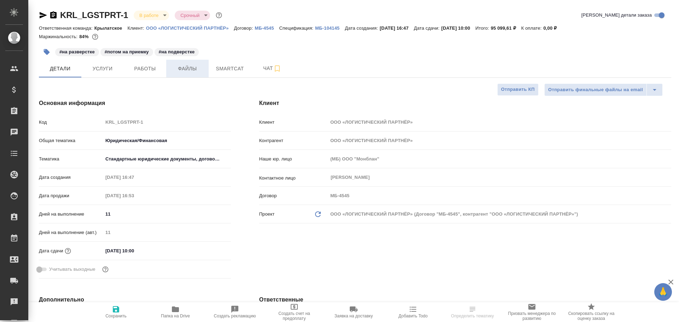
type textarea "x"
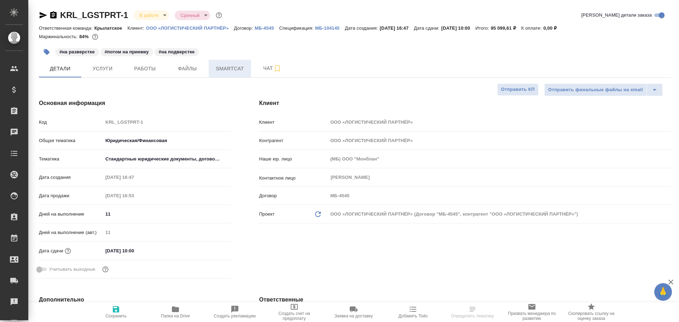
type textarea "x"
click at [261, 68] on span "Чат" at bounding box center [272, 68] width 34 height 9
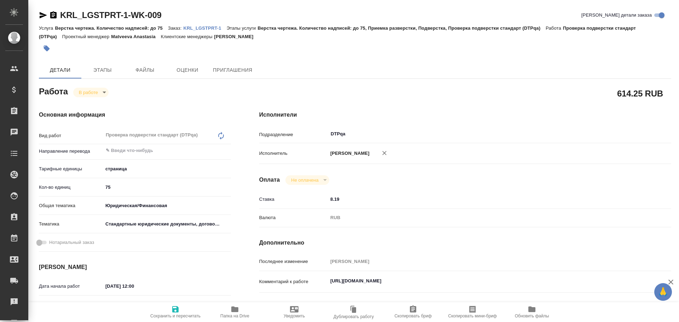
type textarea "x"
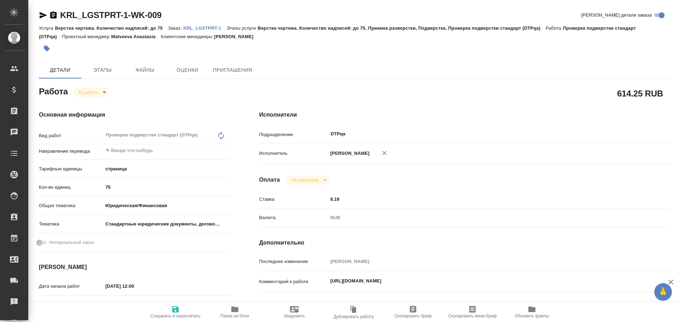
type textarea "x"
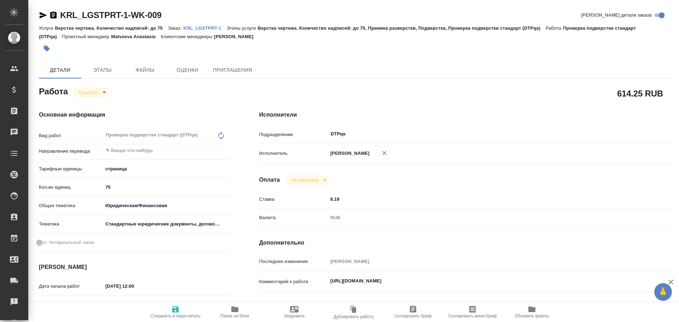
type textarea "x"
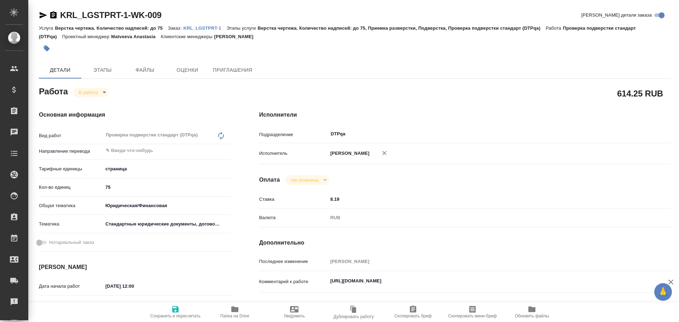
click at [39, 13] on icon "button" at bounding box center [43, 15] width 8 height 8
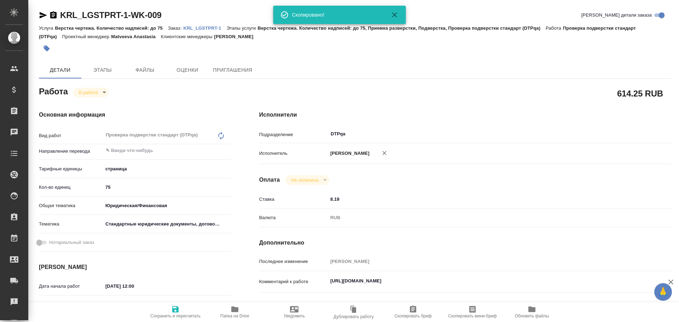
type textarea "x"
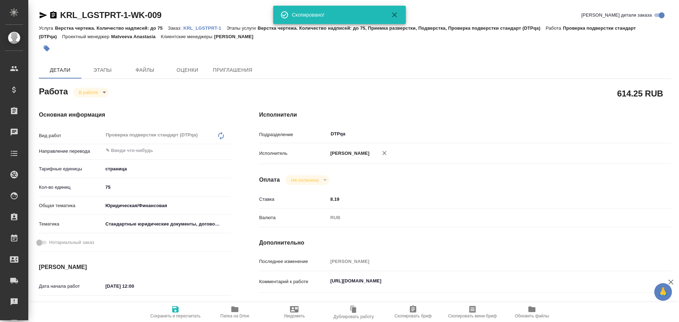
type textarea "x"
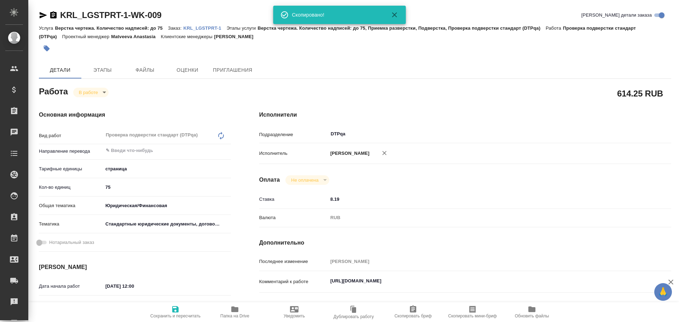
type textarea "x"
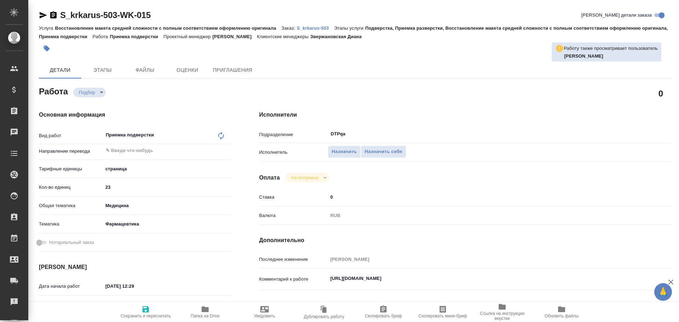
type textarea "x"
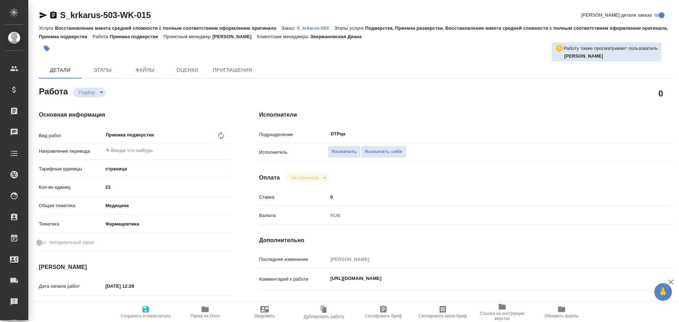
type textarea "x"
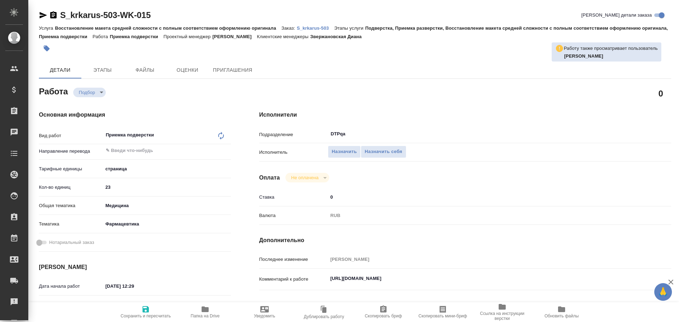
type textarea "x"
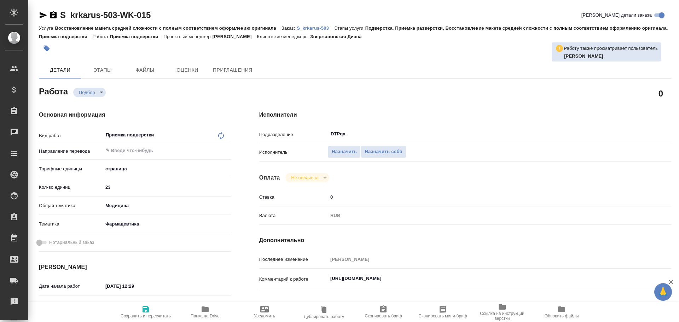
scroll to position [71, 0]
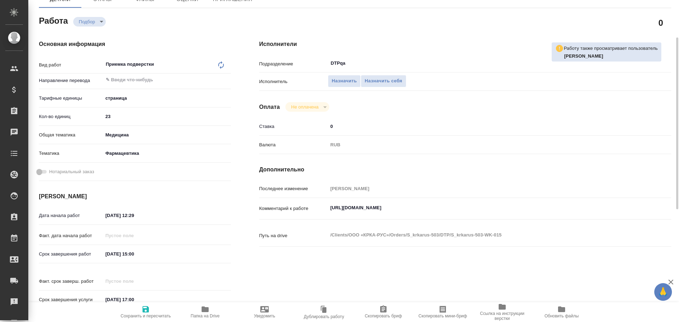
type textarea "x"
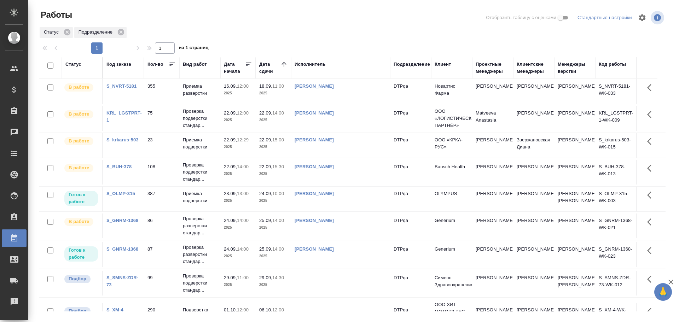
click at [356, 122] on td "[PERSON_NAME]" at bounding box center [340, 118] width 99 height 25
click at [356, 121] on td "[PERSON_NAME]" at bounding box center [340, 118] width 99 height 25
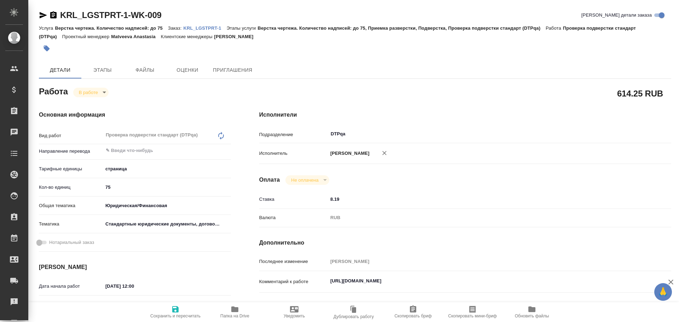
type textarea "x"
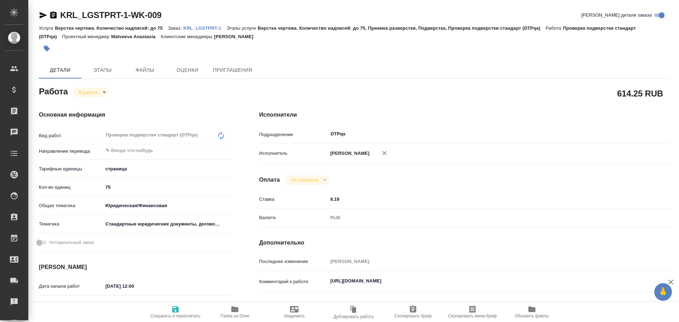
type textarea "x"
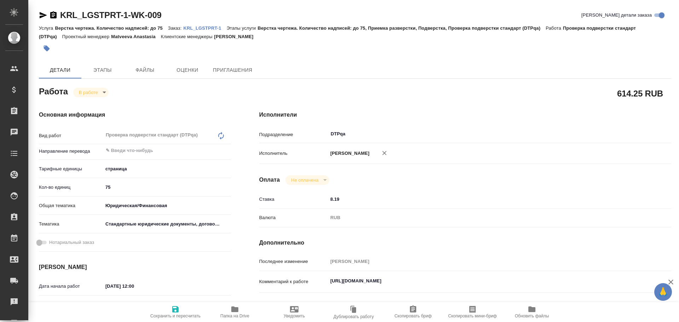
type textarea "x"
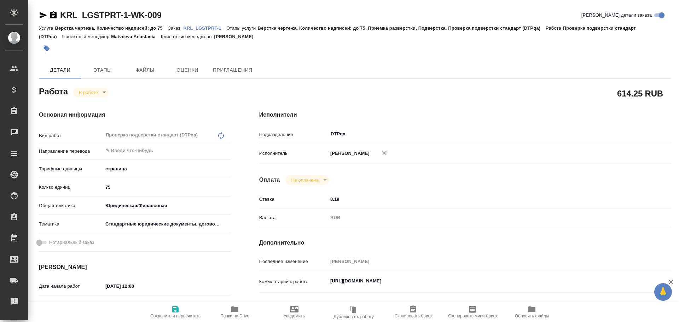
type textarea "x"
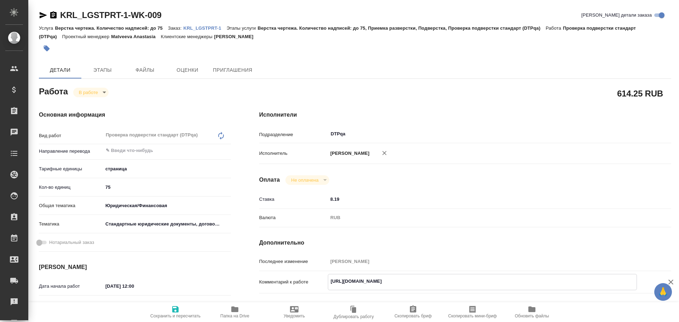
type textarea "x"
drag, startPoint x: 328, startPoint y: 282, endPoint x: 451, endPoint y: 277, distance: 122.6
click at [469, 288] on div "https://tera.awatera.com/Work/68c96b90c0aa0349caf248eb/ x" at bounding box center [482, 282] width 309 height 16
type textarea "x"
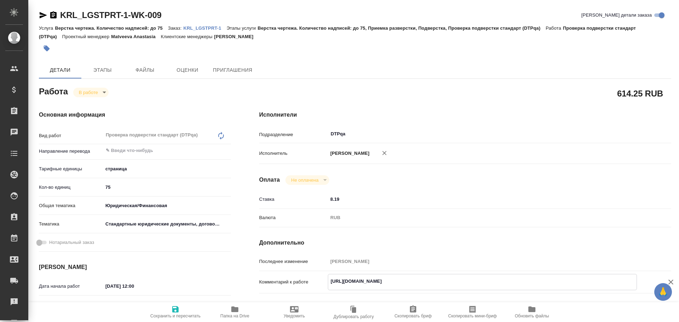
type textarea "x"
click at [237, 311] on icon "button" at bounding box center [234, 310] width 7 height 6
click at [44, 18] on icon "button" at bounding box center [43, 15] width 8 height 8
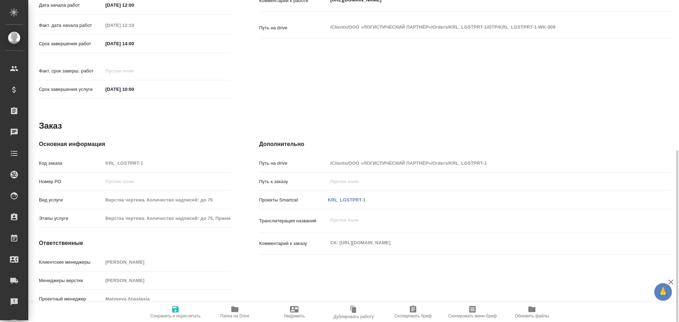
scroll to position [69, 0]
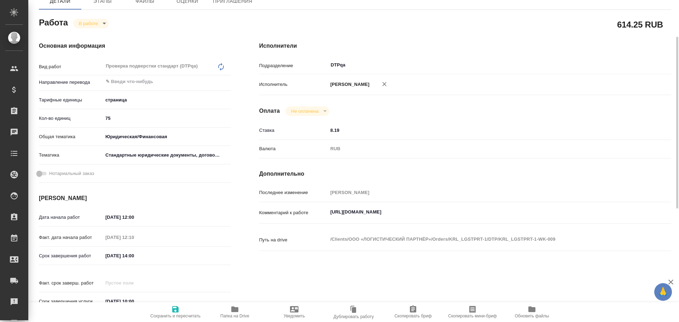
type textarea "x"
click at [479, 214] on textarea "https://tera.awatera.com/Work/68c96b90c0aa0349caf248eb/" at bounding box center [482, 213] width 309 height 12
type textarea "x"
type textarea "https://tera.awatera.com/Work/68c96b90c0aa0349caf248eb/"
type textarea "x"
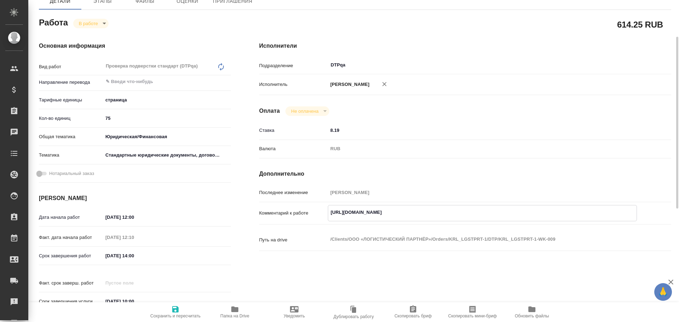
type textarea "x"
type textarea "https://tera.awatera.com/Work/68c96b90c0aa0349caf248eb/ В"
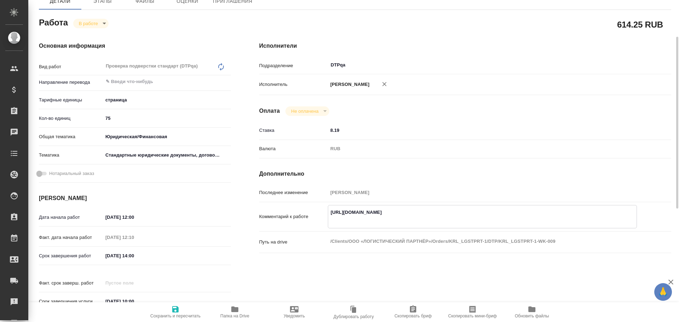
type textarea "x"
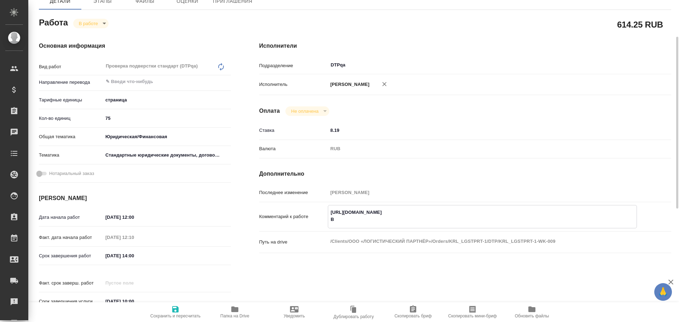
type textarea "https://tera.awatera.com/Work/68c96b90c0aa0349caf248eb/ Во"
type textarea "x"
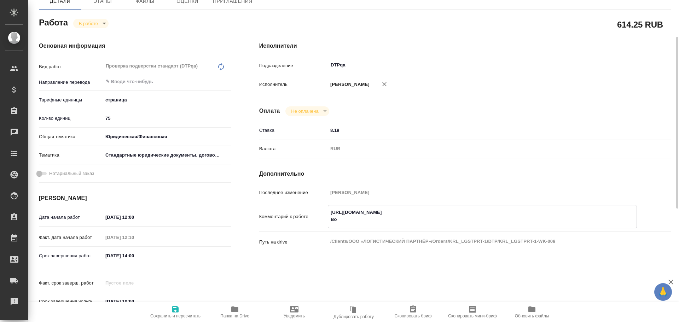
type textarea "x"
type textarea "https://tera.awatera.com/Work/68c96b90c0aa0349caf248eb/ Воз"
type textarea "x"
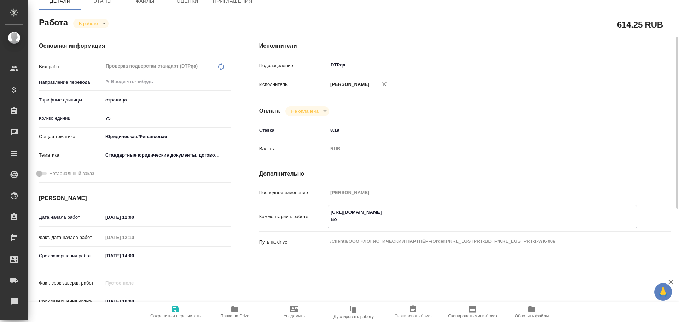
type textarea "x"
type textarea "https://tera.awatera.com/Work/68c96b90c0aa0349caf248eb/ Возв"
type textarea "x"
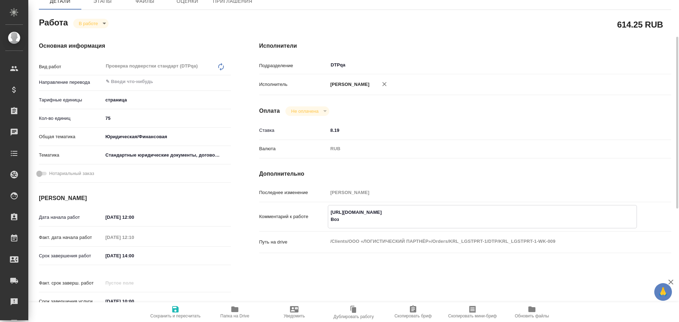
type textarea "x"
type textarea "https://tera.awatera.com/Work/68c96b90c0aa0349caf248eb/ Возвр"
type textarea "x"
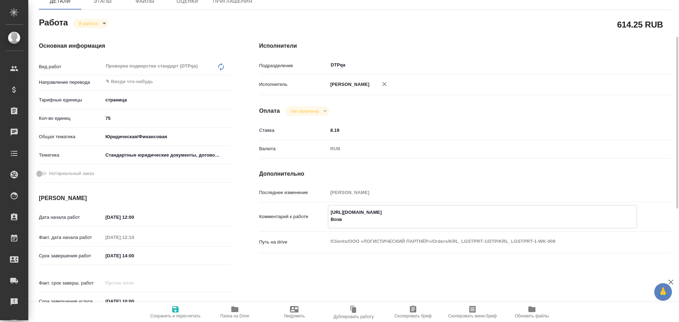
type textarea "x"
type textarea "https://tera.awatera.com/Work/68c96b90c0aa0349caf248eb/ Возвра"
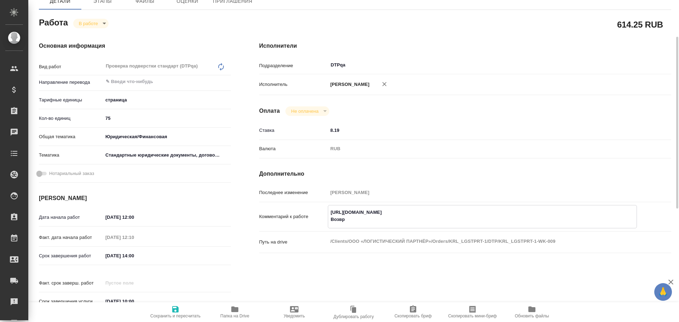
type textarea "x"
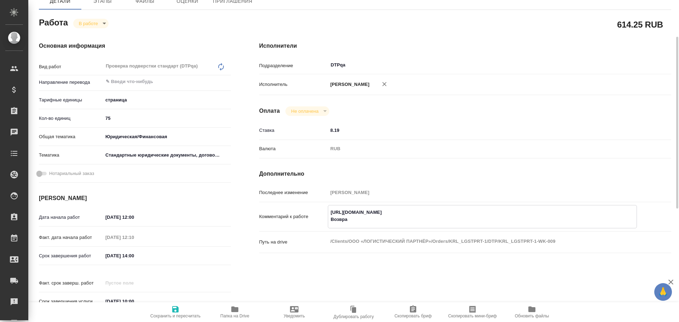
type textarea "https://tera.awatera.com/Work/68c96b90c0aa0349caf248eb/ Возвраь"
type textarea "x"
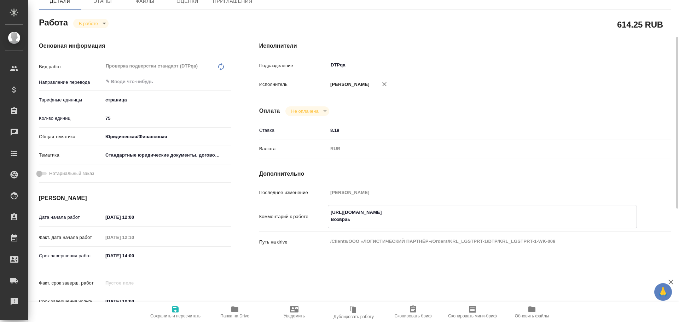
type textarea "x"
type textarea "https://tera.awatera.com/Work/68c96b90c0aa0349caf248eb/ Возвра"
type textarea "x"
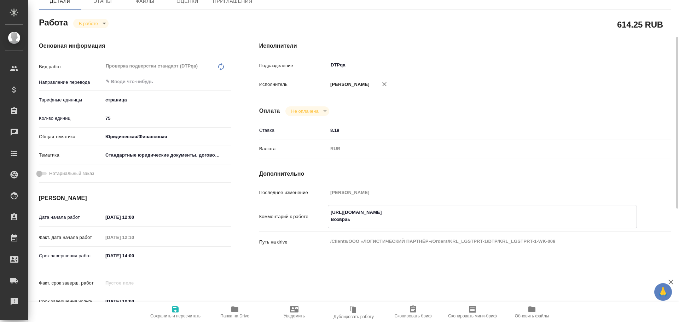
type textarea "x"
type textarea "https://tera.awatera.com/Work/68c96b90c0aa0349caf248eb/ Возврат"
type textarea "x"
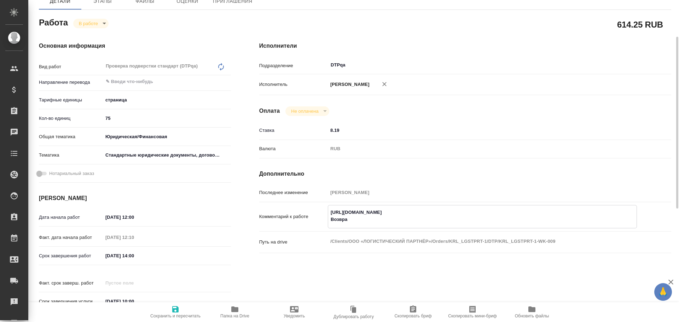
type textarea "x"
type textarea "https://tera.awatera.com/Work/68c96b90c0aa0349caf248eb/ Возврат"
type textarea "x"
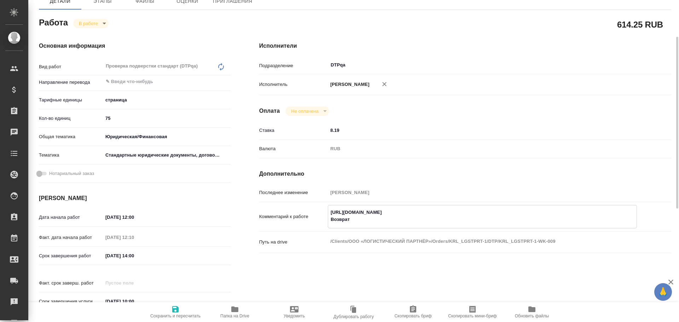
type textarea "x"
type textarea "https://tera.awatera.com/Work/68c96b90c0aa0349caf248eb/ Возврат н"
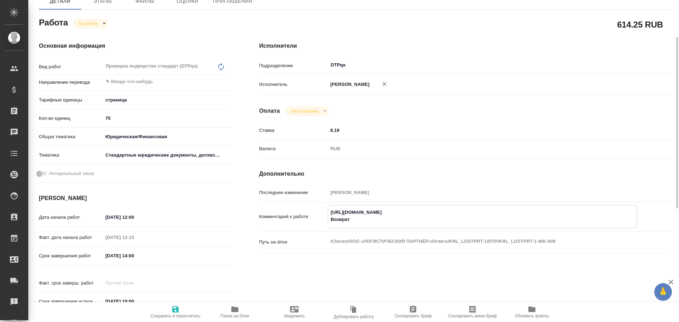
type textarea "x"
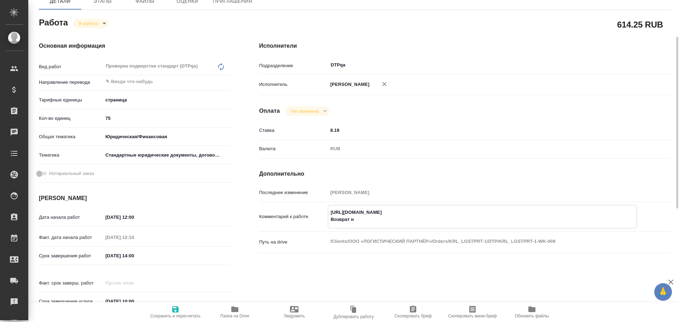
type textarea "https://tera.awatera.com/Work/68c96b90c0aa0349caf248eb/ Возврат на"
type textarea "x"
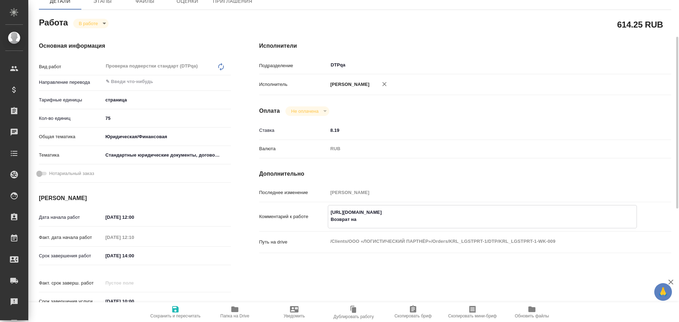
type textarea "x"
type textarea "https://tera.awatera.com/Work/68c96b90c0aa0349caf248eb/ Возврат на"
type textarea "x"
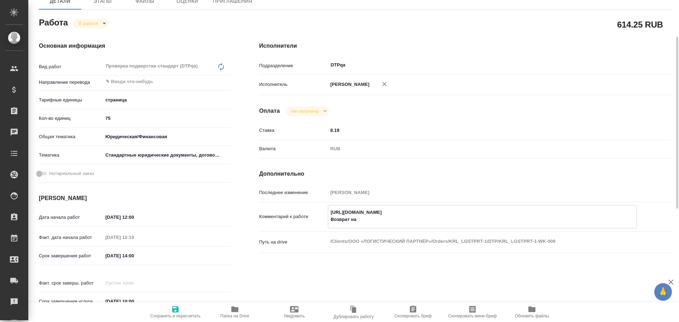
type textarea "x"
type textarea "https://tera.awatera.com/Work/68c96b90c0aa0349caf248eb/ Возврат на д"
type textarea "x"
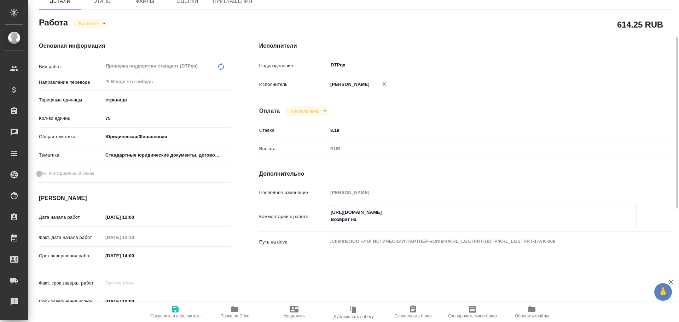
type textarea "x"
type textarea "https://tera.awatera.com/Work/68c96b90c0aa0349caf248eb/ Возврат на до"
type textarea "x"
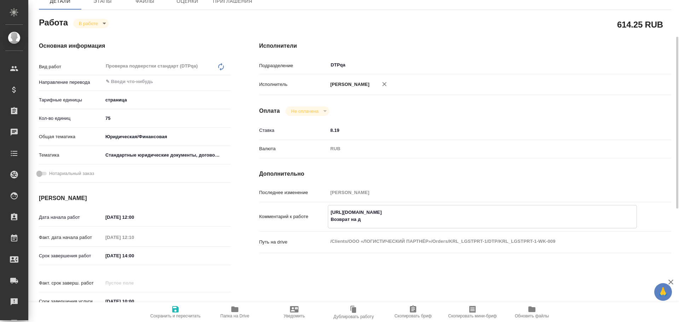
type textarea "x"
type textarea "https://tera.awatera.com/Work/68c96b90c0aa0349caf248eb/ Возврат на дор"
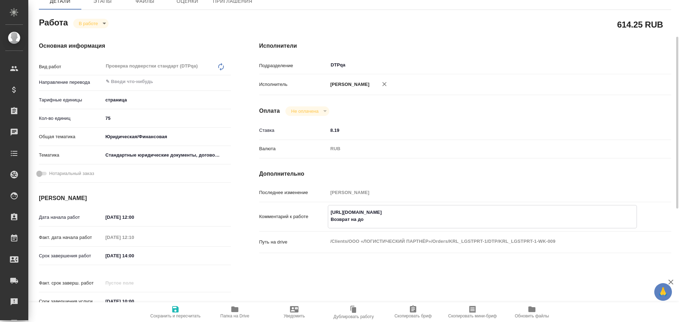
type textarea "x"
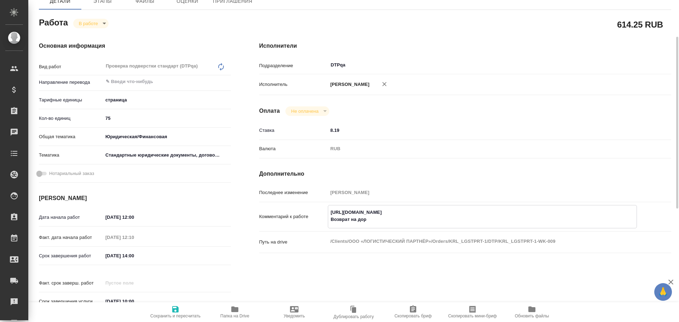
type textarea "https://tera.awatera.com/Work/68c96b90c0aa0349caf248eb/ Возврат на дора"
type textarea "x"
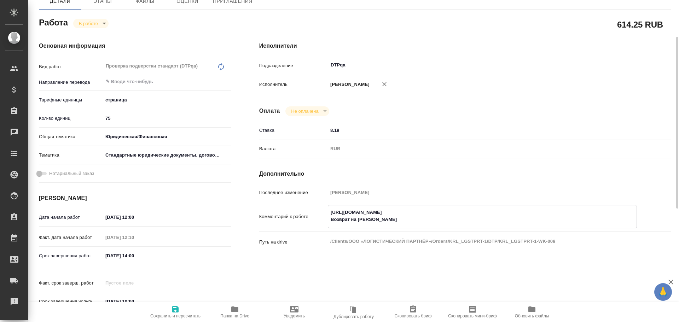
type textarea "x"
type textarea "https://tera.awatera.com/Work/68c96b90c0aa0349caf248eb/ Возврат на дораб"
type textarea "x"
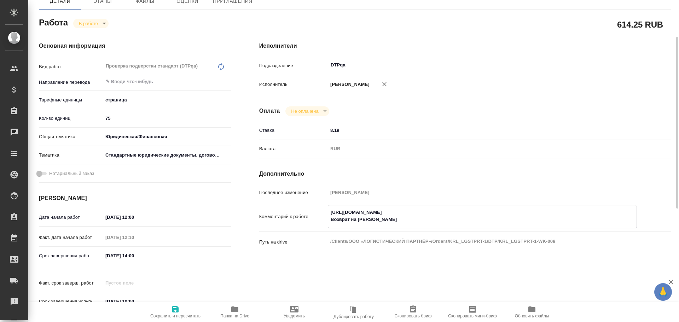
type textarea "x"
type textarea "https://tera.awatera.com/Work/68c96b90c0aa0349caf248eb/ Возврат на дорабт"
type textarea "x"
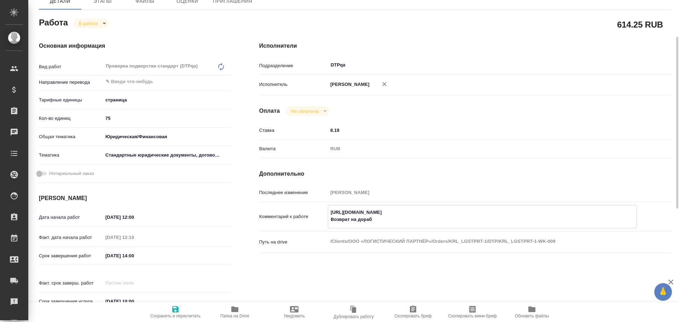
type textarea "x"
type textarea "https://tera.awatera.com/Work/68c96b90c0aa0349caf248eb/ Возврат на дораб"
type textarea "x"
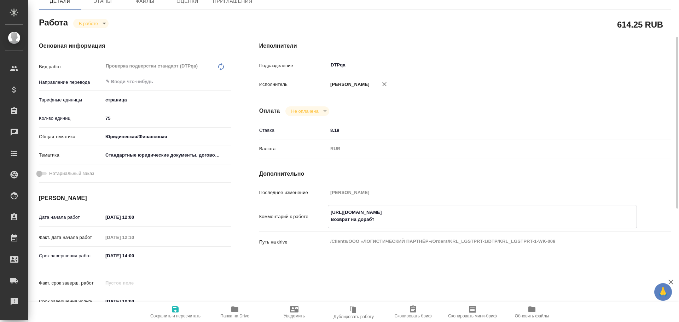
type textarea "x"
type textarea "https://tera.awatera.com/Work/68c96b90c0aa0349caf248eb/ Возврат на дорабо"
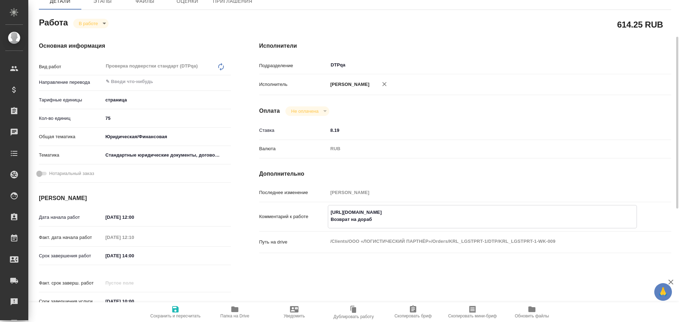
type textarea "x"
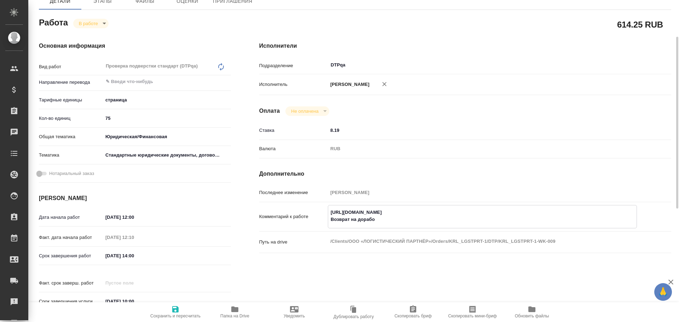
type textarea "https://tera.awatera.com/Work/68c96b90c0aa0349caf248eb/ Возврат на доработ"
type textarea "x"
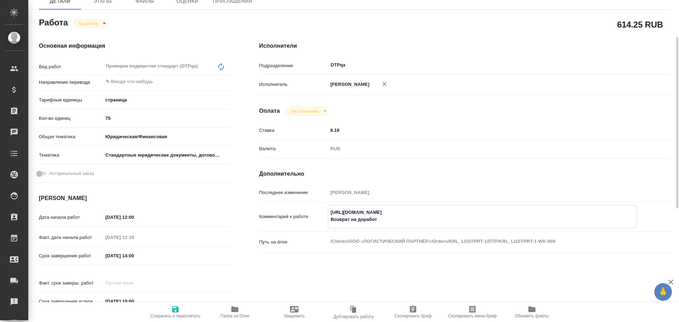
type textarea "x"
type textarea "https://tera.awatera.com/Work/68c96b90c0aa0349caf248eb/ Возврат на доработк"
type textarea "x"
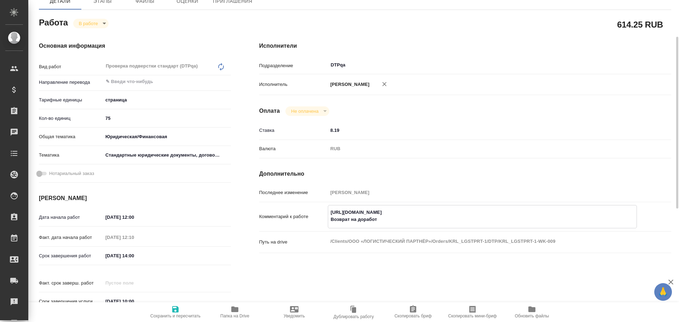
type textarea "x"
type textarea "https://tera.awatera.com/Work/68c96b90c0aa0349caf248eb/ Возврат на доработку"
type textarea "x"
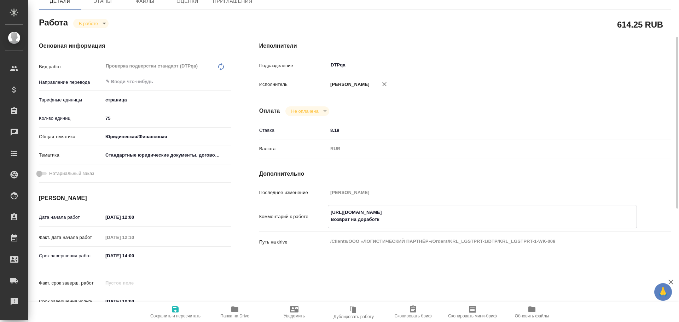
type textarea "x"
type textarea "https://tera.awatera.com/Work/68c96b90c0aa0349caf248eb/ Возврат на доработку"
type textarea "x"
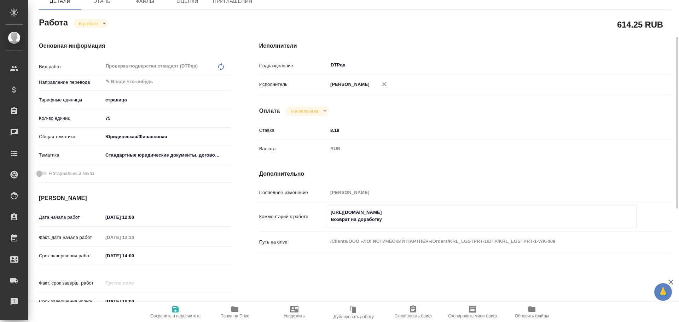
type textarea "x"
paste textarea "https://drive.awatera.com/f/10427998"
type textarea "https://tera.awatera.com/Work/68c96b90c0aa0349caf248eb/ Возврат на доработку ht…"
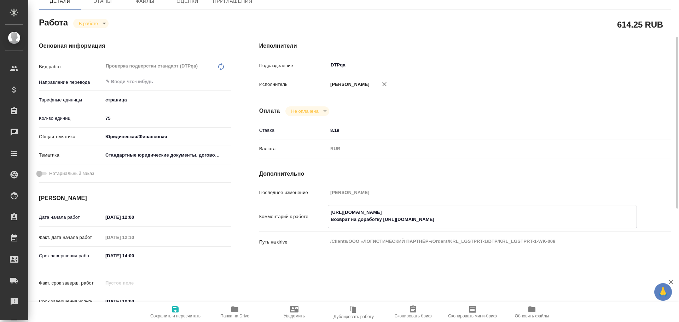
type textarea "x"
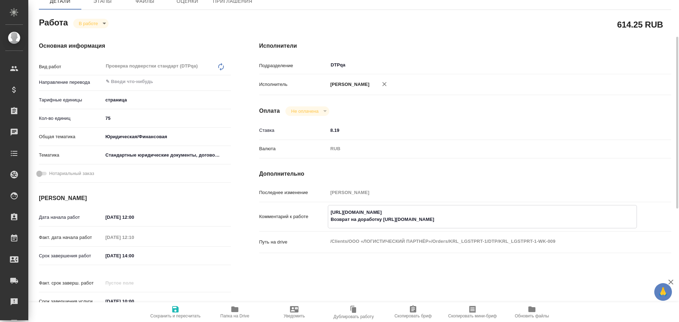
type textarea "https://tera.awatera.com/Work/68c96b90c0aa0349caf248eb/ Возврат на доработку ht…"
type textarea "x"
click at [174, 313] on icon "button" at bounding box center [175, 309] width 6 height 6
type textarea "x"
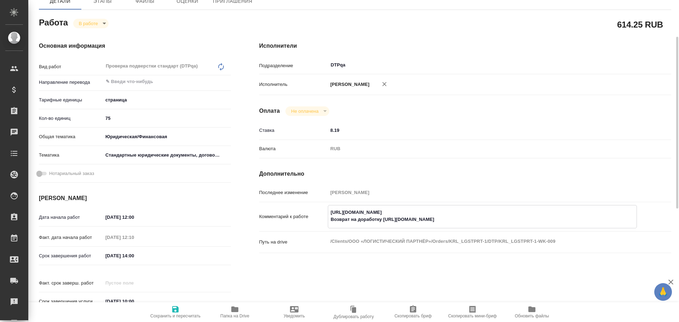
type textarea "x"
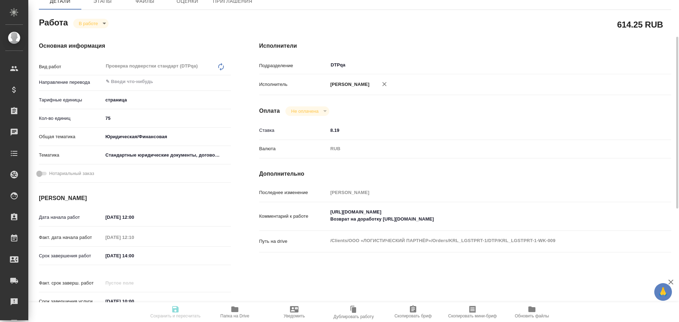
type textarea "x"
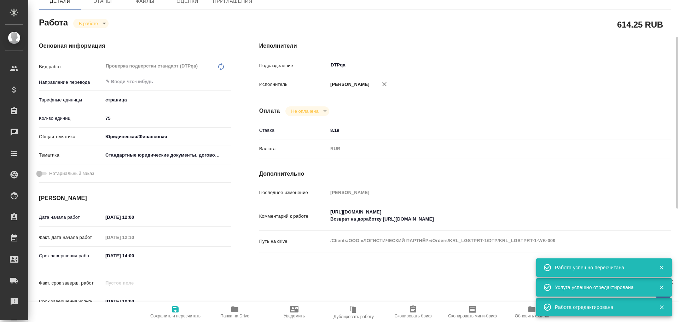
click at [88, 26] on body "🙏 .cls-1 fill:#fff; AWATERA Chulets Elena Клиенты Спецификации Заказы 0 Чаты To…" at bounding box center [339, 161] width 679 height 322
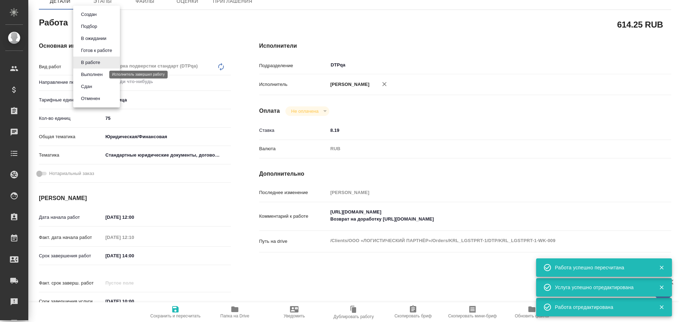
click at [90, 74] on button "Выполнен" at bounding box center [92, 75] width 26 height 8
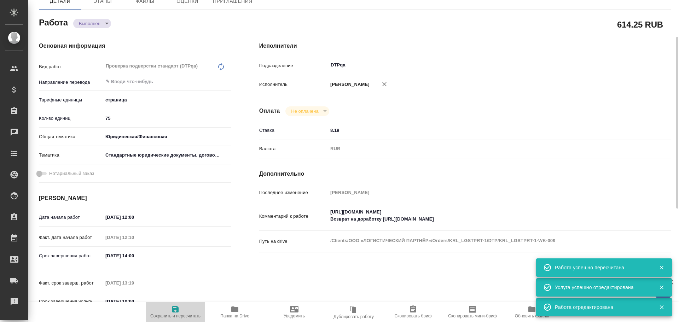
click at [176, 319] on button "Сохранить и пересчитать" at bounding box center [175, 313] width 59 height 20
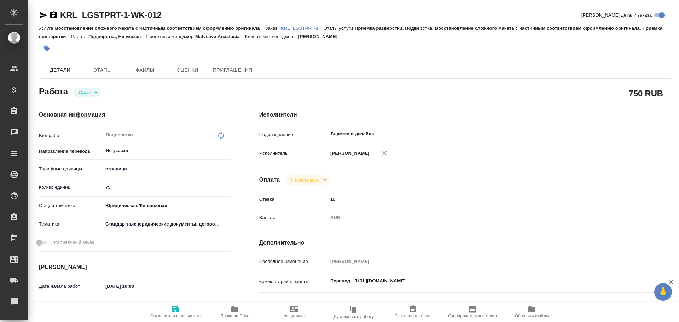
type textarea "x"
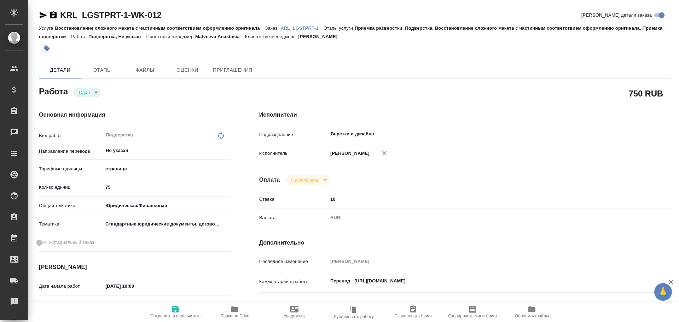
type textarea "x"
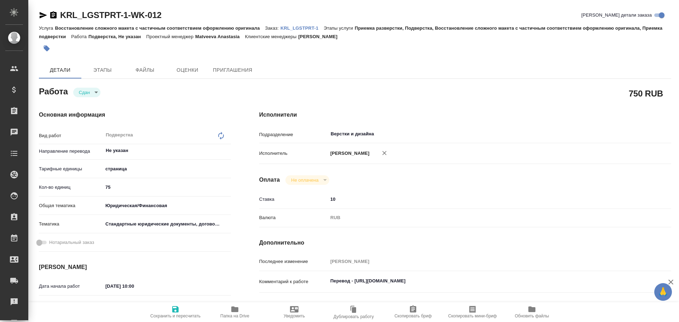
type textarea "x"
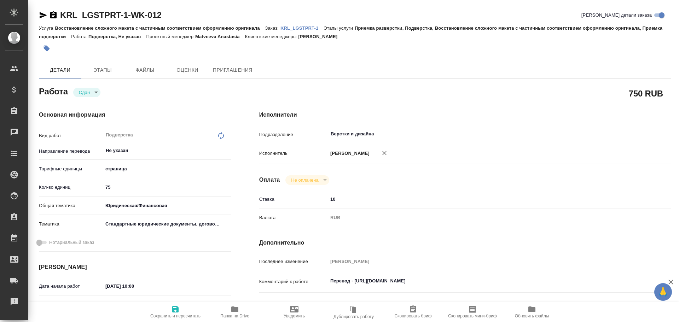
type textarea "x"
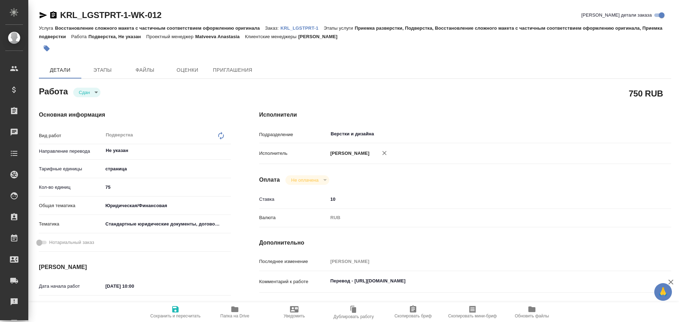
type textarea "x"
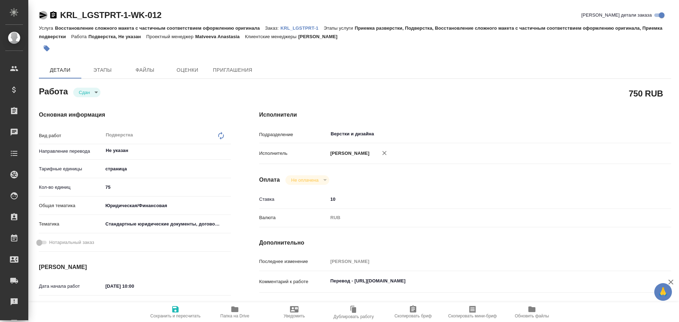
click at [41, 14] on icon "button" at bounding box center [43, 15] width 7 height 6
